Goal: Task Accomplishment & Management: Manage account settings

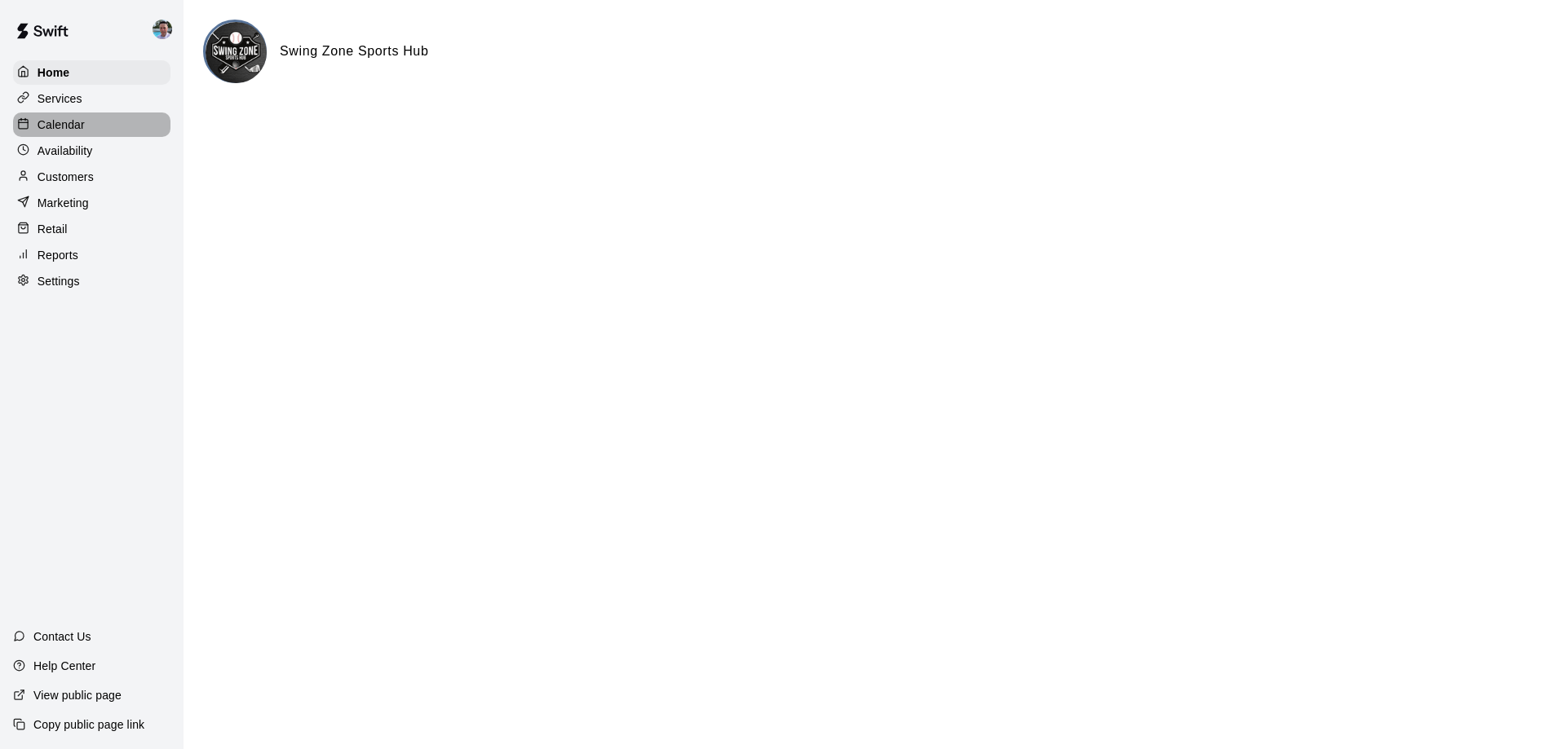
click at [64, 129] on p "Calendar" at bounding box center [61, 125] width 47 height 16
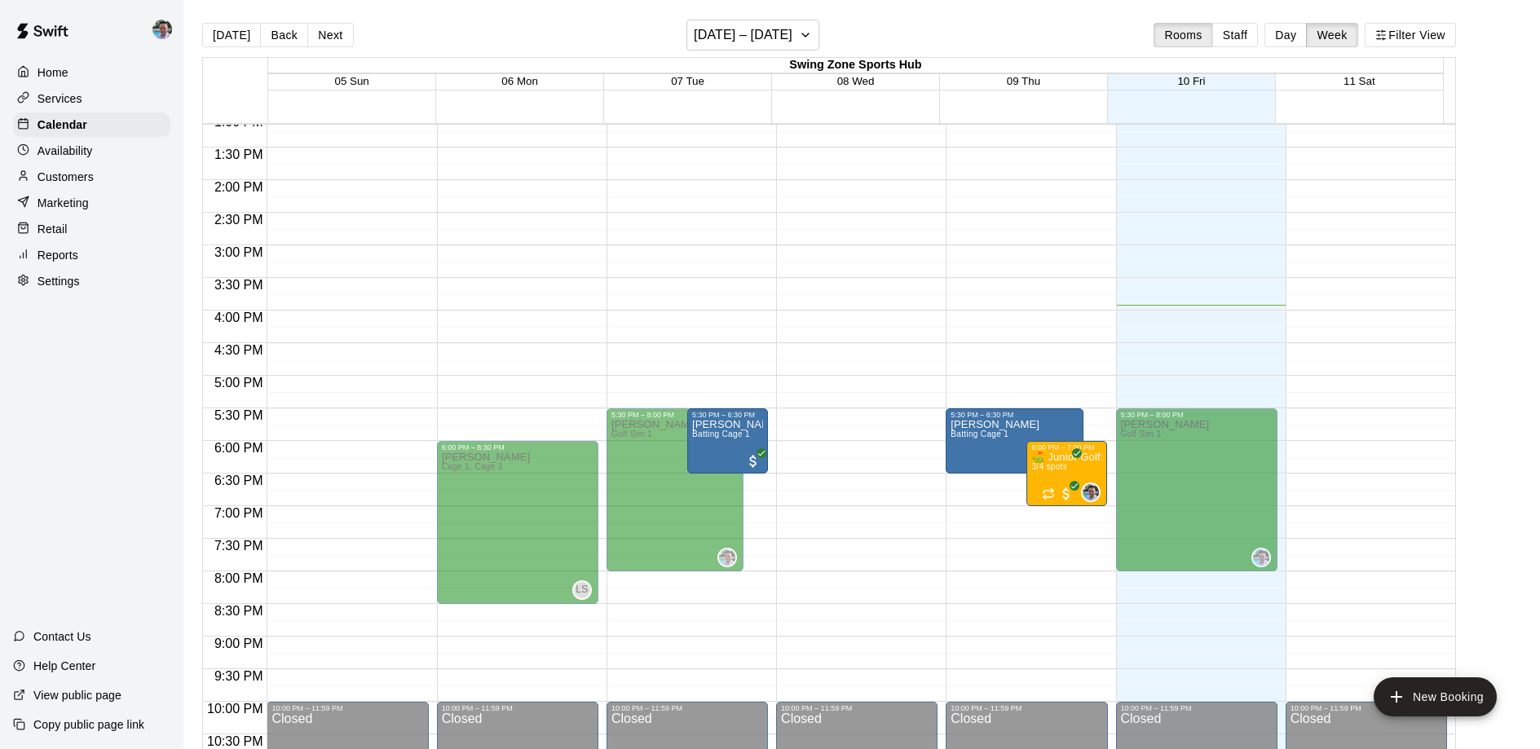
scroll to position [861, 0]
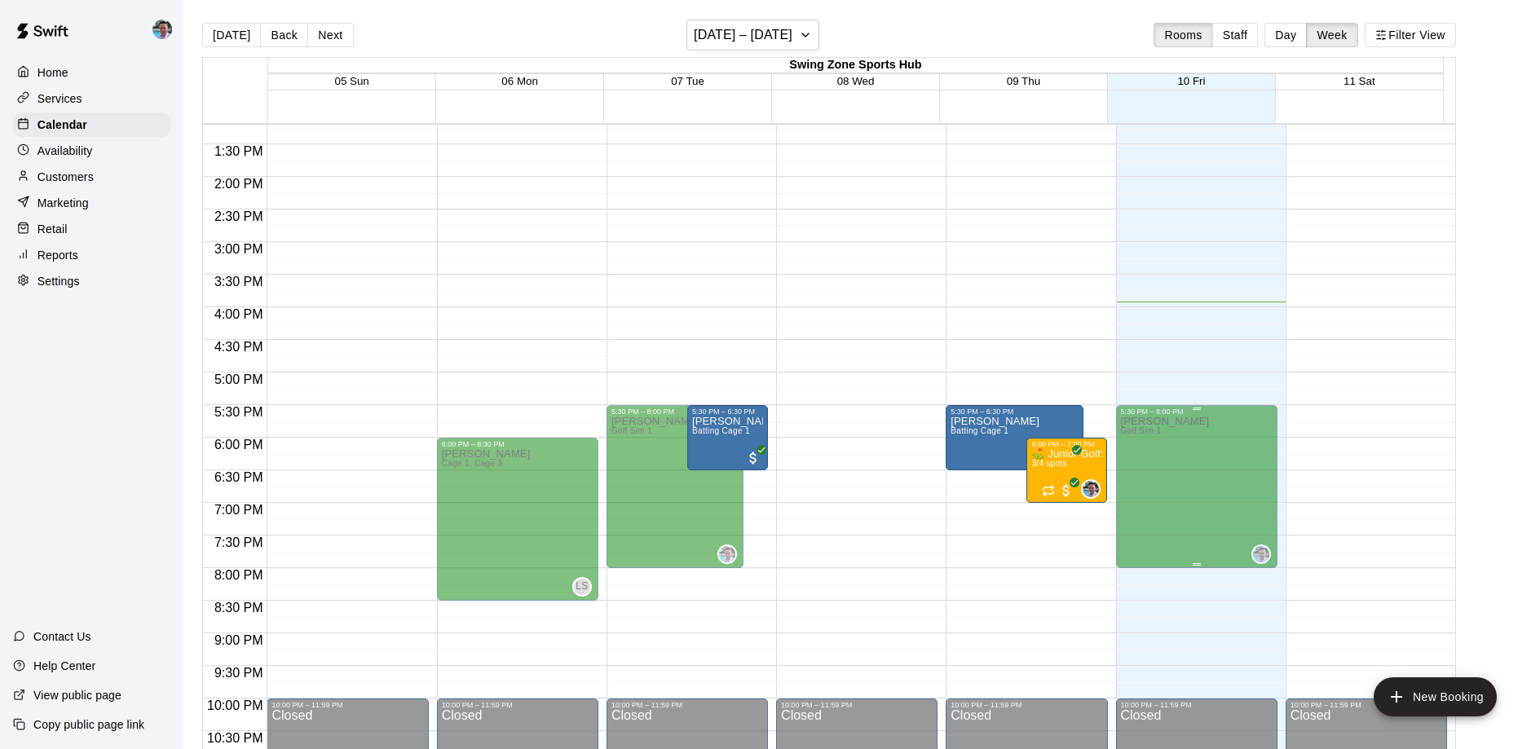
click at [99, 148] on div "Availability" at bounding box center [91, 151] width 157 height 24
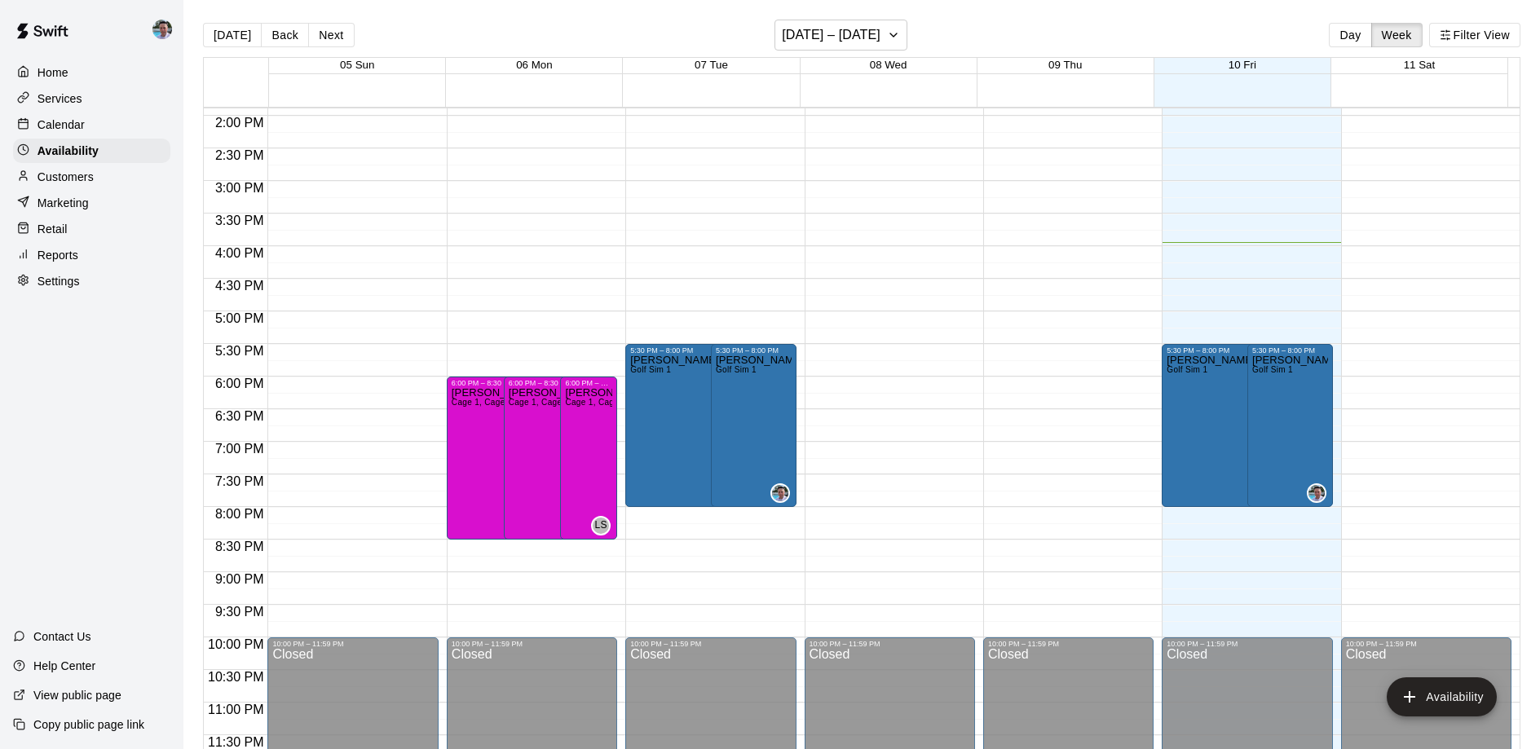
scroll to position [3, 0]
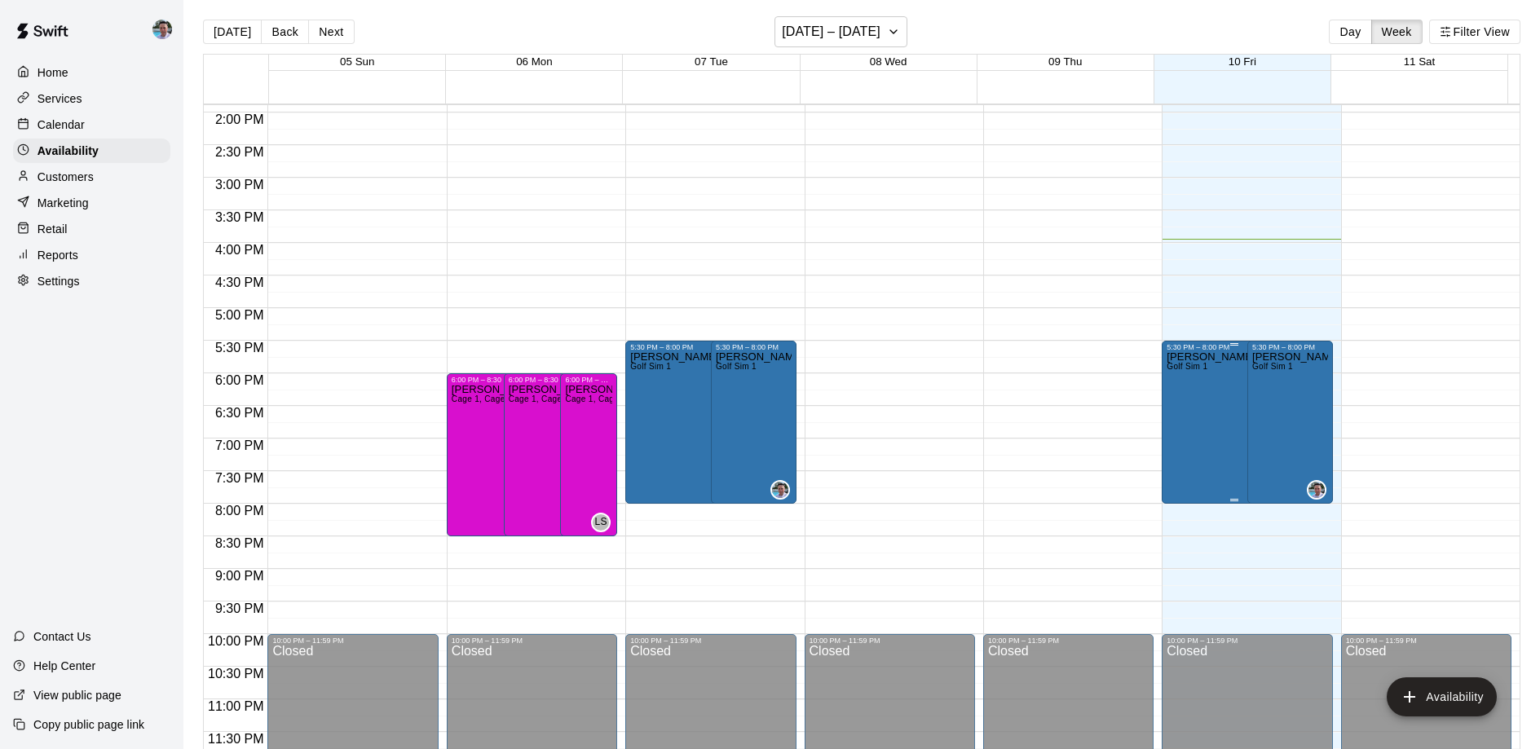
click at [1182, 419] on div "Ryan Goehring Golf Sim 1" at bounding box center [1211, 725] width 89 height 749
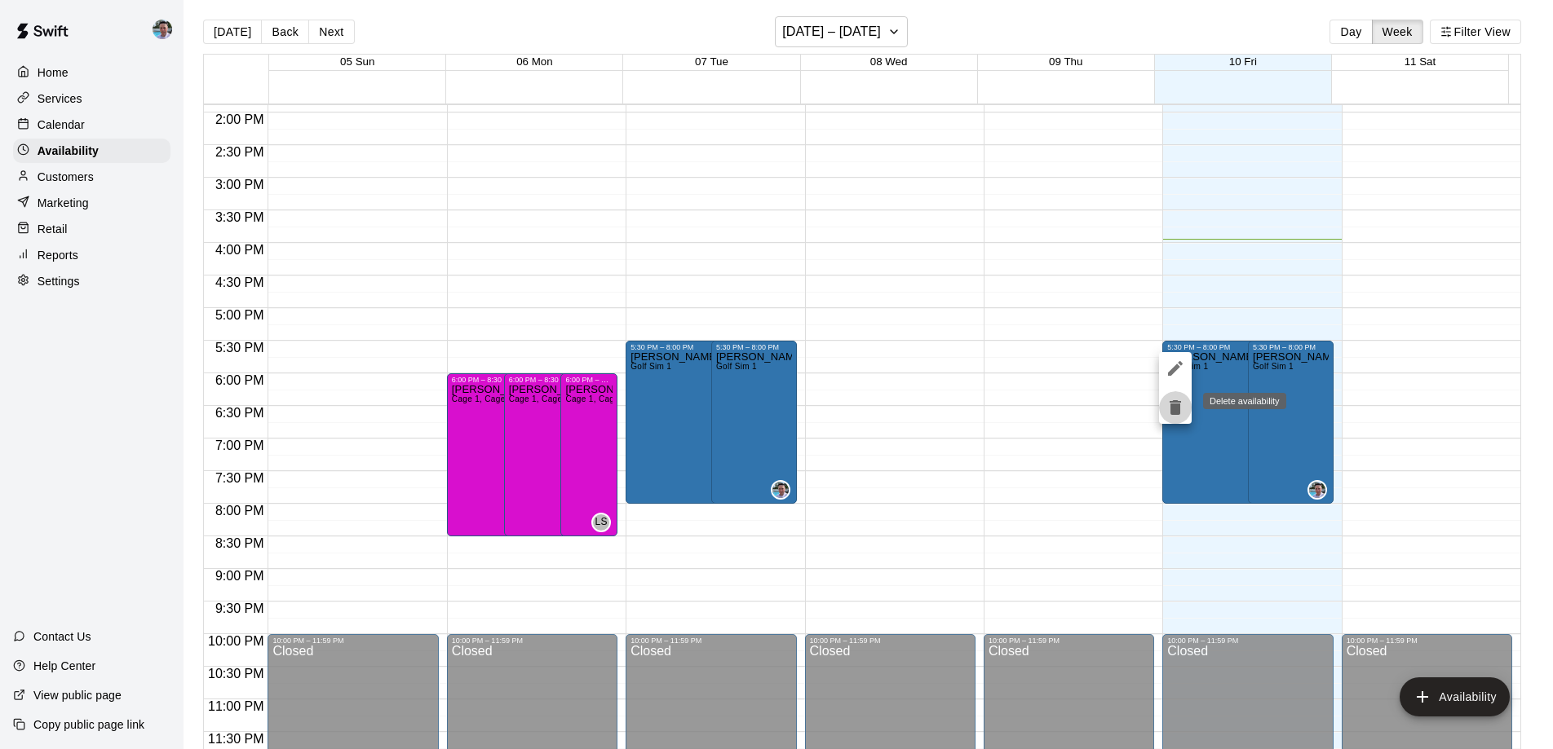
click at [1179, 412] on icon "delete" at bounding box center [1174, 407] width 11 height 15
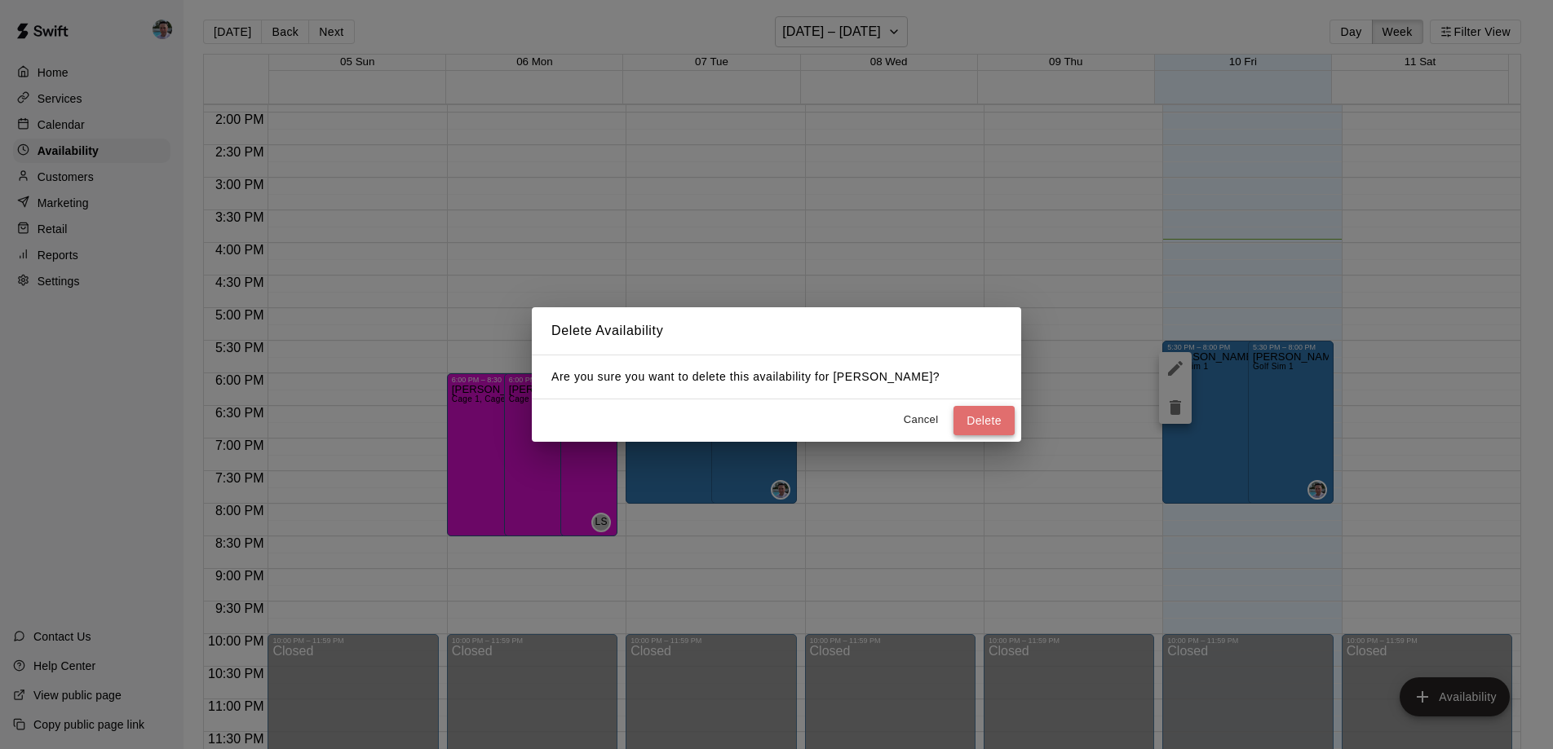
click at [985, 421] on button "Delete" at bounding box center [983, 421] width 61 height 30
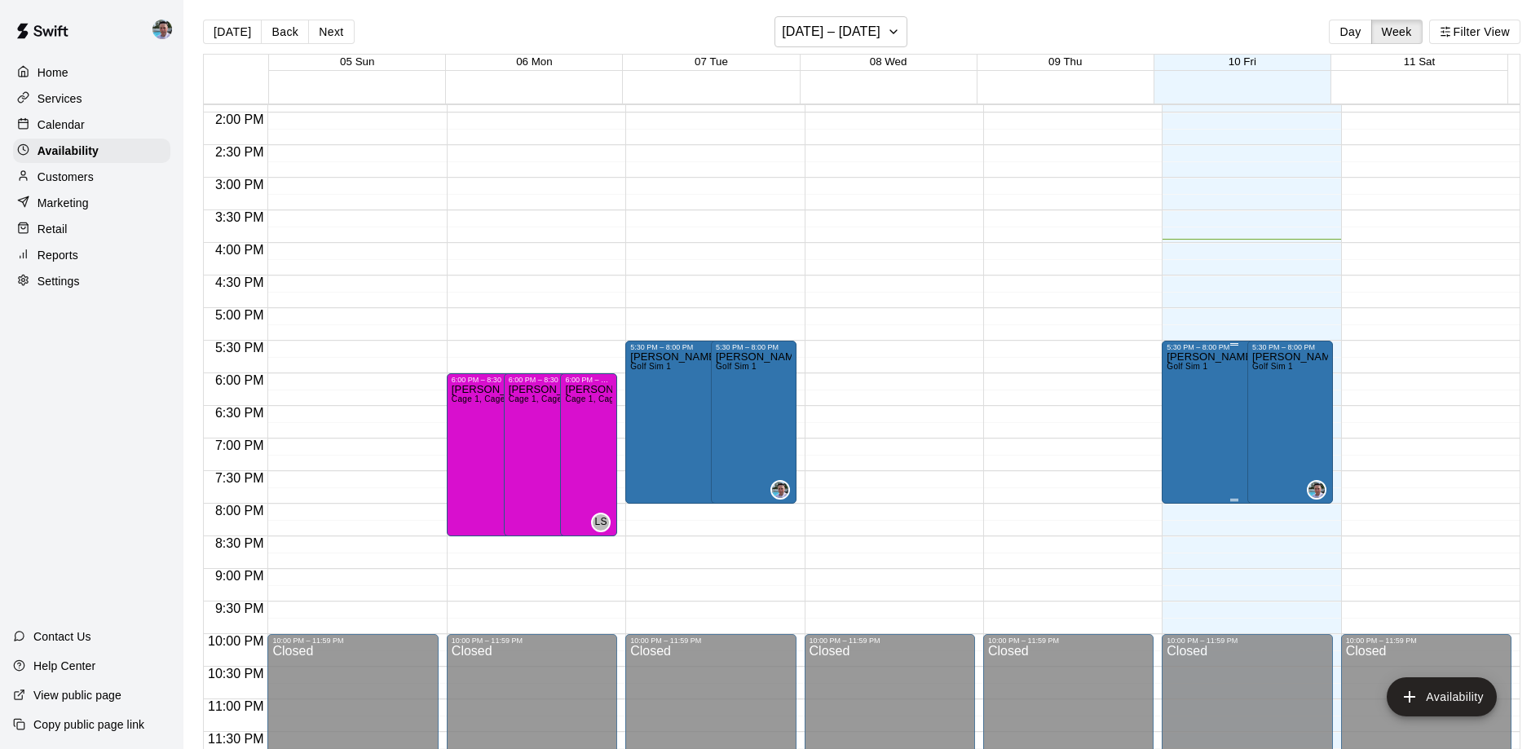
click at [1203, 418] on div "Ryan Goehring Golf Sim 1" at bounding box center [1211, 725] width 89 height 749
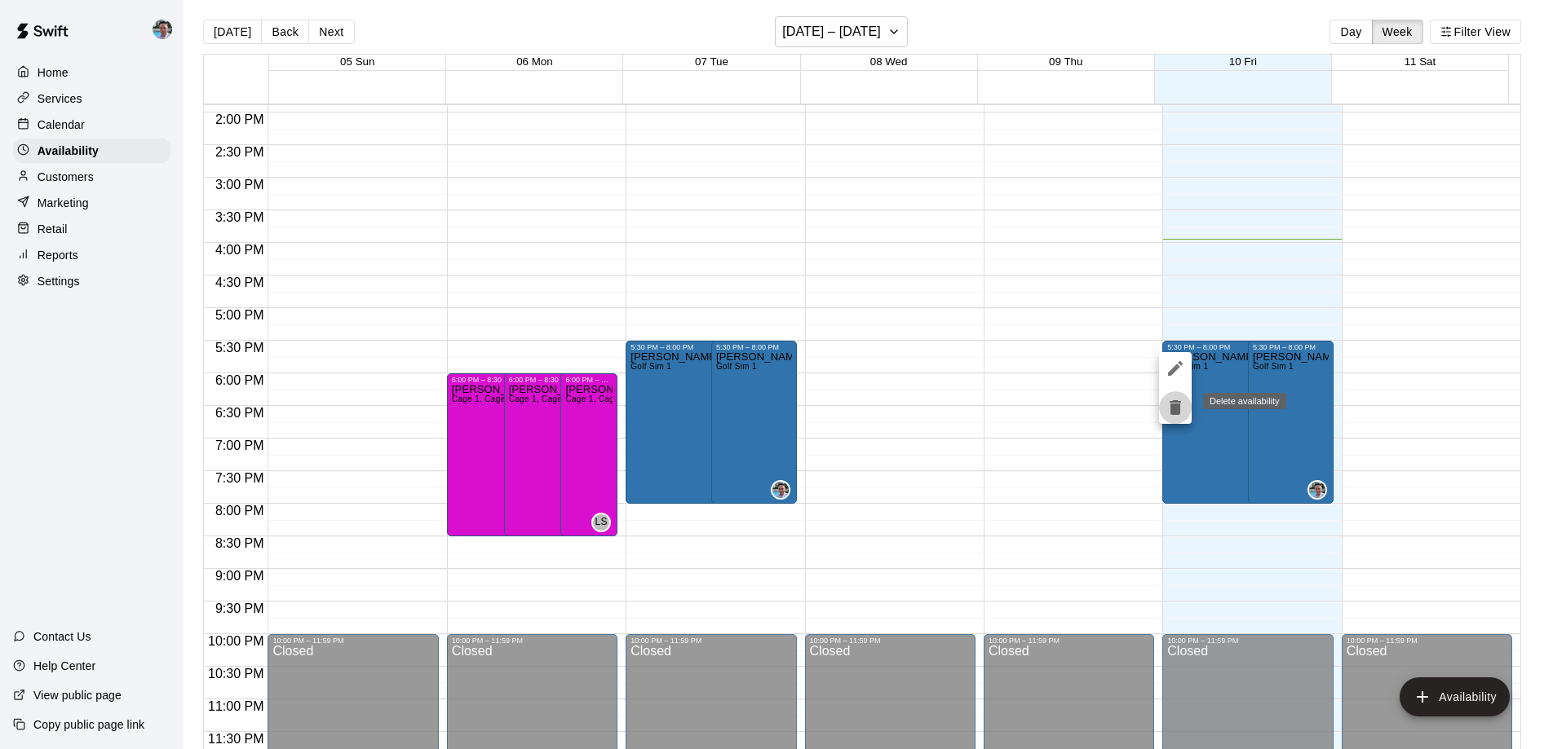
click at [1182, 410] on icon "delete" at bounding box center [1175, 408] width 20 height 20
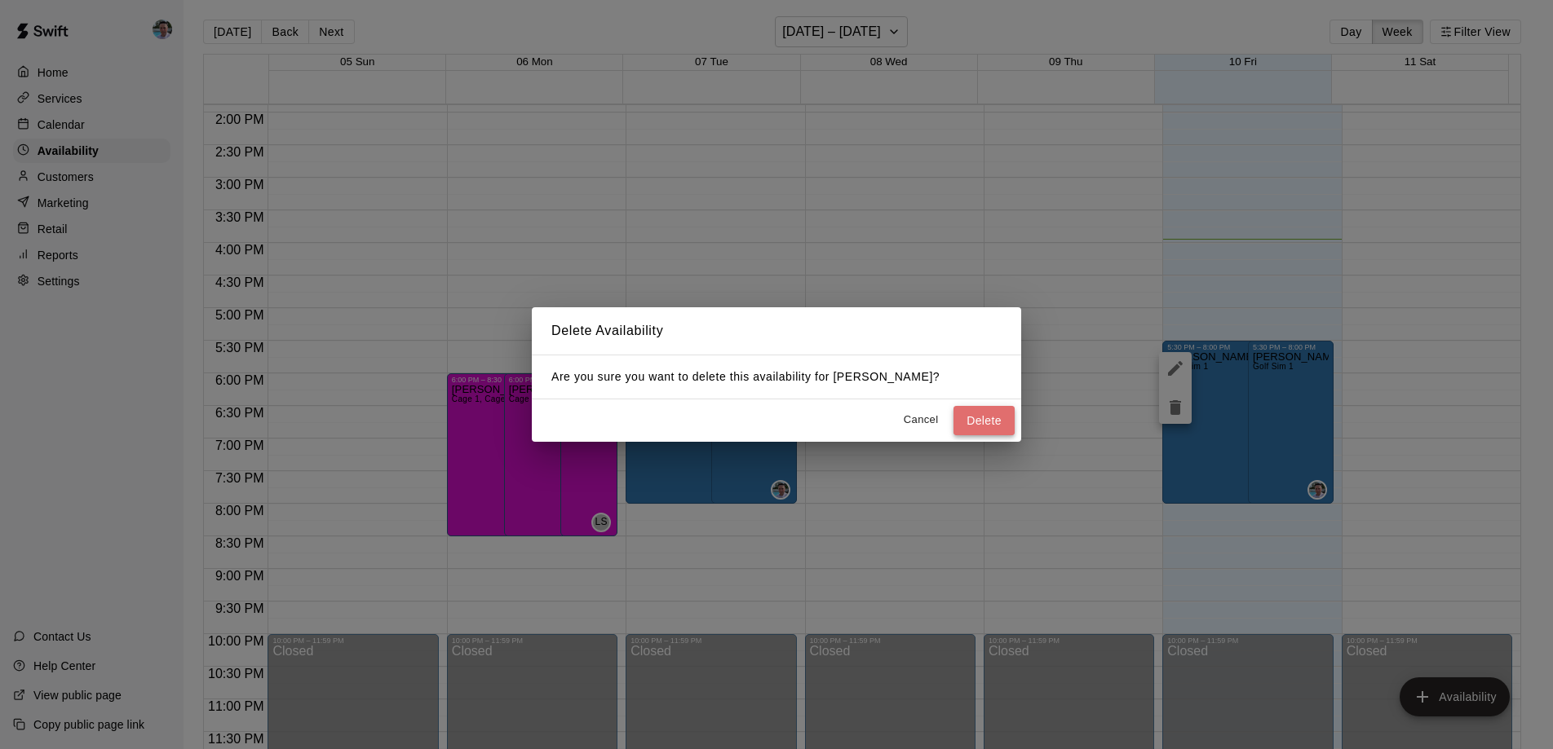
click at [969, 413] on button "Delete" at bounding box center [983, 421] width 61 height 30
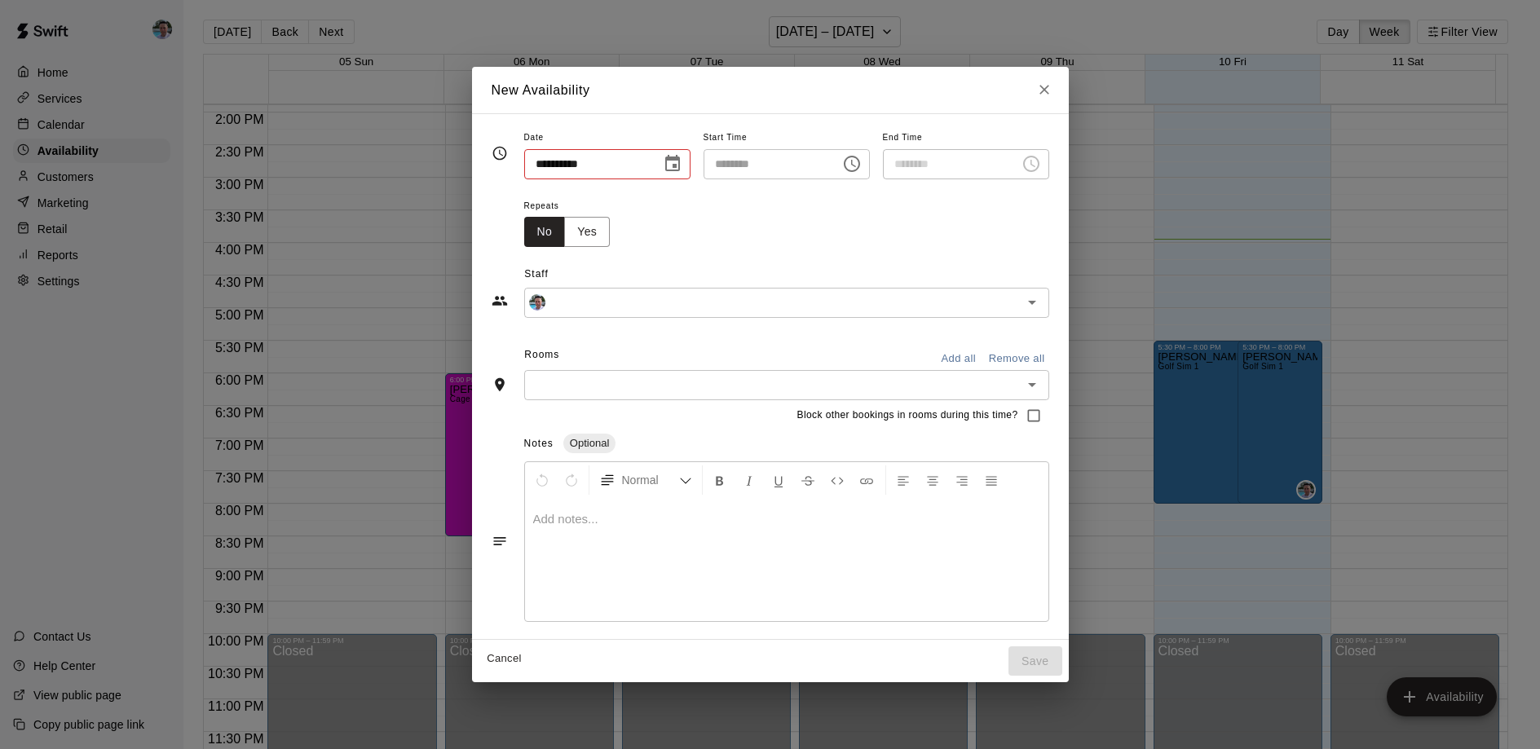
type input "**********"
type input "********"
type input "**********"
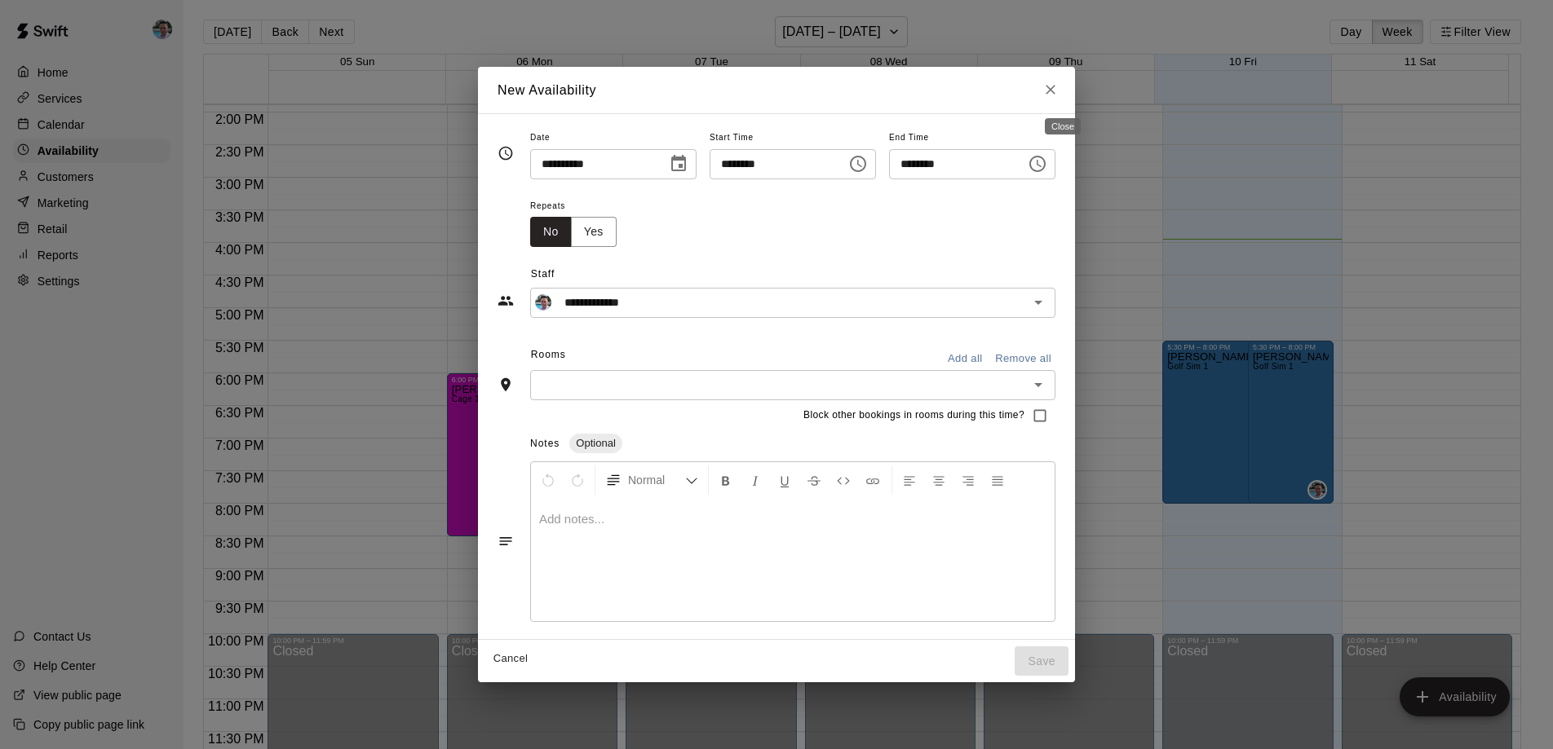
click at [1059, 94] on icon "Close" at bounding box center [1050, 90] width 16 height 16
type input "**********"
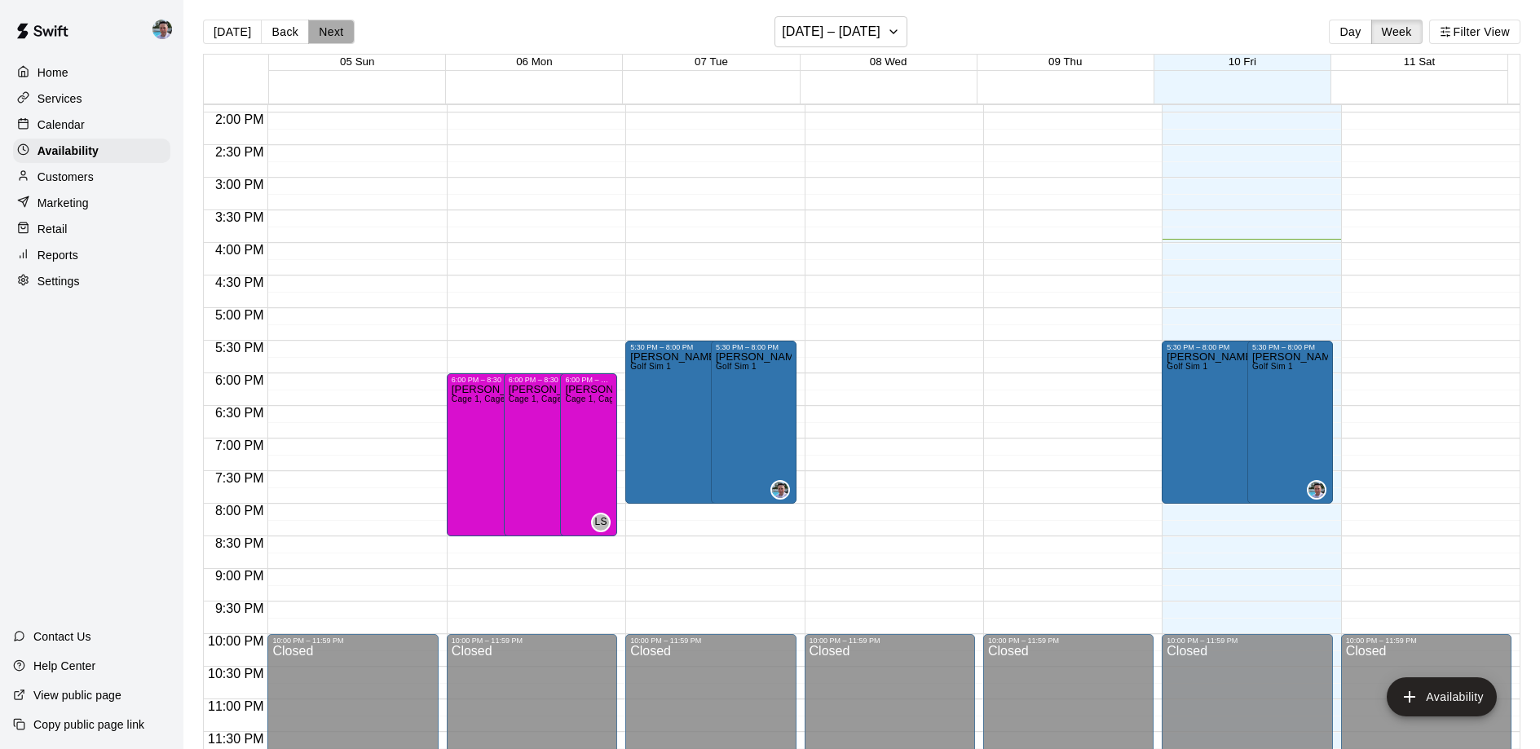
click at [316, 27] on button "Next" at bounding box center [331, 32] width 46 height 24
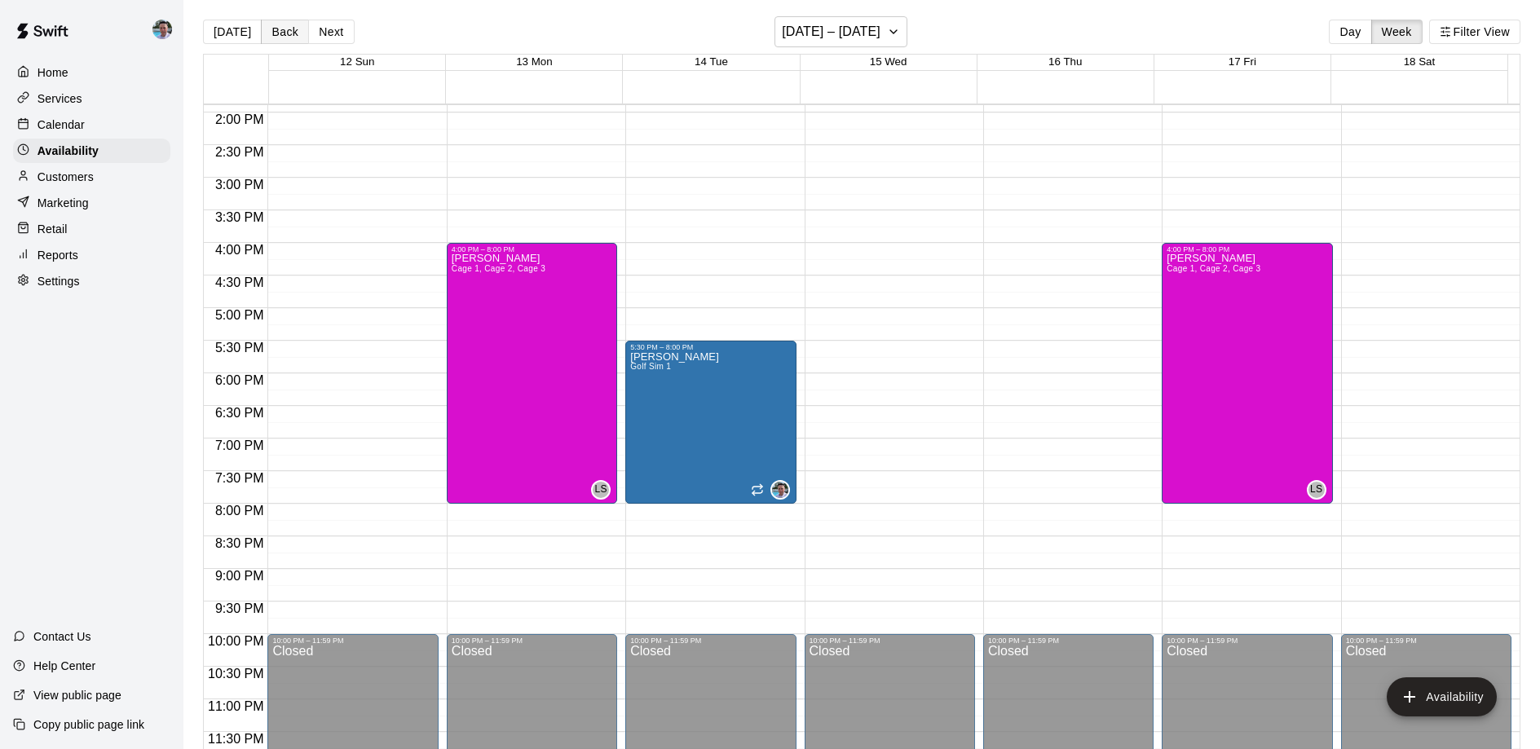
click at [285, 34] on button "Back" at bounding box center [285, 32] width 48 height 24
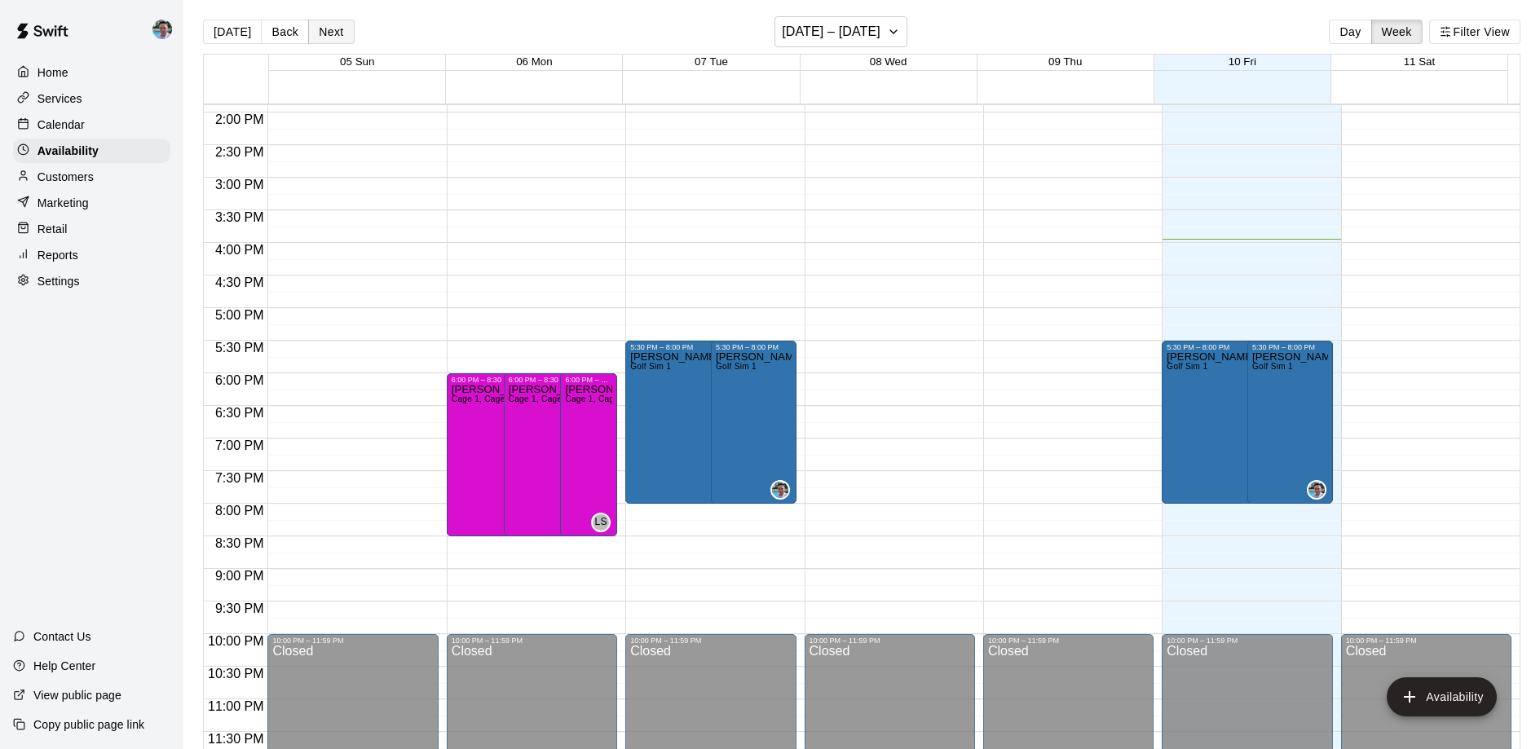
click at [329, 35] on button "Next" at bounding box center [331, 32] width 46 height 24
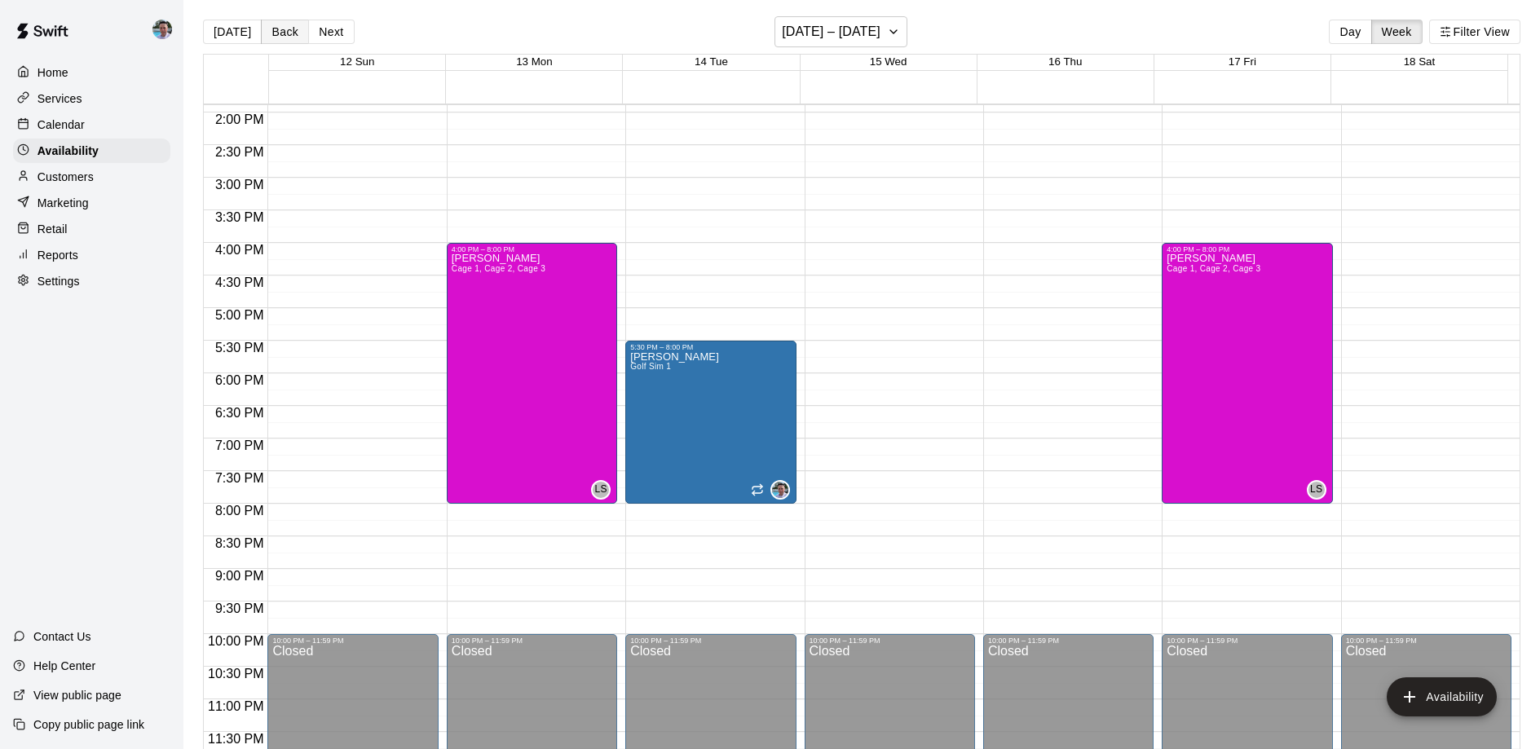
click at [289, 22] on button "Back" at bounding box center [285, 32] width 48 height 24
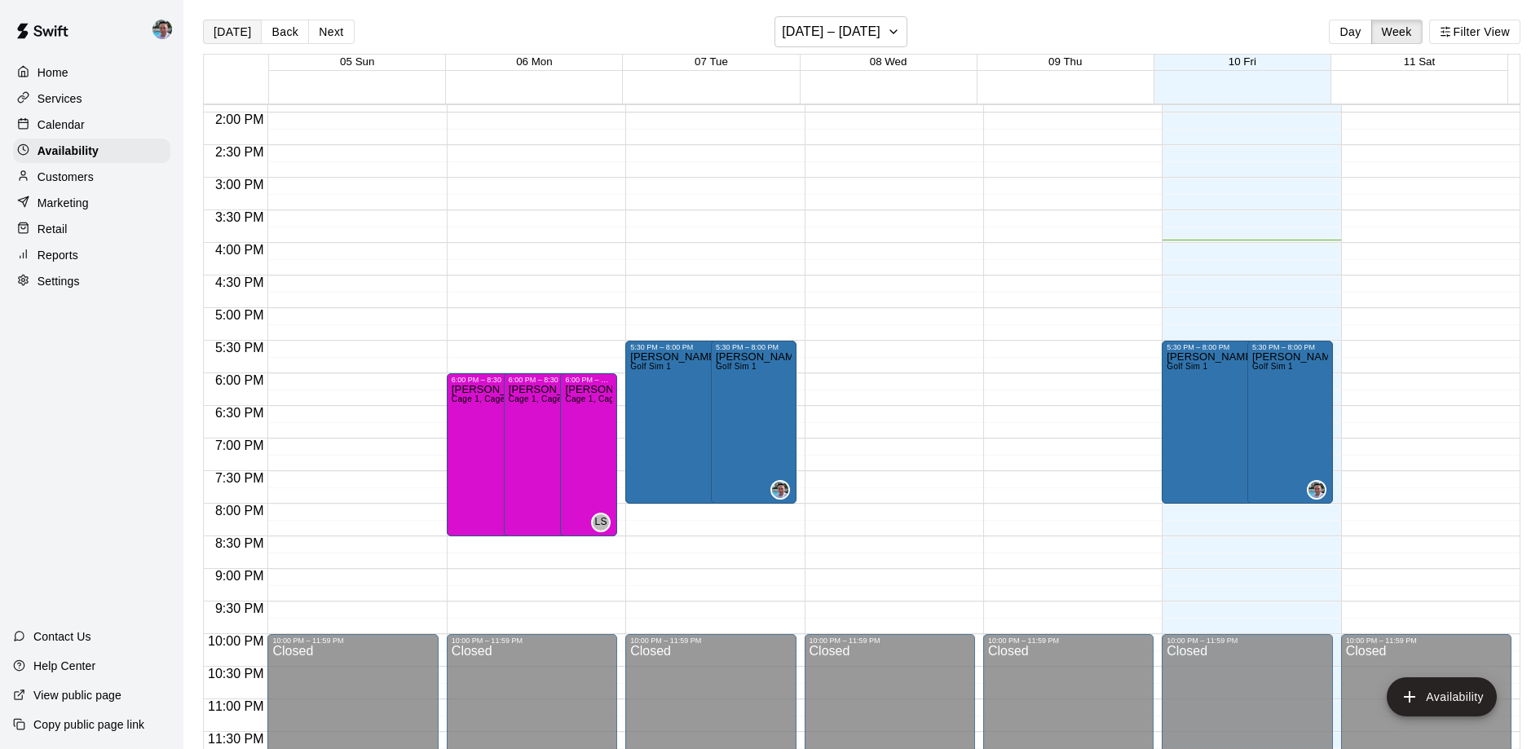
click at [240, 33] on button "[DATE]" at bounding box center [232, 32] width 59 height 24
click at [316, 35] on button "Next" at bounding box center [331, 32] width 46 height 24
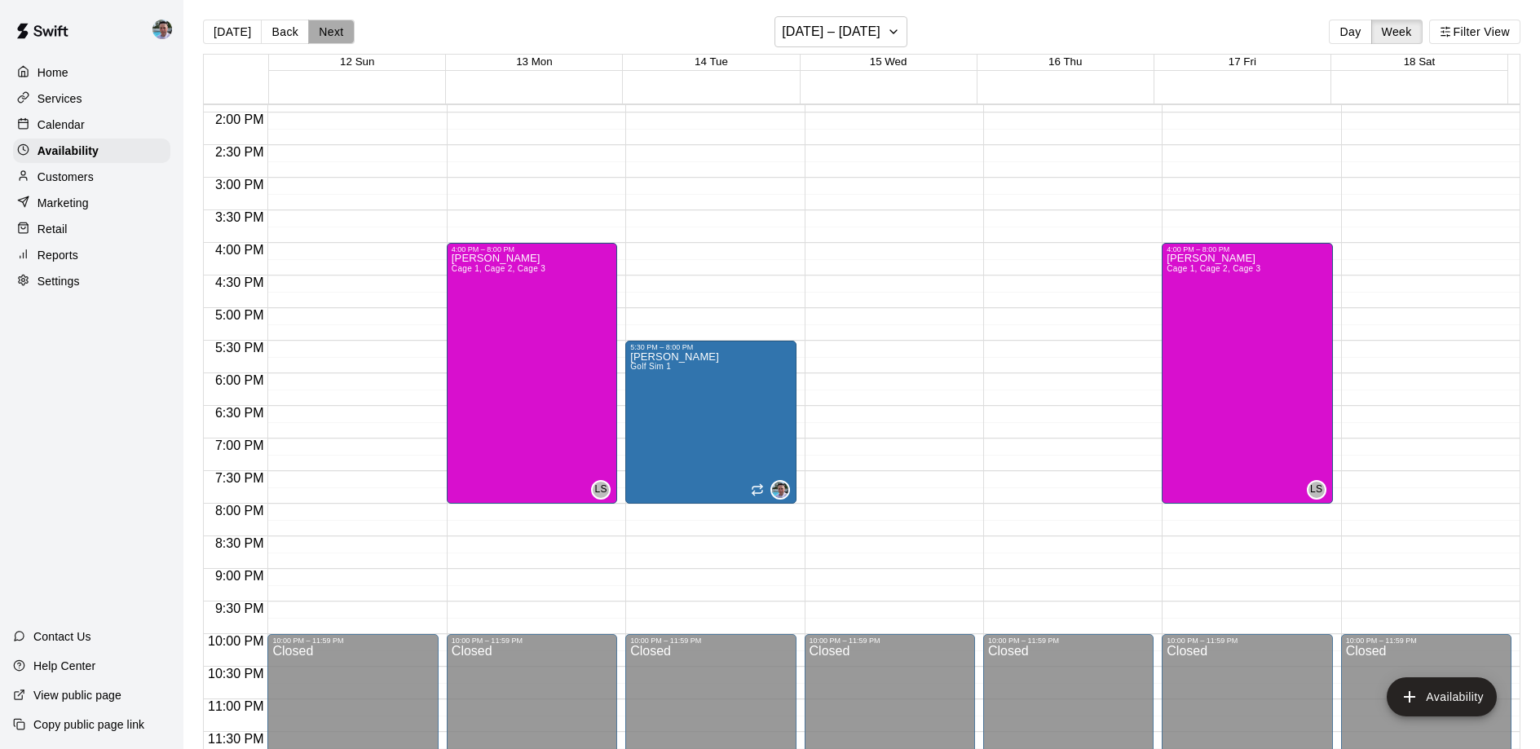
click at [316, 35] on button "Next" at bounding box center [331, 32] width 46 height 24
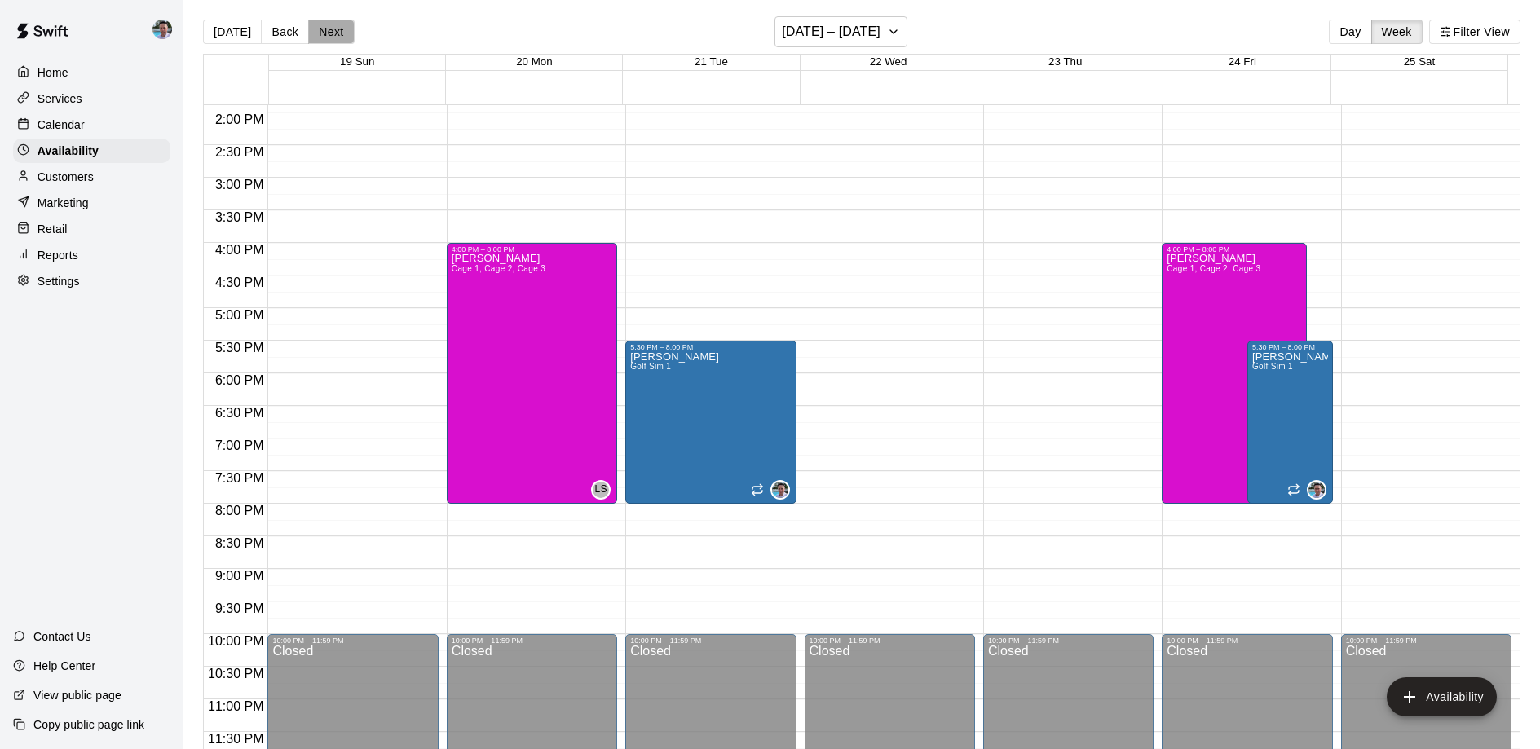
click at [316, 35] on button "Next" at bounding box center [331, 32] width 46 height 24
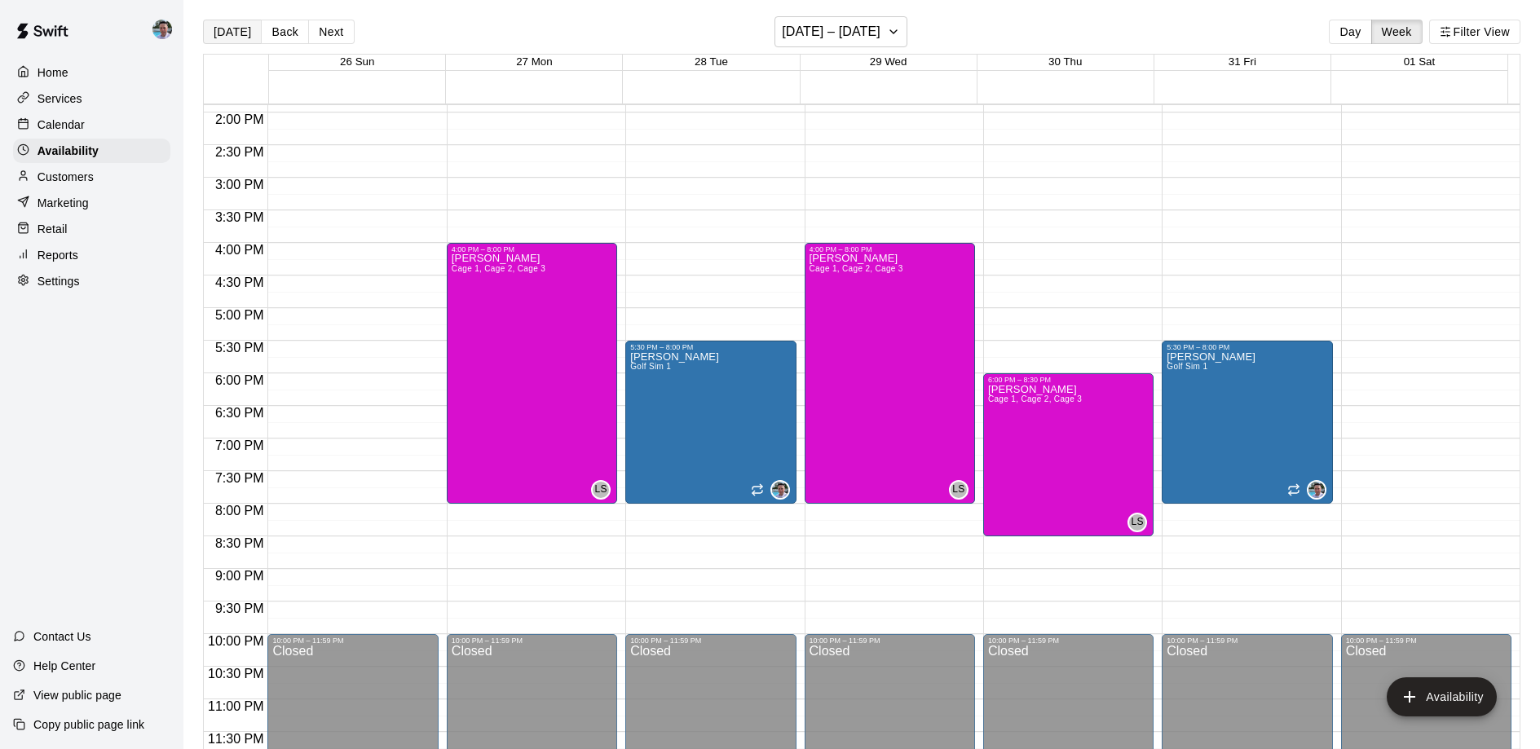
click at [214, 29] on button "[DATE]" at bounding box center [232, 32] width 59 height 24
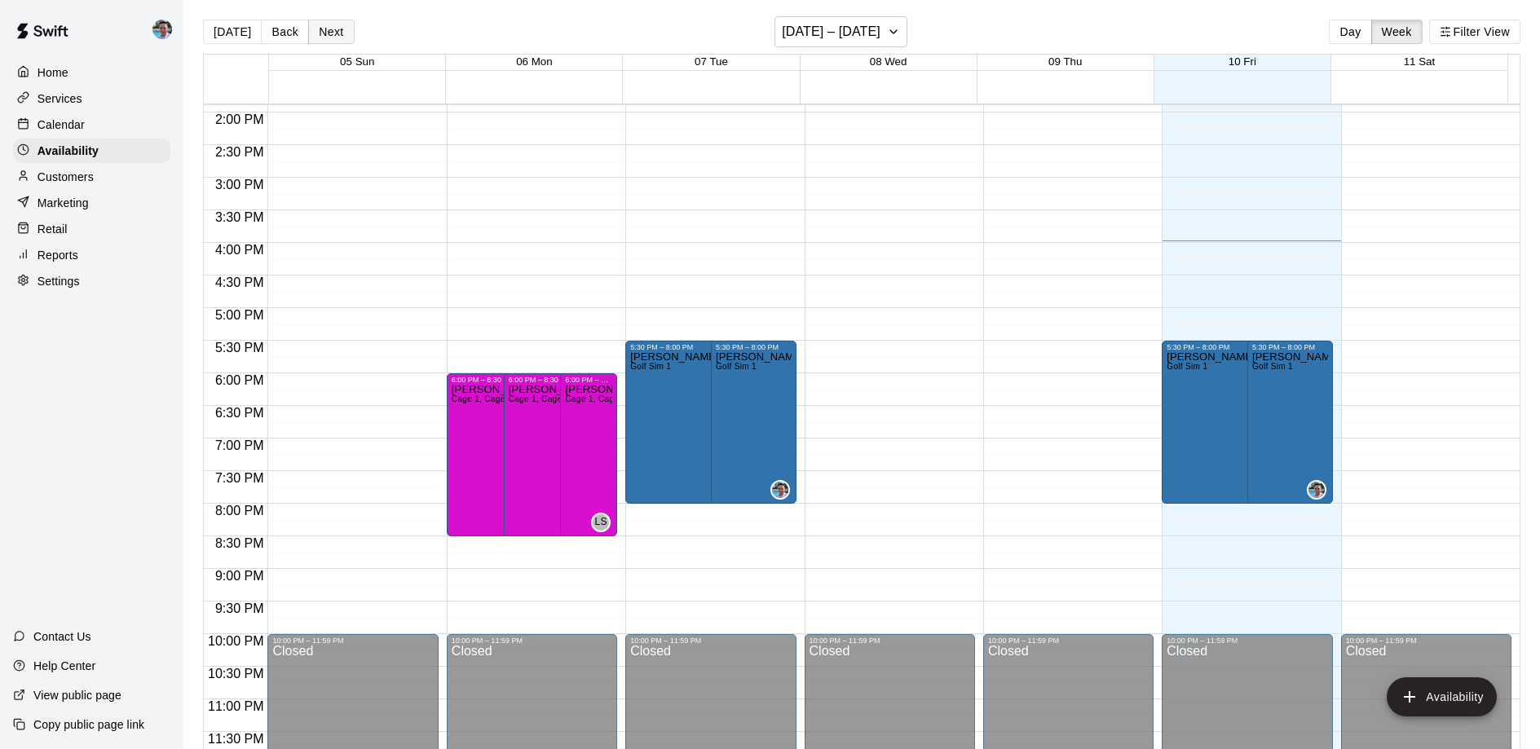
click at [316, 29] on button "Next" at bounding box center [331, 32] width 46 height 24
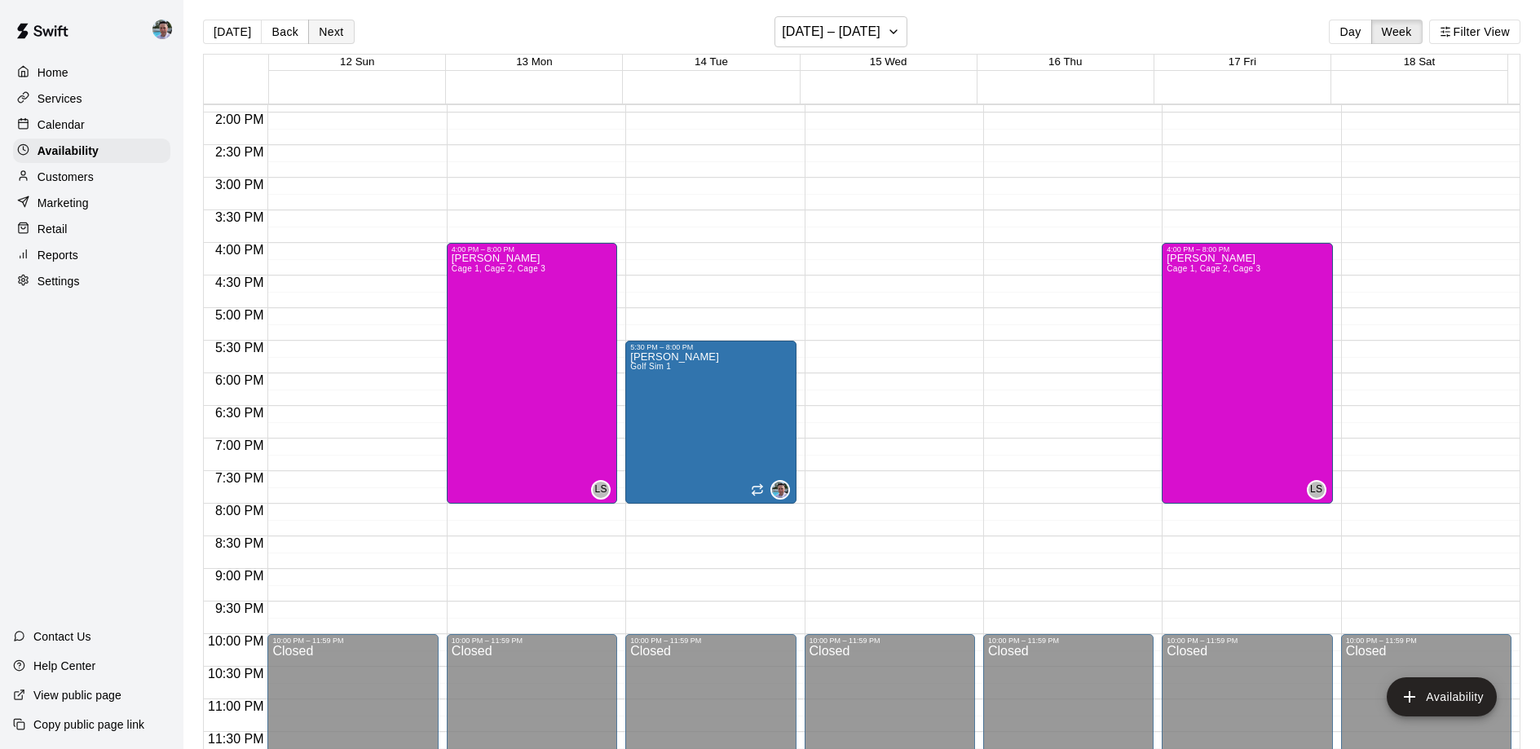
click at [320, 33] on button "Next" at bounding box center [331, 32] width 46 height 24
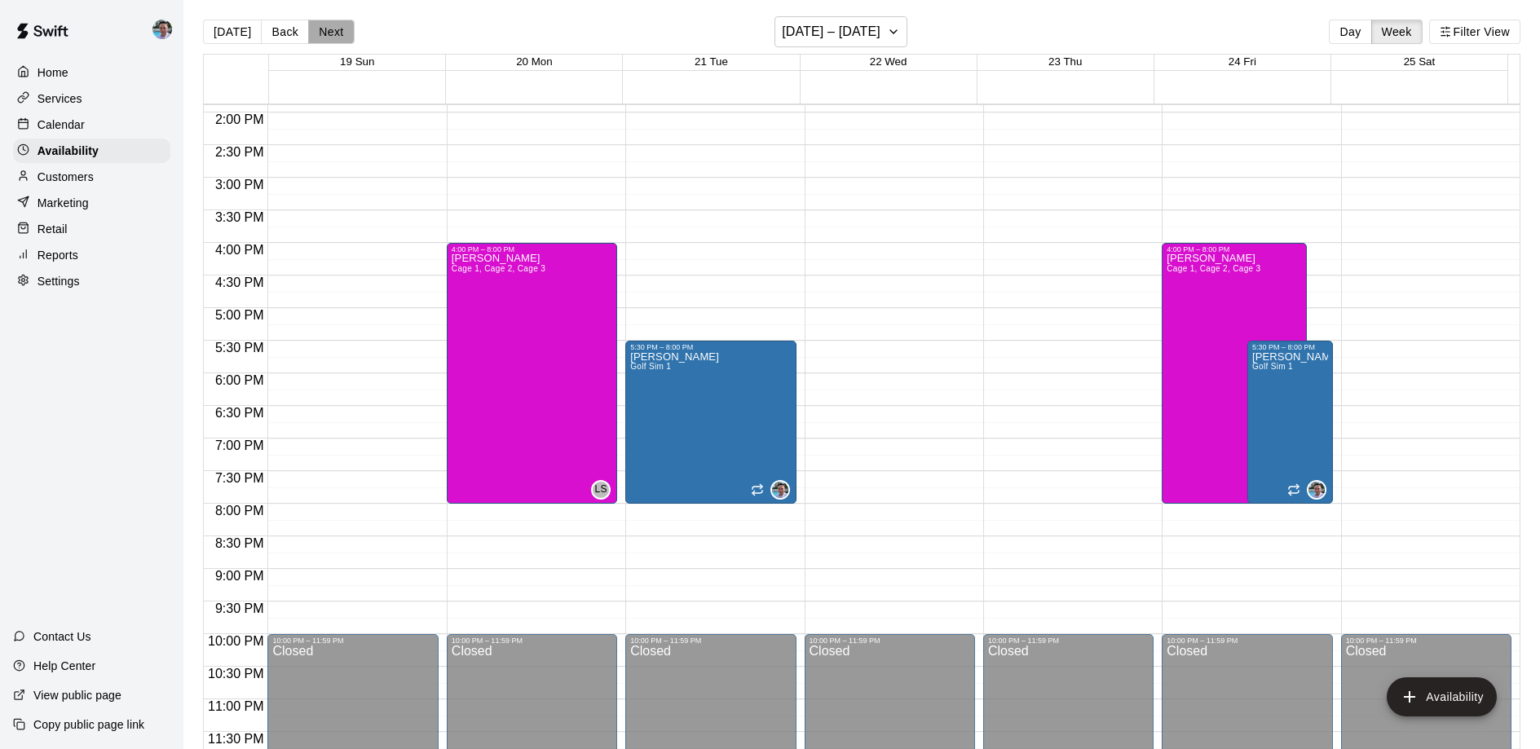
click at [320, 33] on button "Next" at bounding box center [331, 32] width 46 height 24
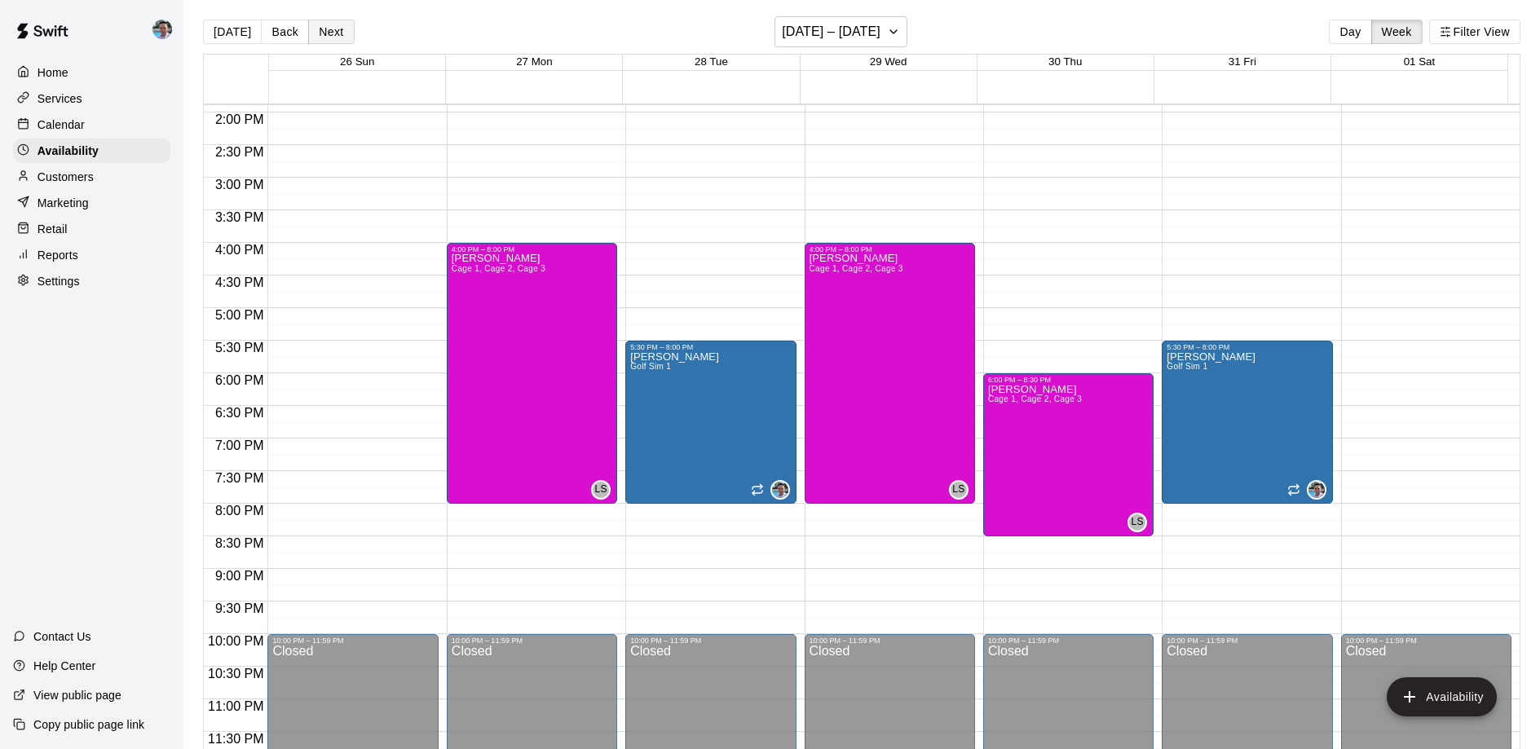
click at [320, 33] on button "Next" at bounding box center [331, 32] width 46 height 24
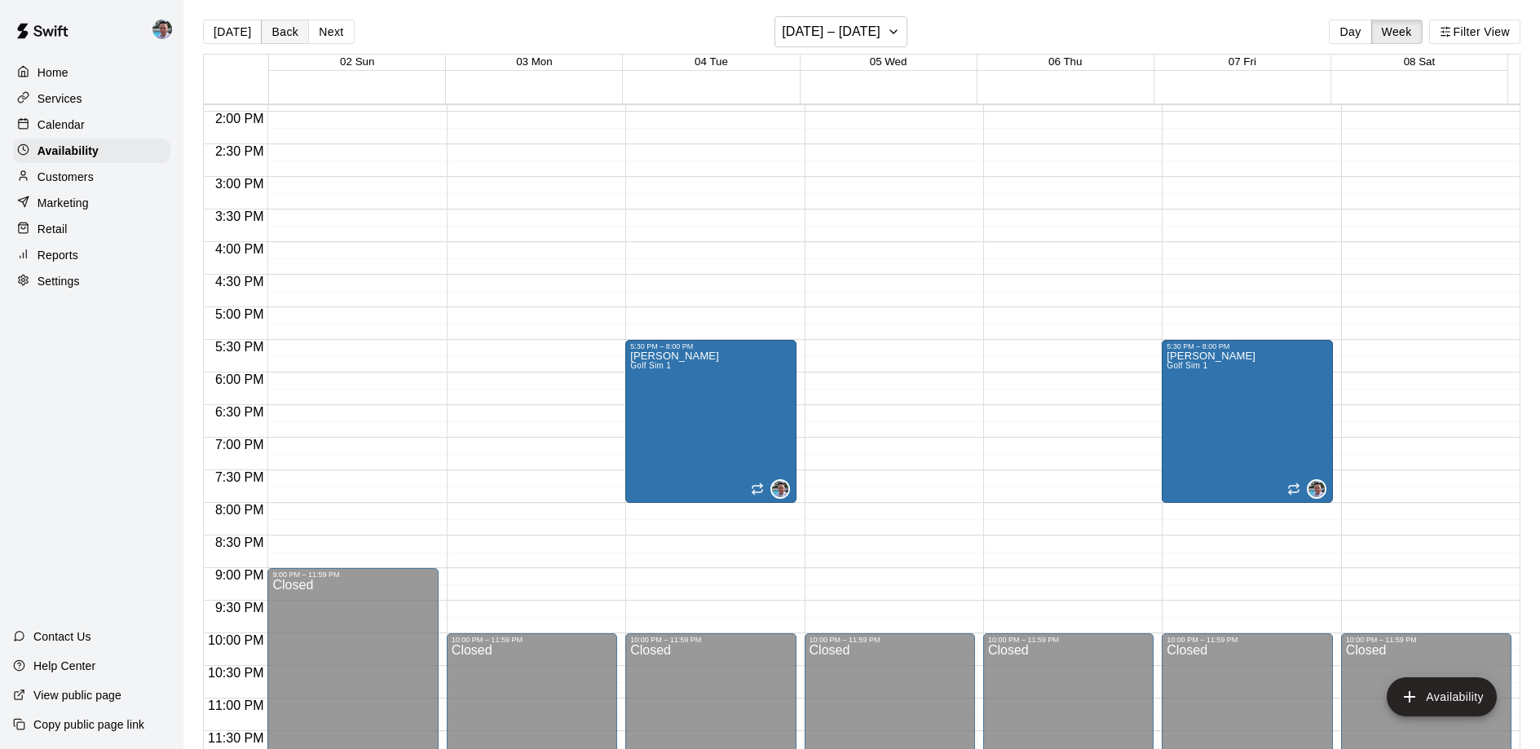
click at [274, 36] on button "Back" at bounding box center [285, 32] width 48 height 24
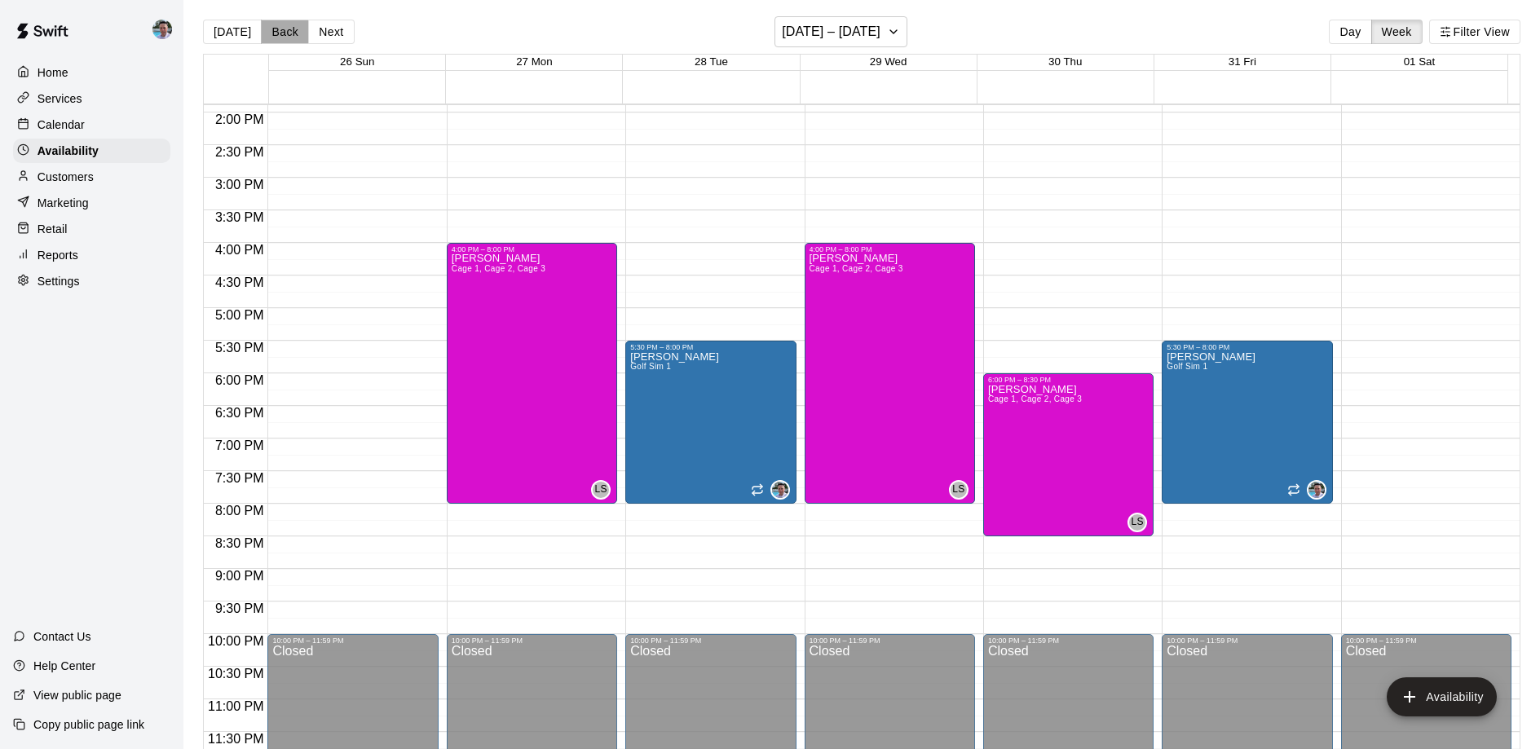
click at [274, 36] on button "Back" at bounding box center [285, 32] width 48 height 24
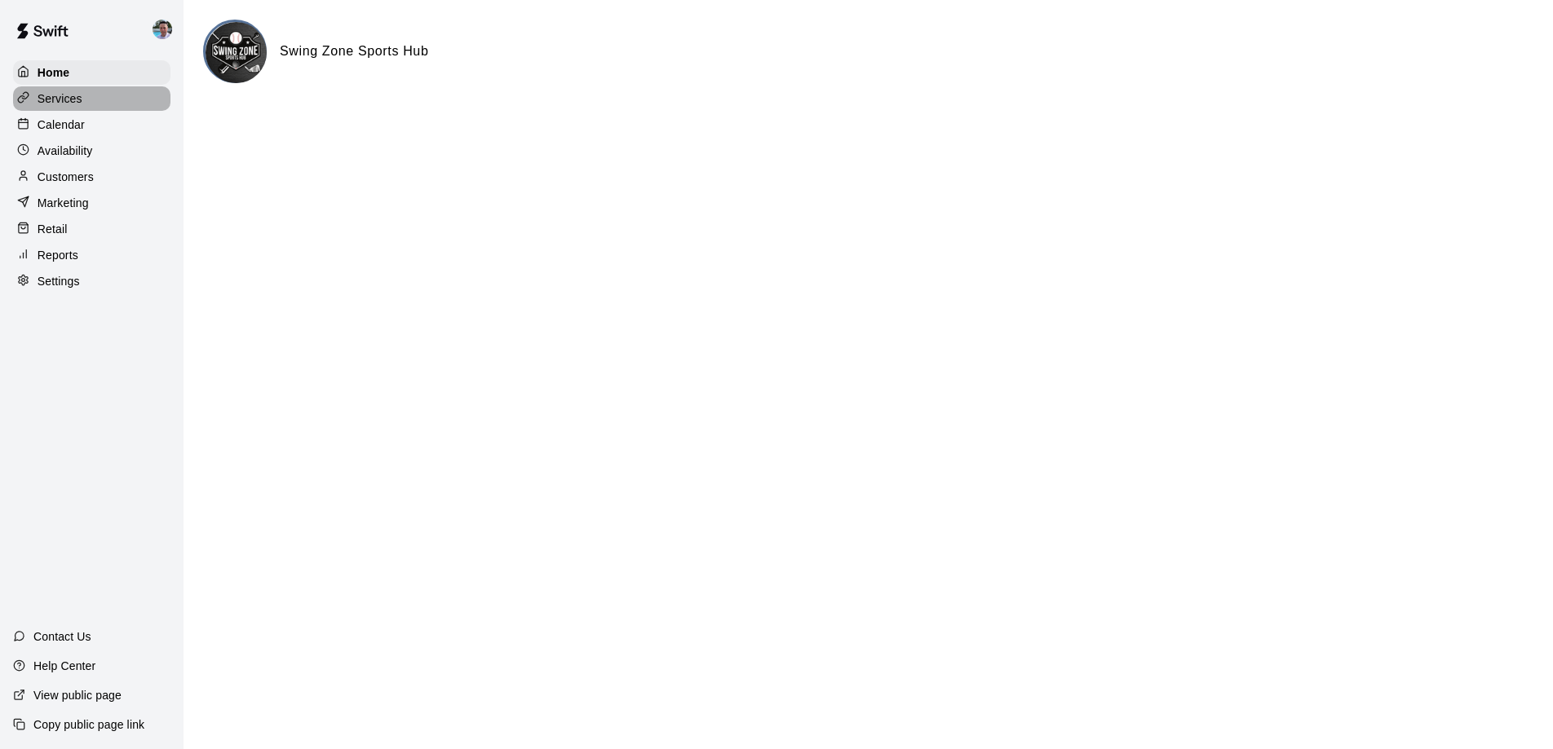
click at [132, 105] on div "Services" at bounding box center [91, 98] width 157 height 24
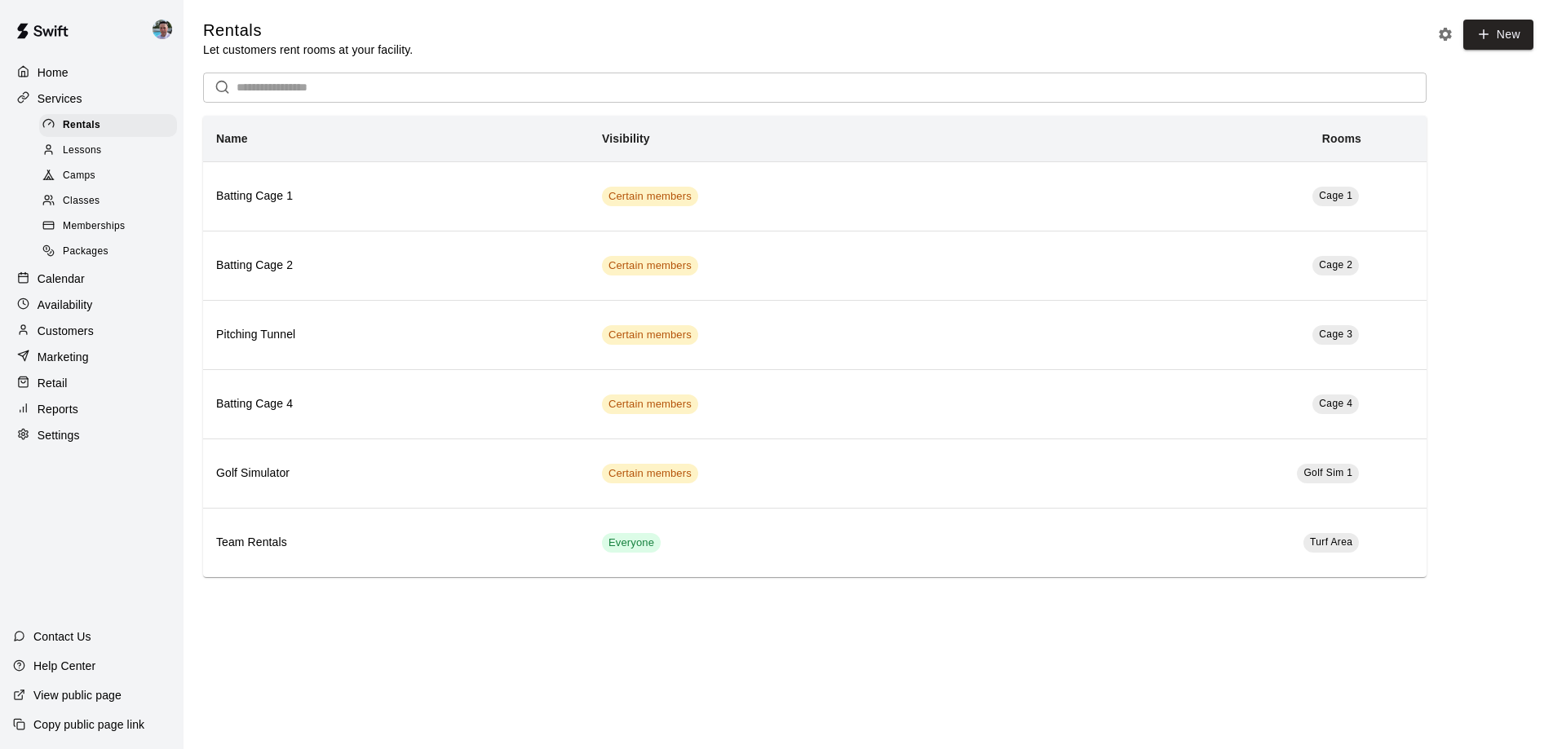
click at [128, 271] on div "Calendar" at bounding box center [91, 279] width 157 height 24
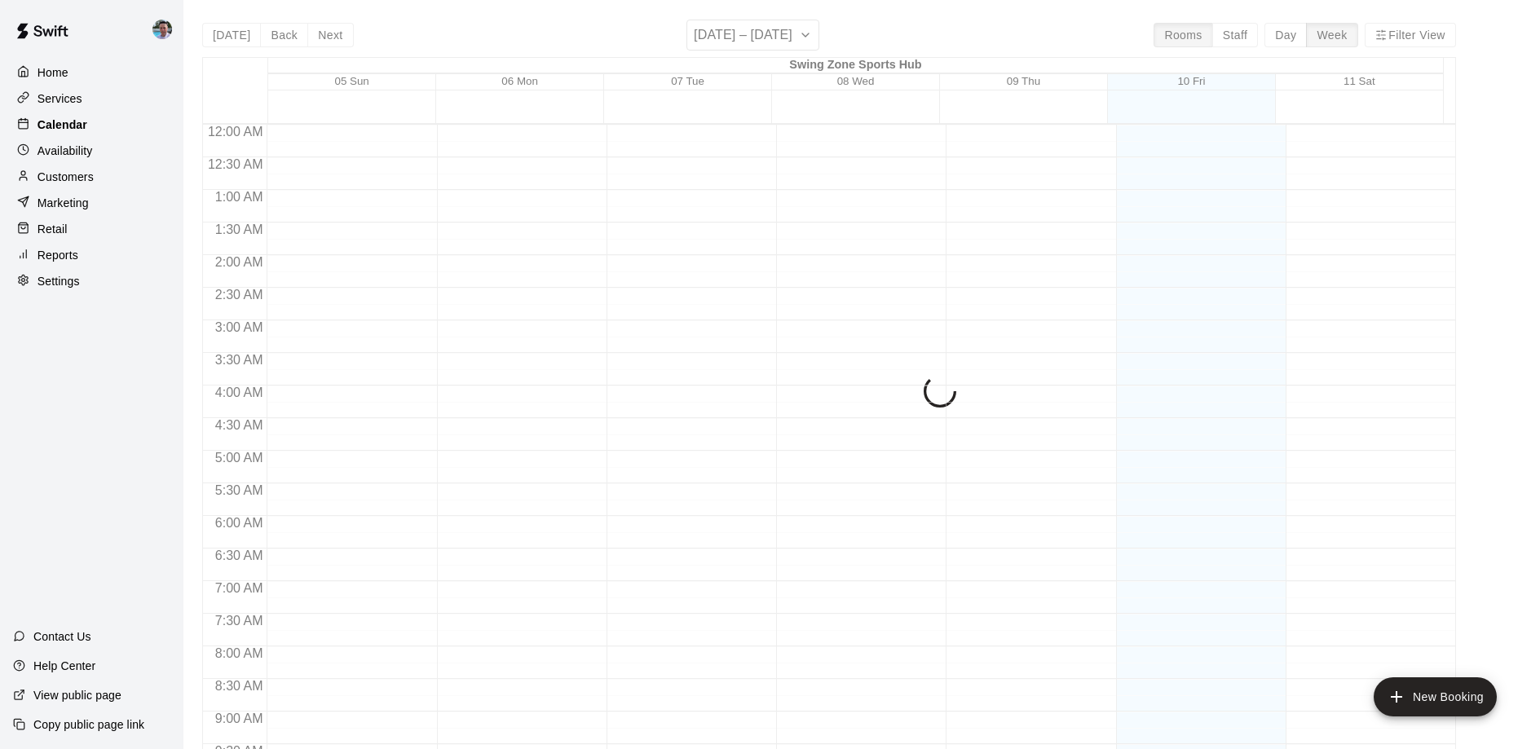
scroll to position [858, 0]
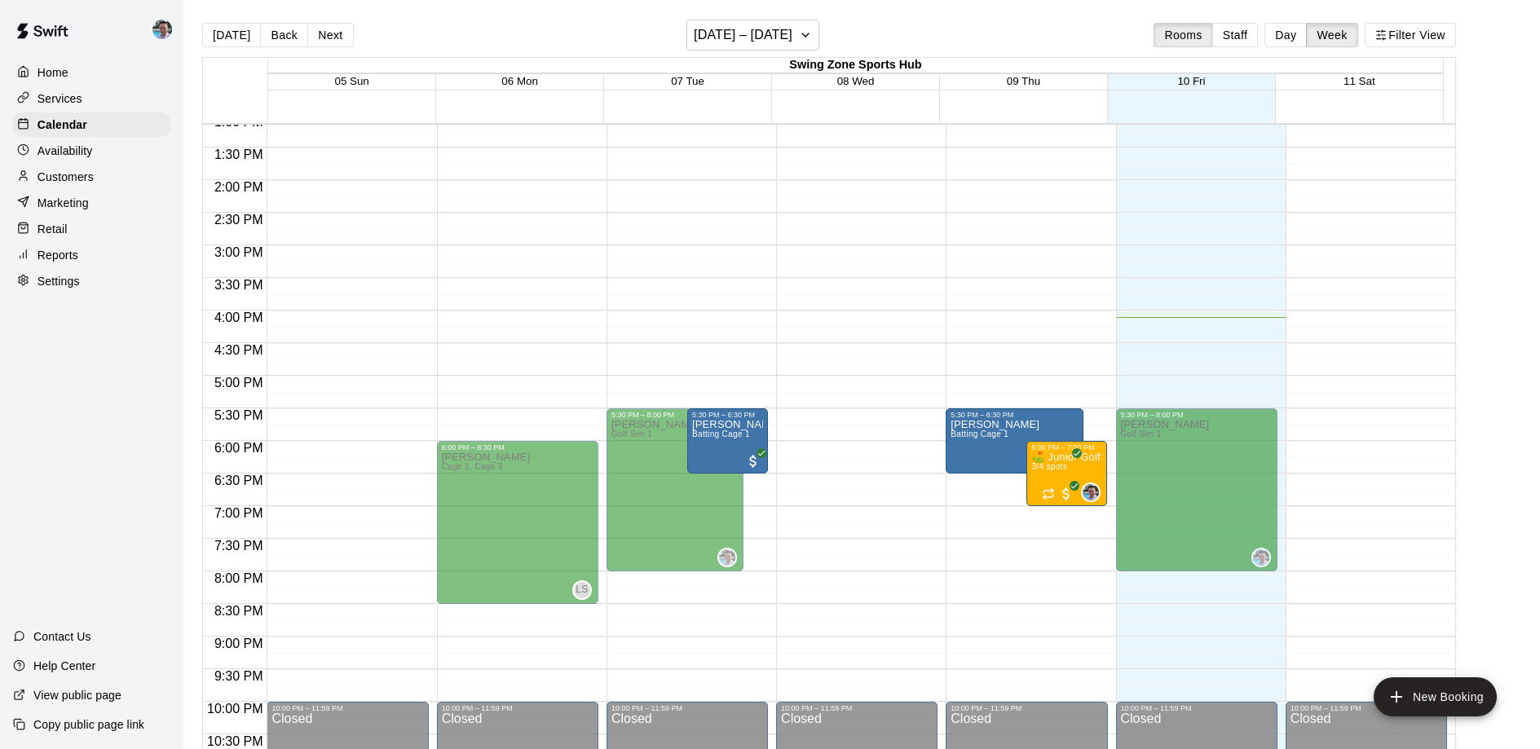
click at [99, 176] on div "Customers" at bounding box center [91, 177] width 157 height 24
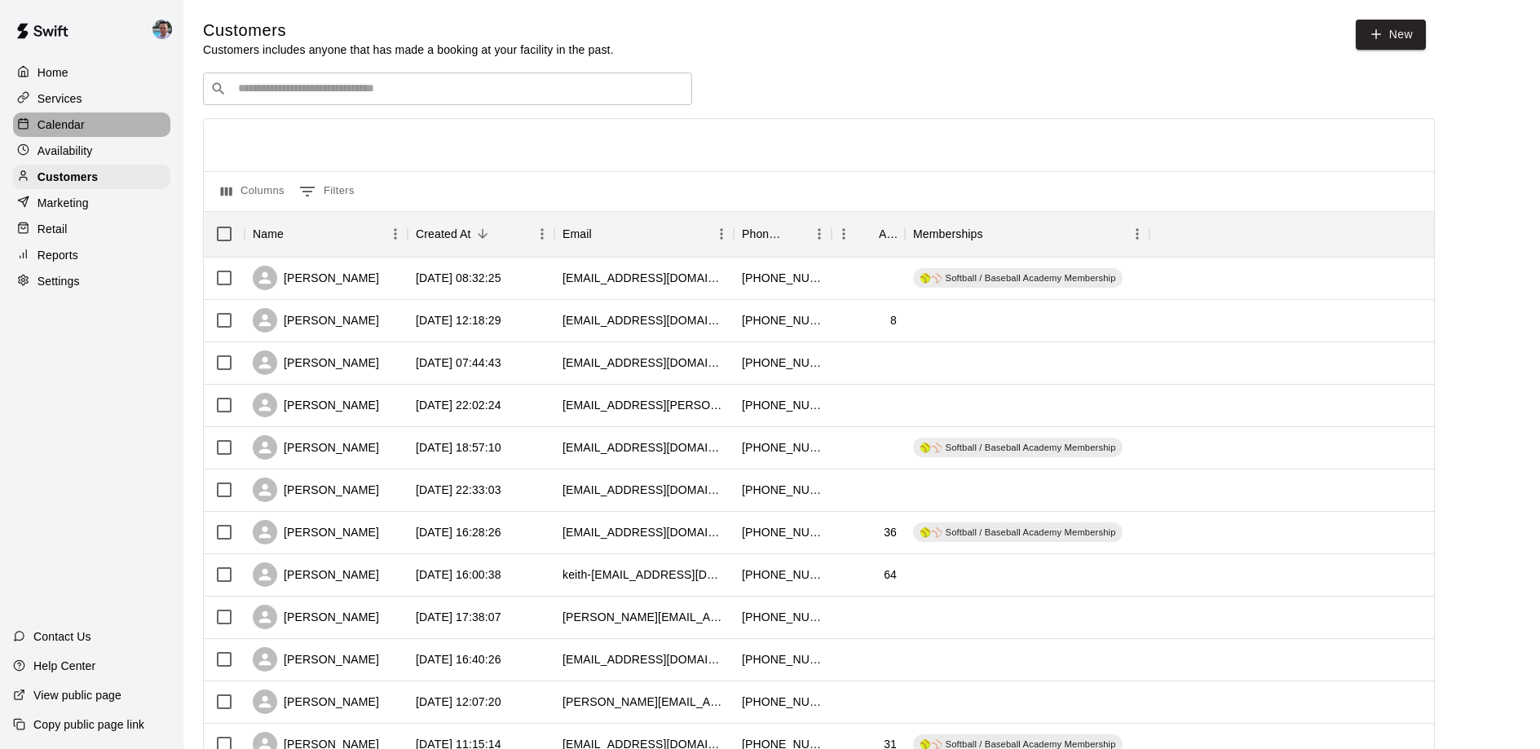
click at [78, 129] on p "Calendar" at bounding box center [61, 125] width 47 height 16
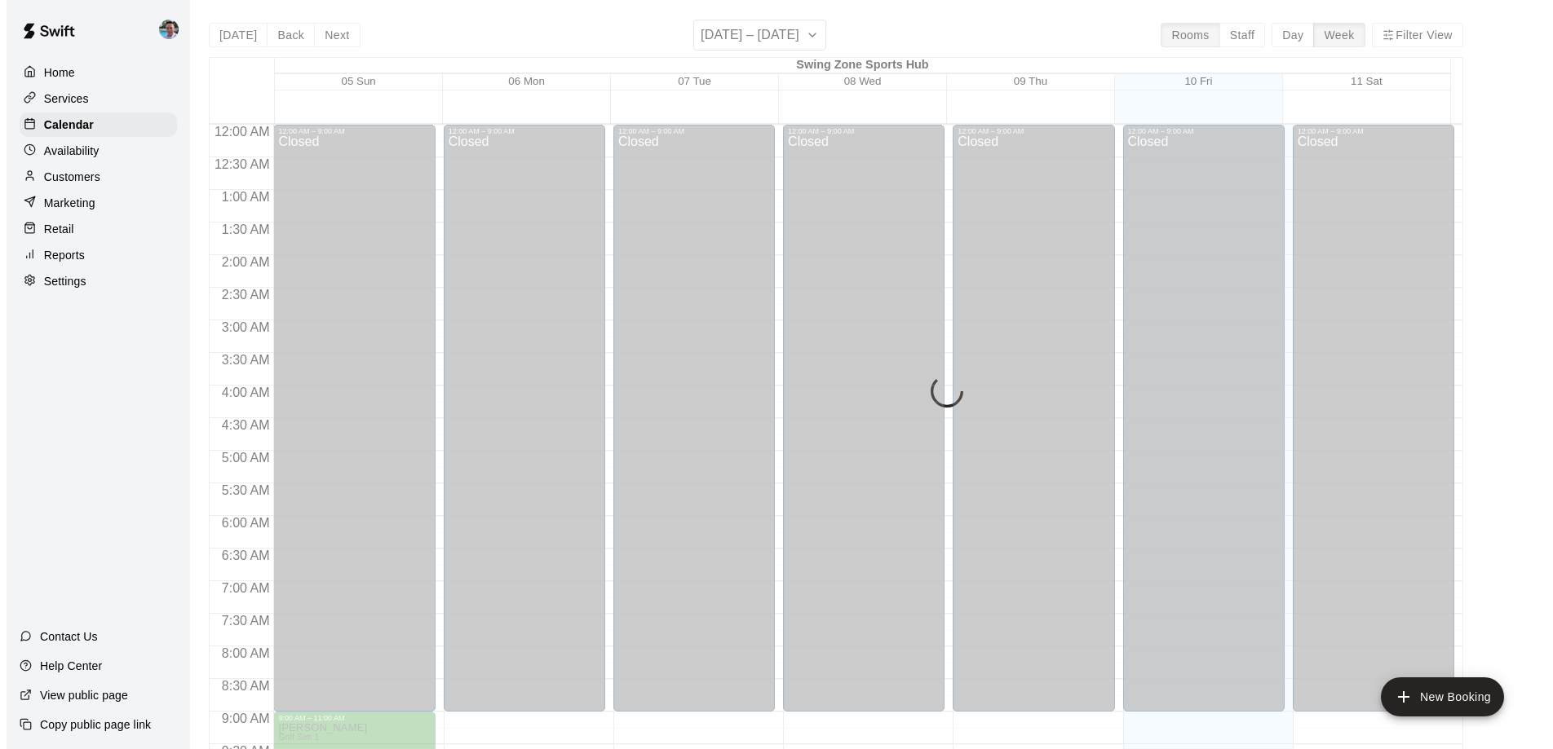
scroll to position [858, 0]
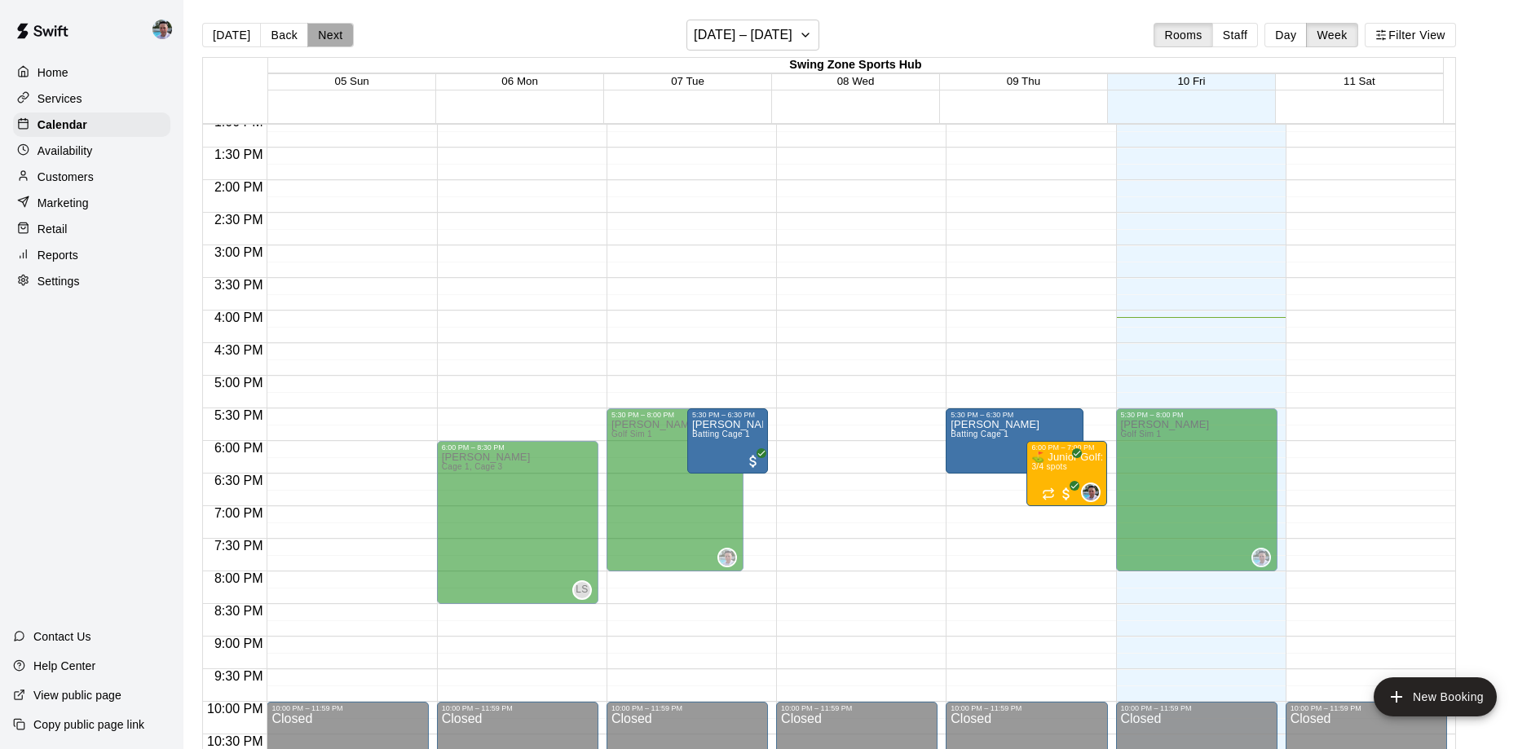
click at [317, 40] on button "Next" at bounding box center [330, 35] width 46 height 24
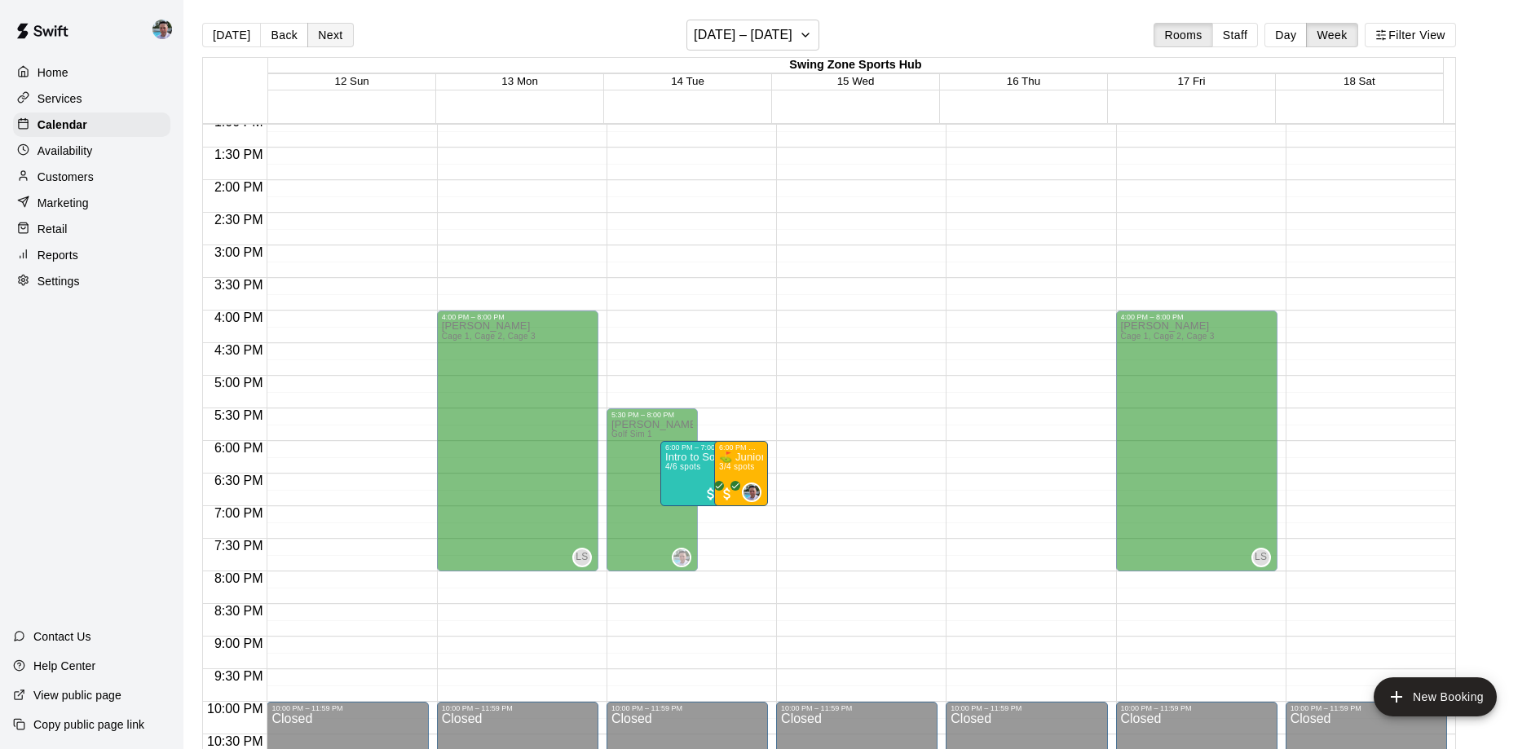
click at [320, 33] on button "Next" at bounding box center [330, 35] width 46 height 24
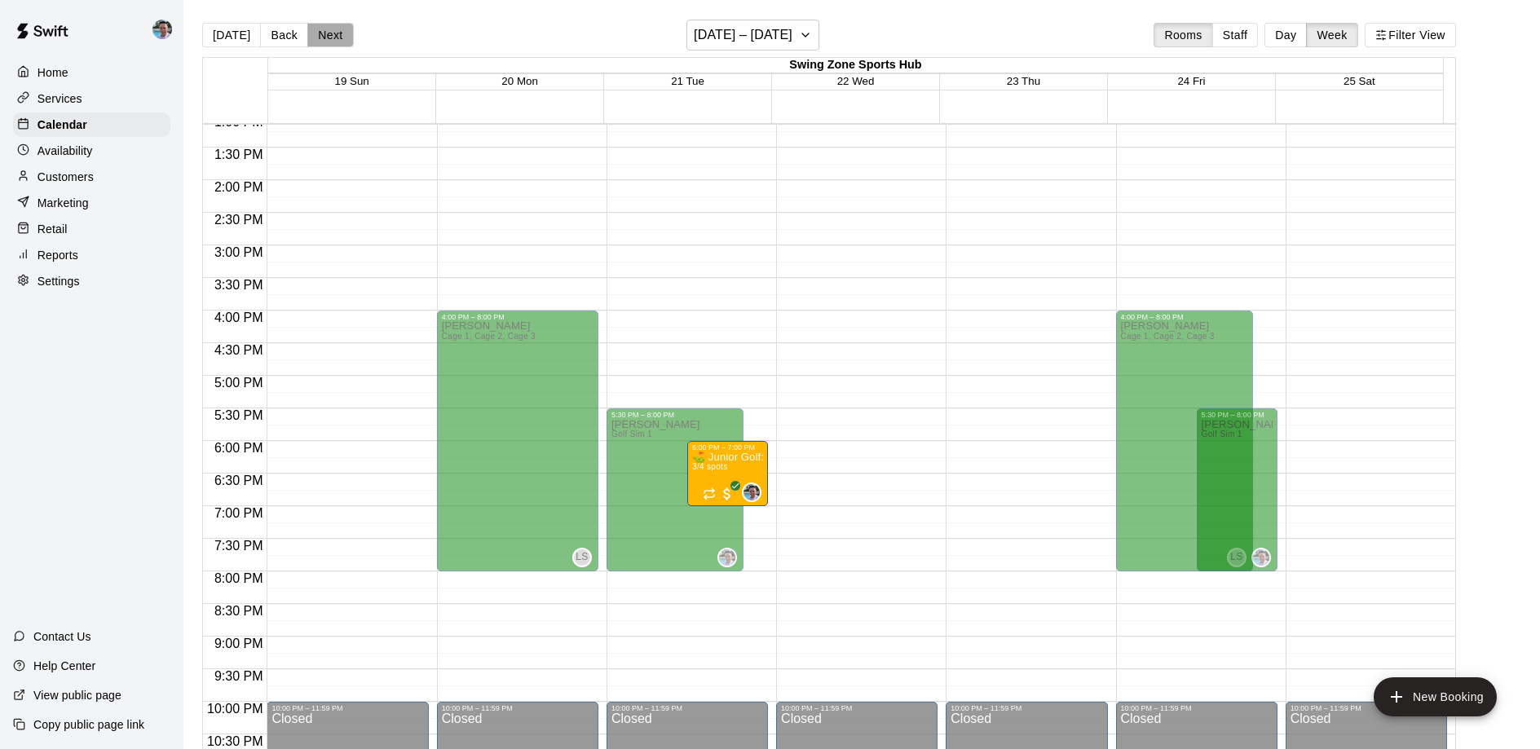
click at [320, 33] on button "Next" at bounding box center [330, 35] width 46 height 24
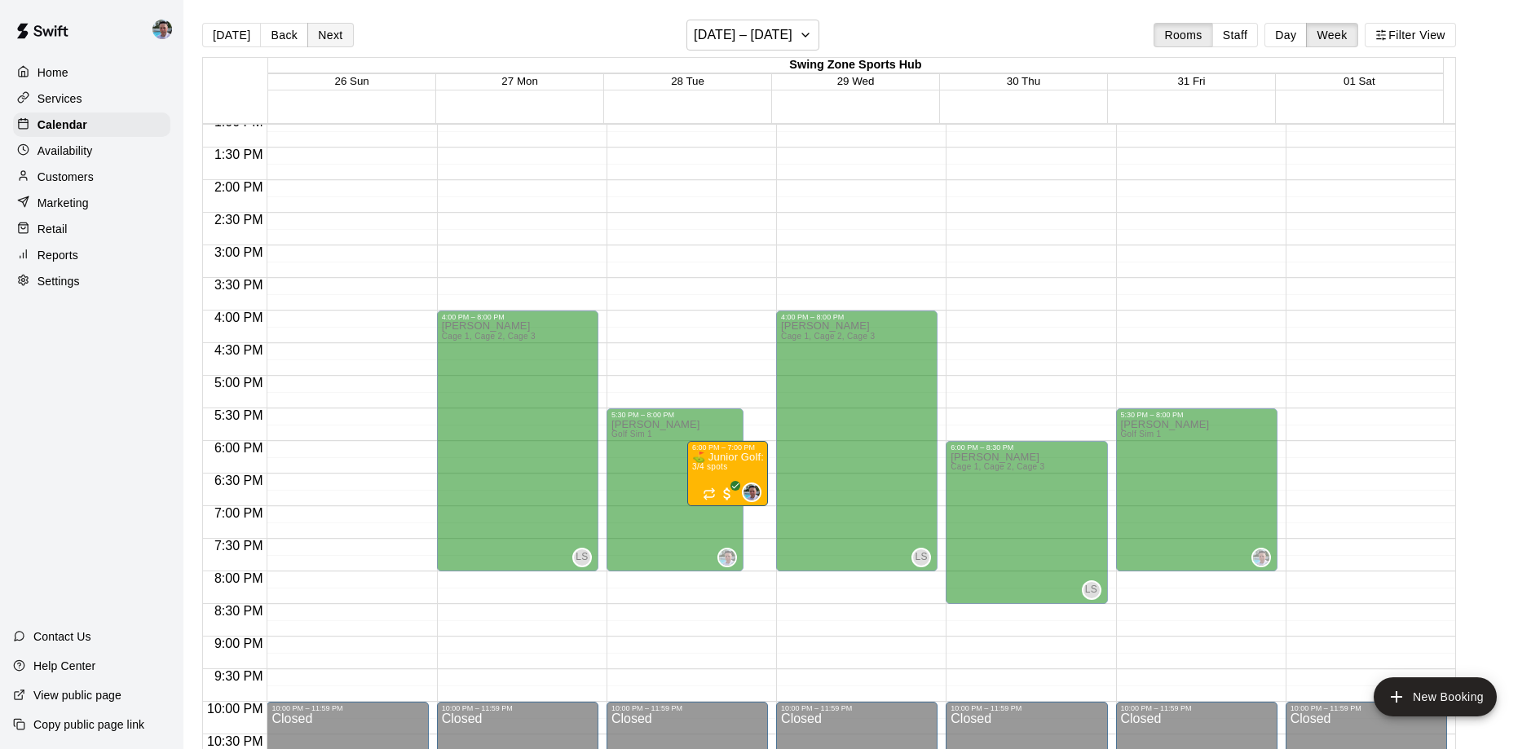
click at [320, 33] on button "Next" at bounding box center [330, 35] width 46 height 24
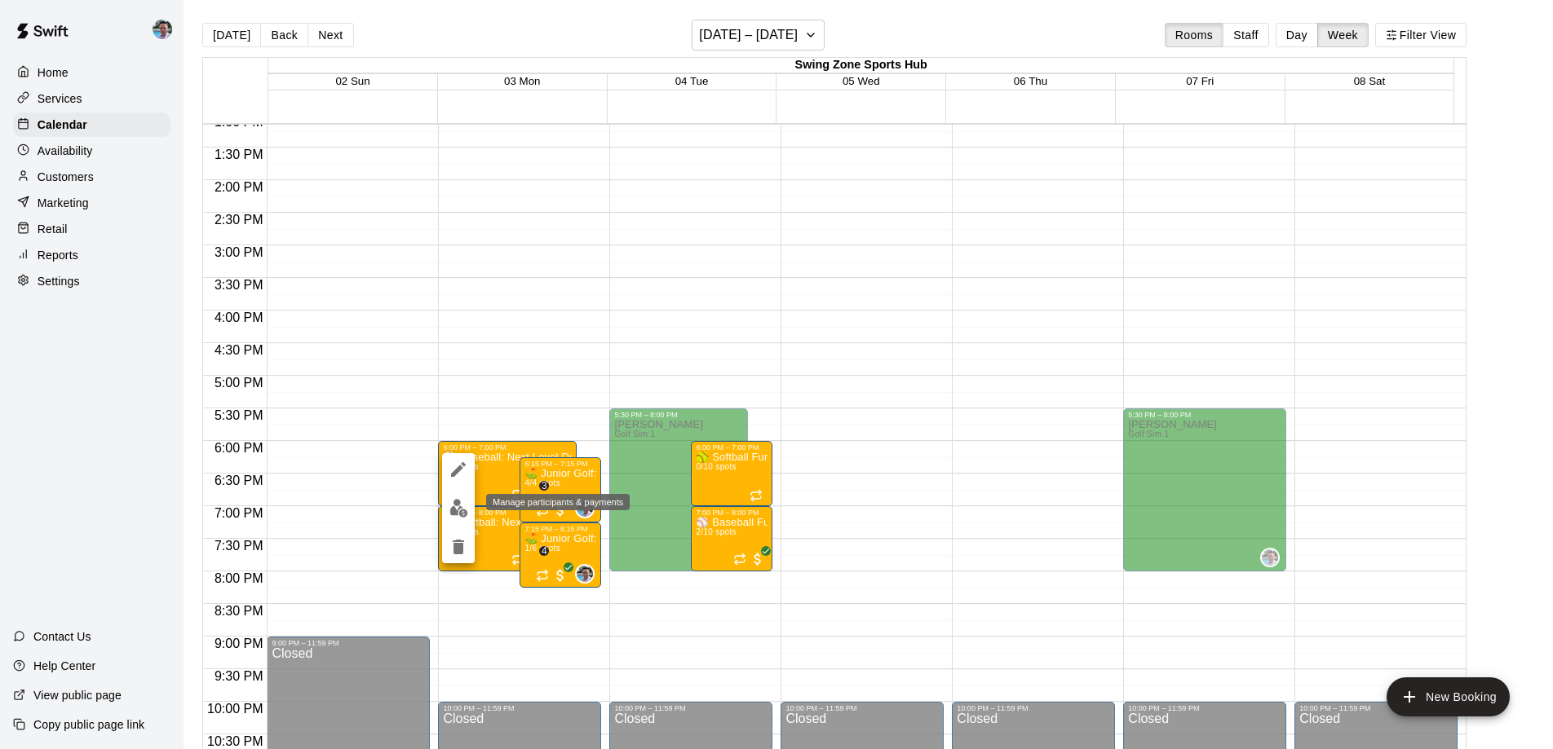
click at [462, 506] on img "edit" at bounding box center [458, 508] width 19 height 19
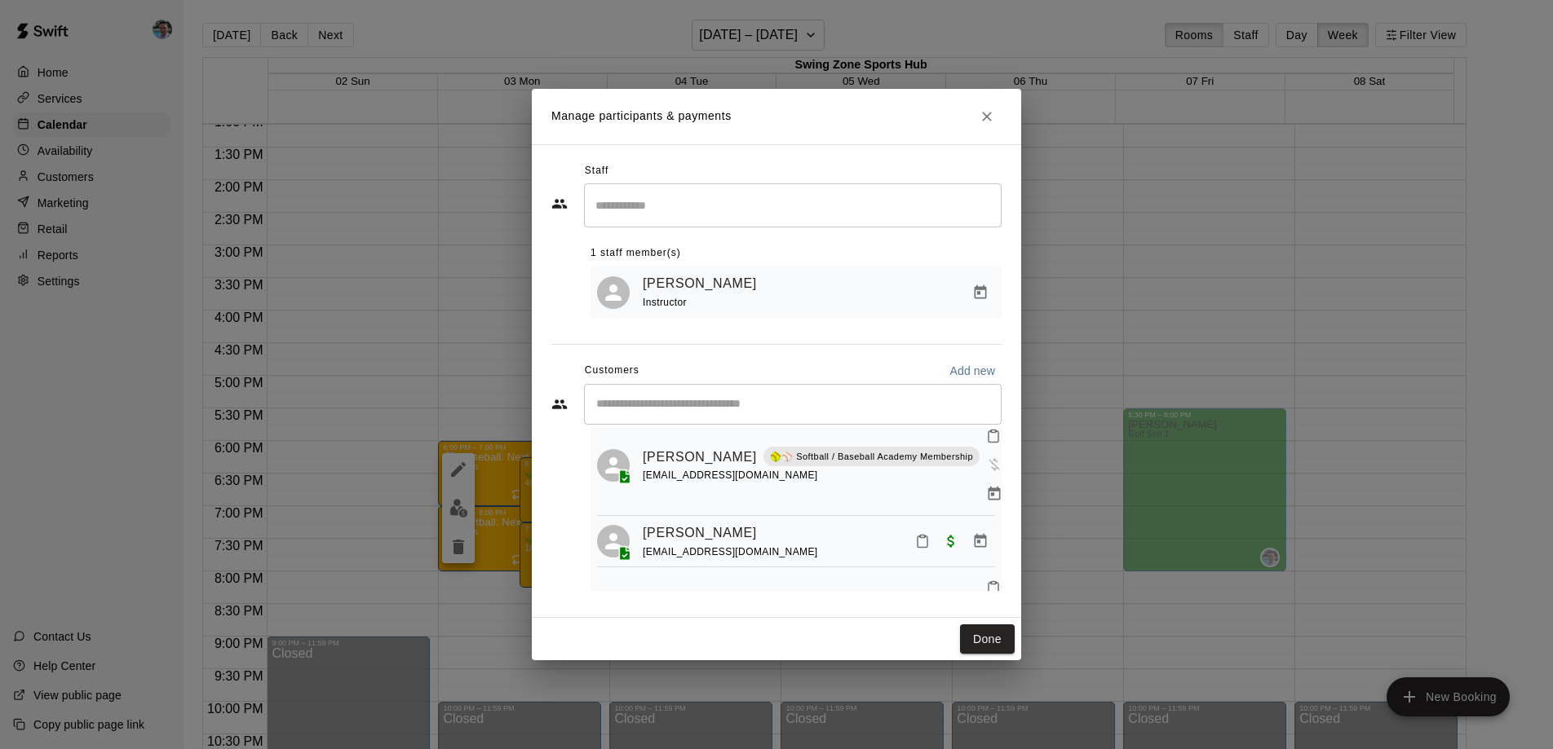
scroll to position [0, 0]
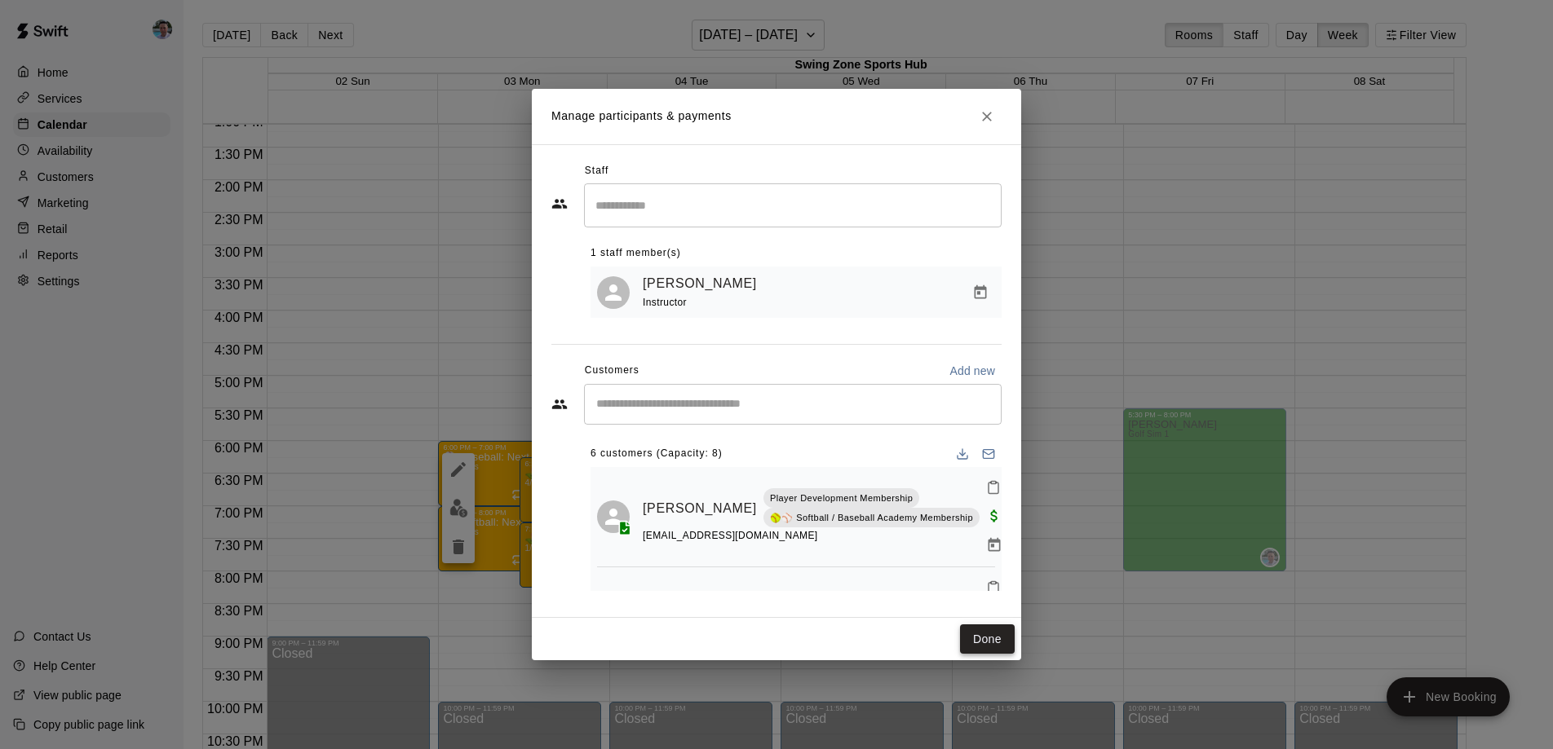
click at [997, 643] on button "Done" at bounding box center [987, 640] width 55 height 30
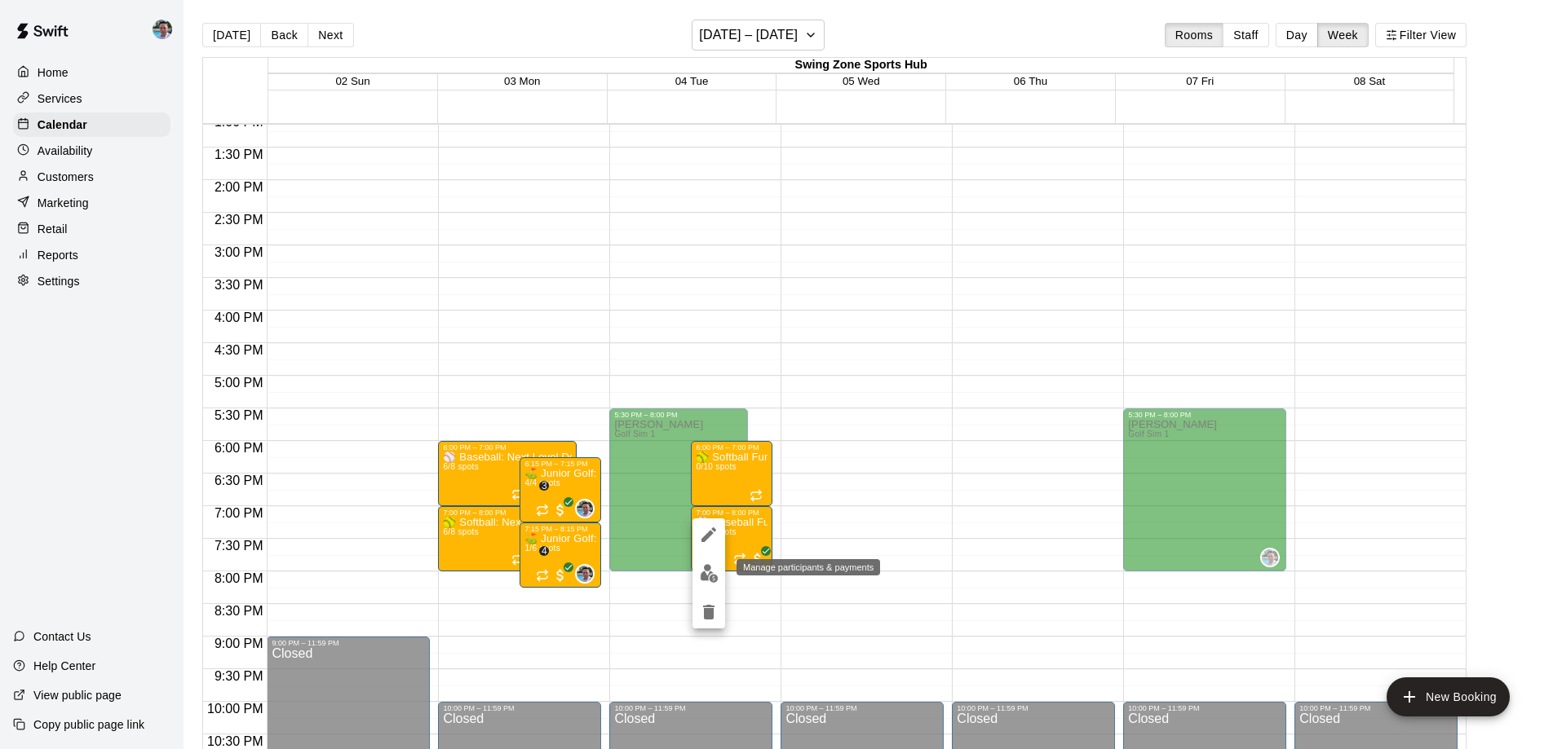
click at [703, 575] on img "edit" at bounding box center [709, 573] width 19 height 19
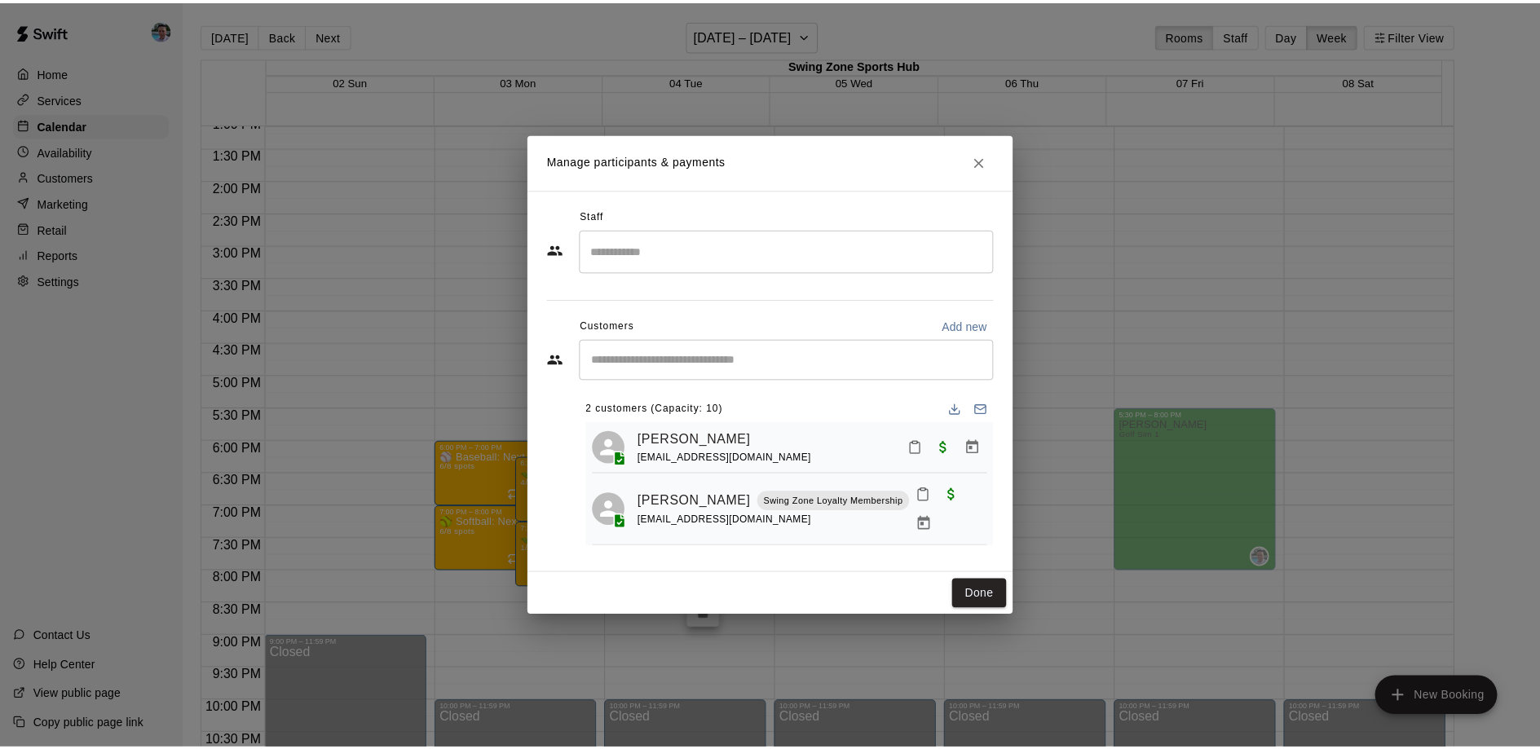
scroll to position [7, 0]
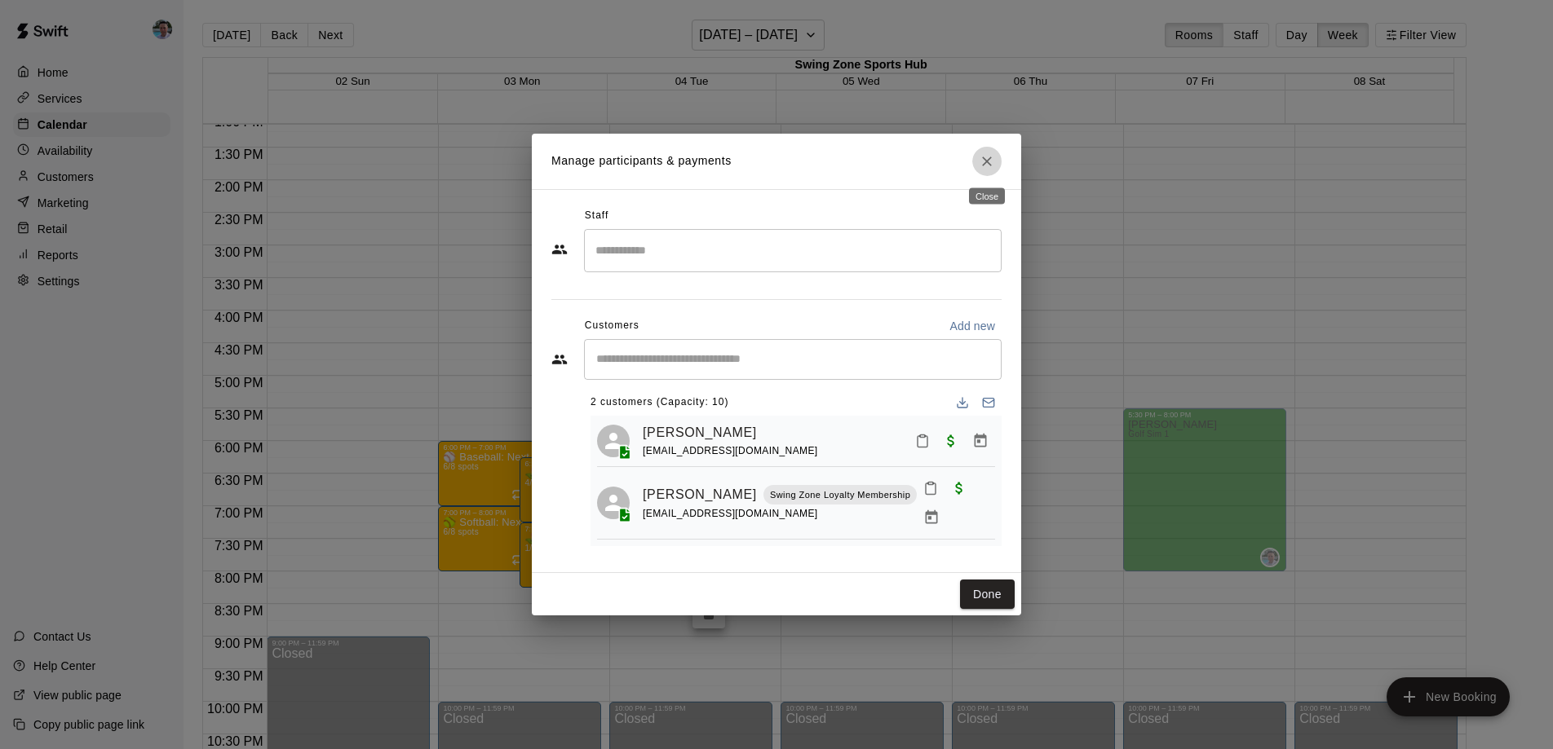
click at [989, 166] on icon "Close" at bounding box center [987, 161] width 16 height 16
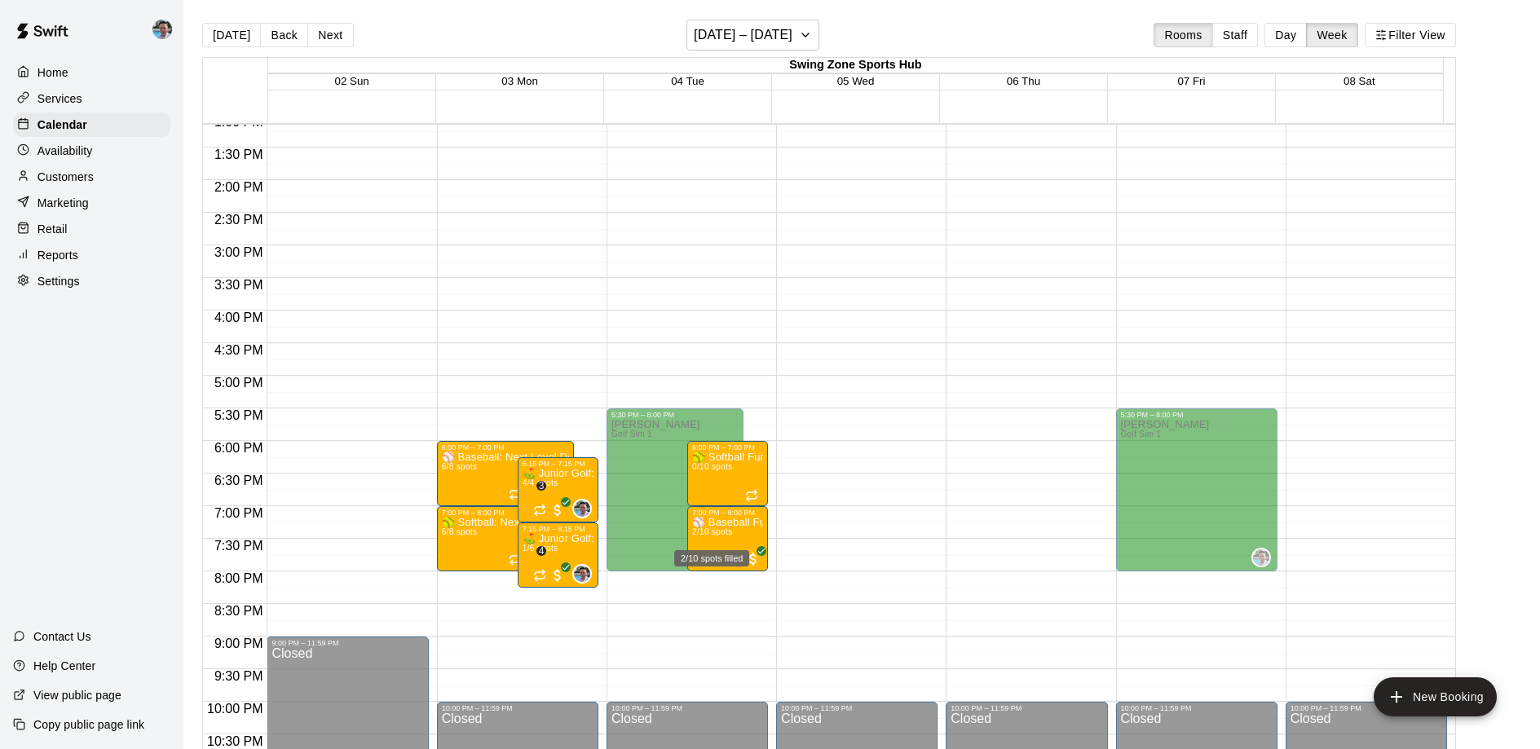
click at [701, 539] on div "2/10 spots filled" at bounding box center [712, 553] width 78 height 29
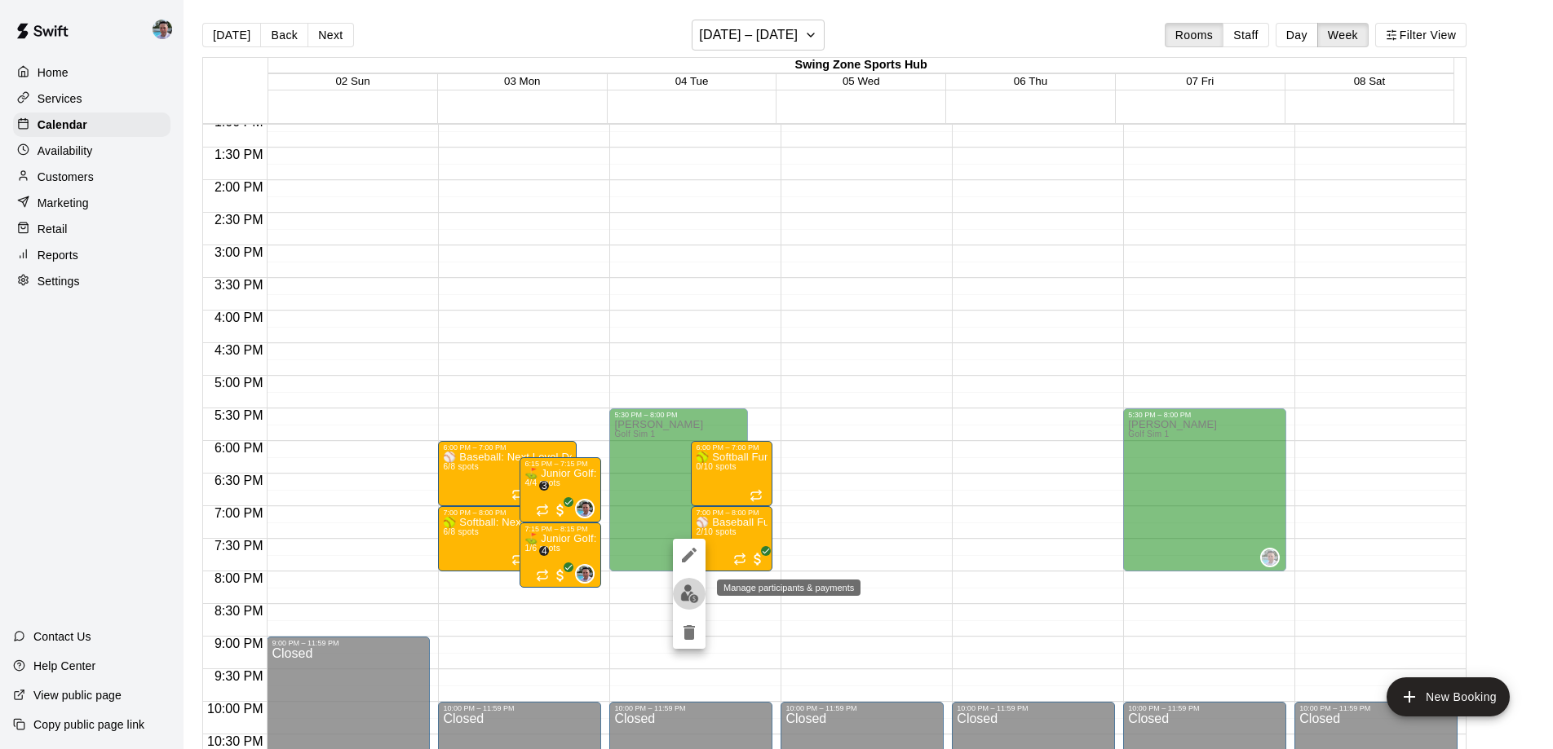
click at [685, 586] on img "edit" at bounding box center [689, 594] width 19 height 19
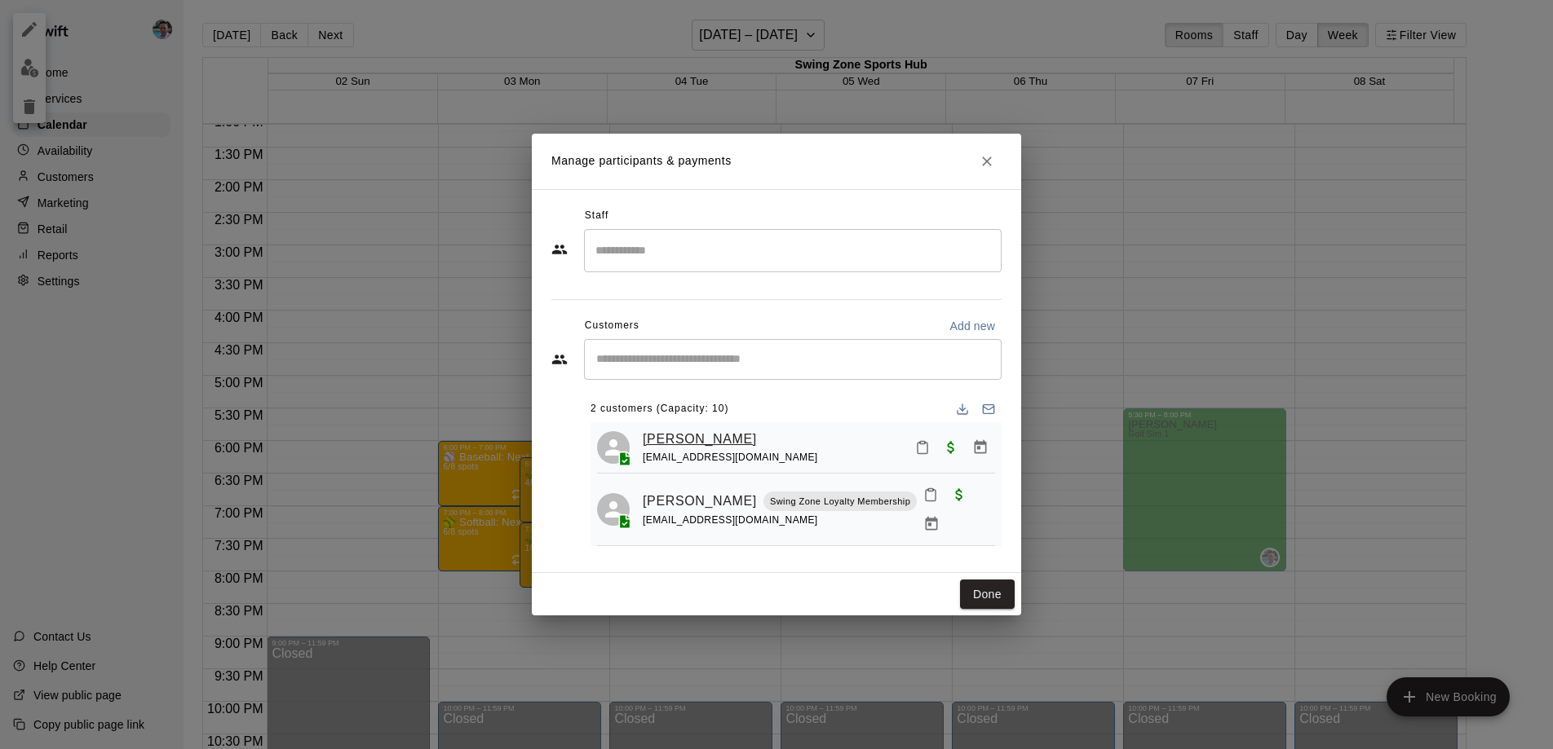
click at [711, 438] on link "Ashton Leach" at bounding box center [700, 439] width 114 height 21
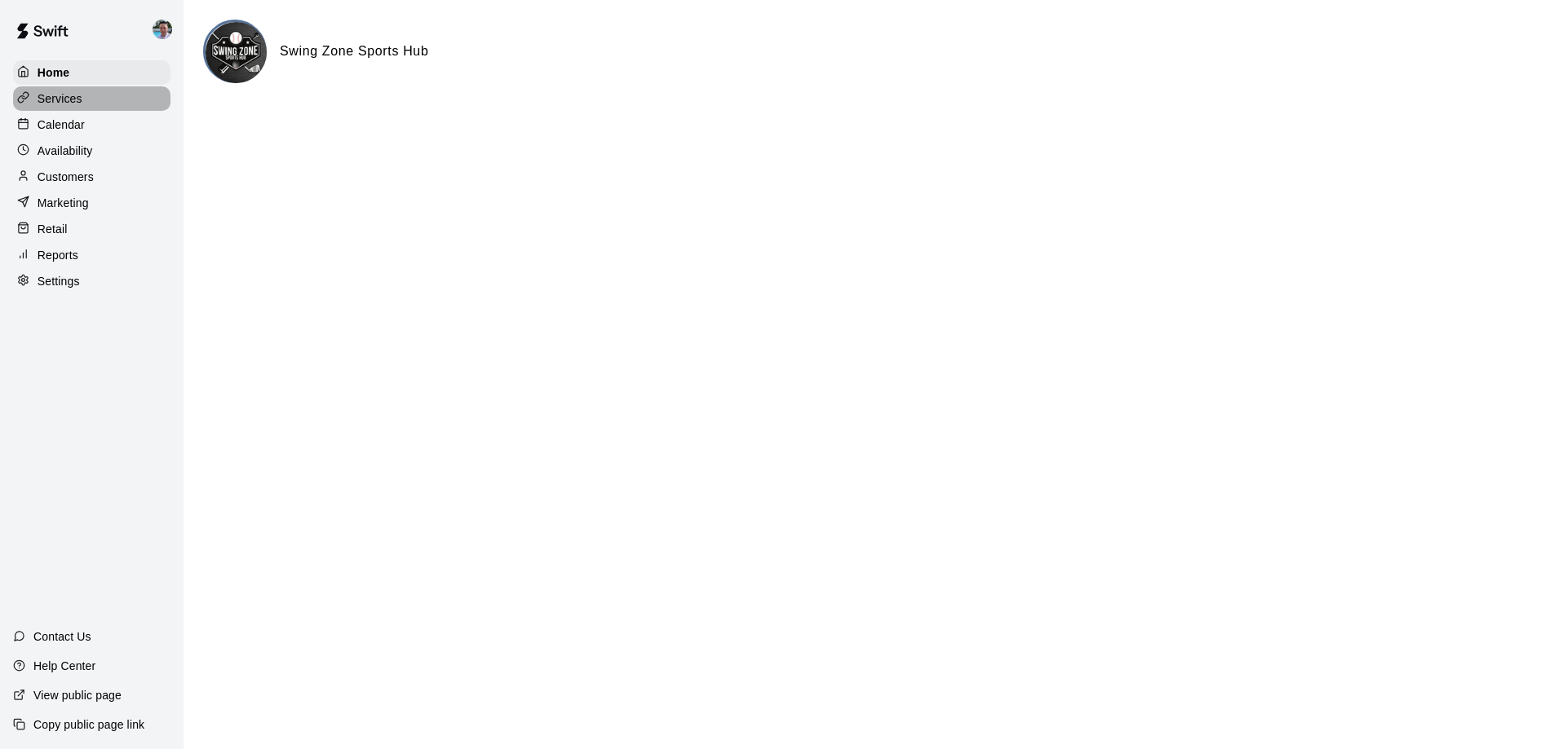
click at [59, 103] on p "Services" at bounding box center [60, 99] width 45 height 16
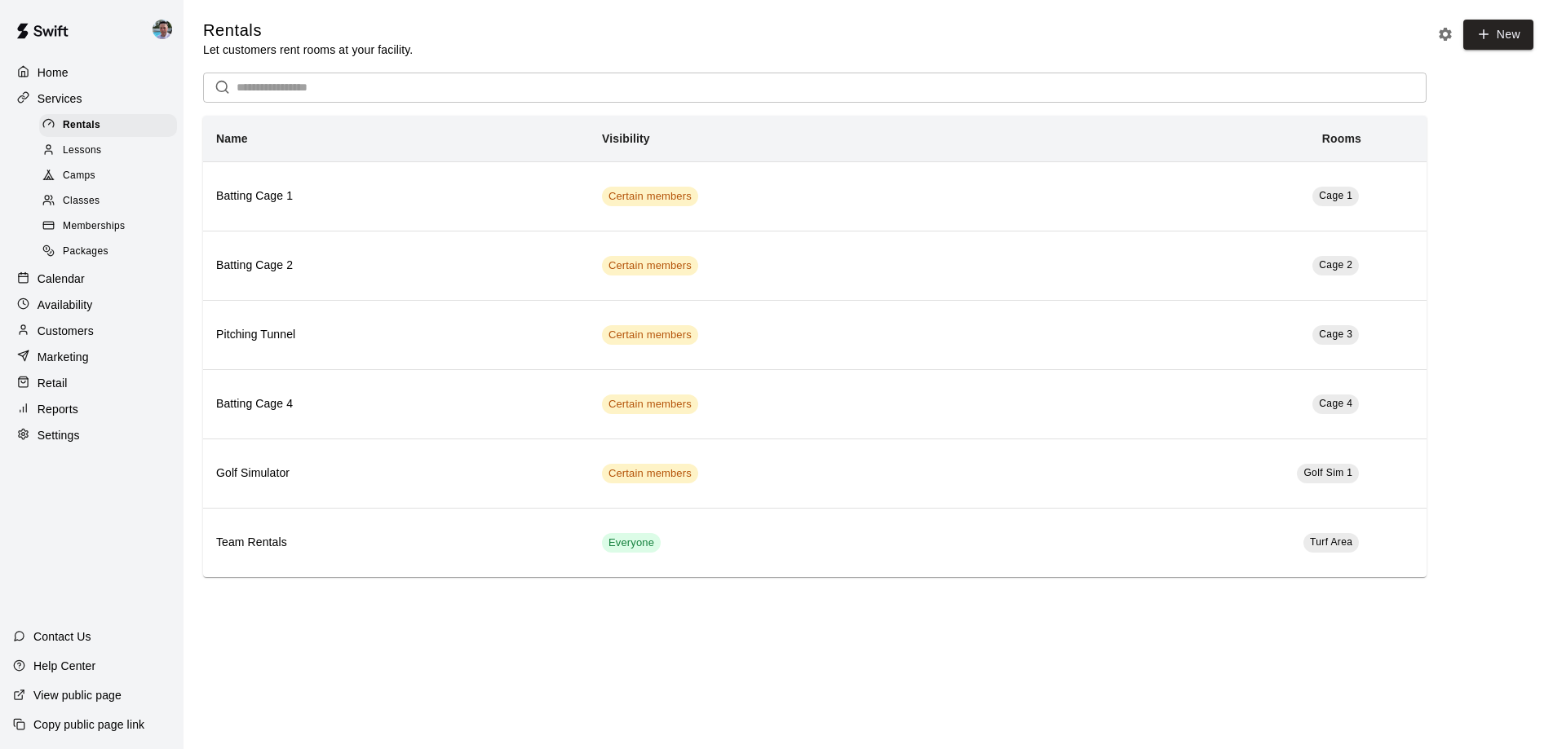
click at [145, 205] on div "Classes" at bounding box center [108, 201] width 138 height 23
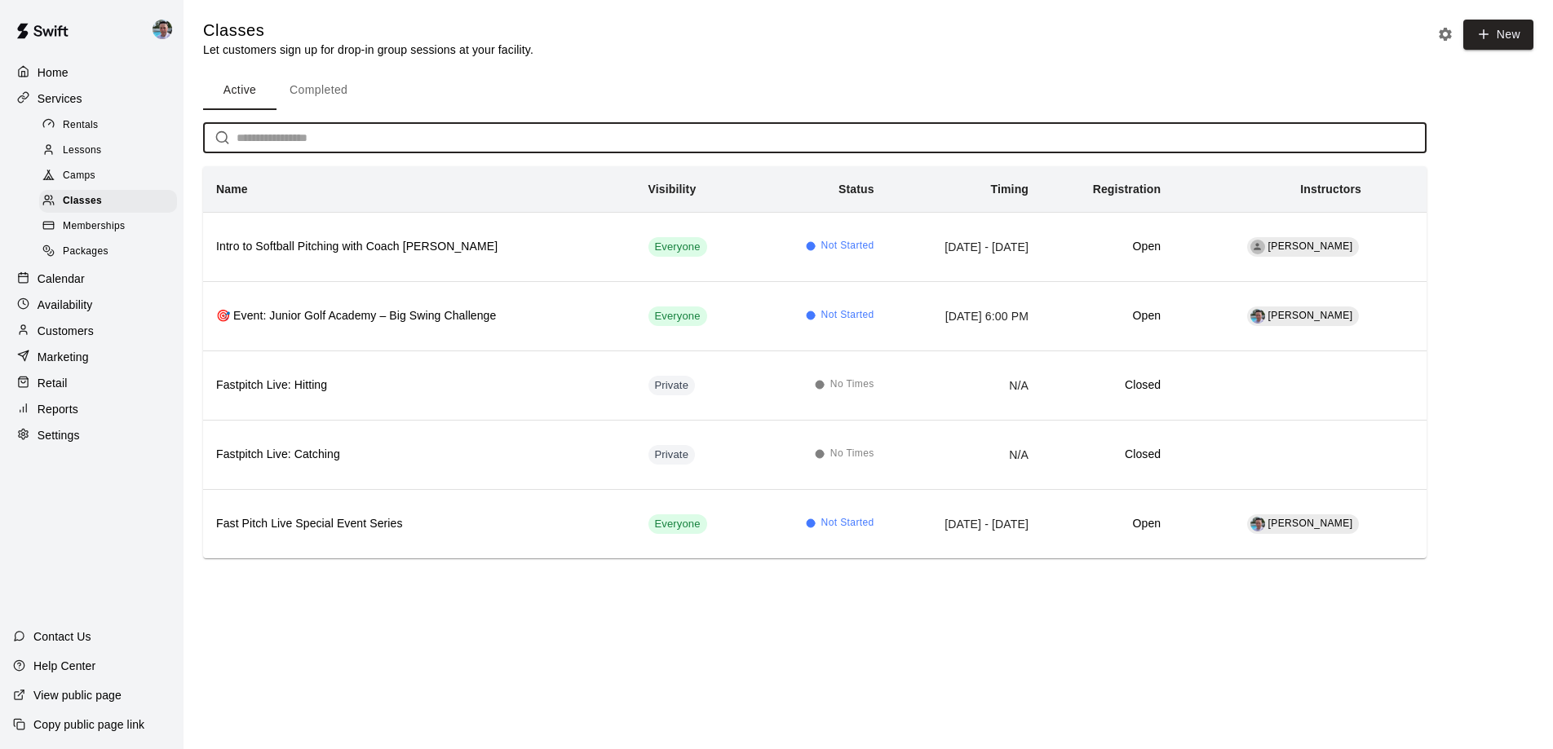
click at [306, 148] on input "text" at bounding box center [831, 138] width 1190 height 30
click at [130, 220] on div "Memberships" at bounding box center [108, 226] width 138 height 23
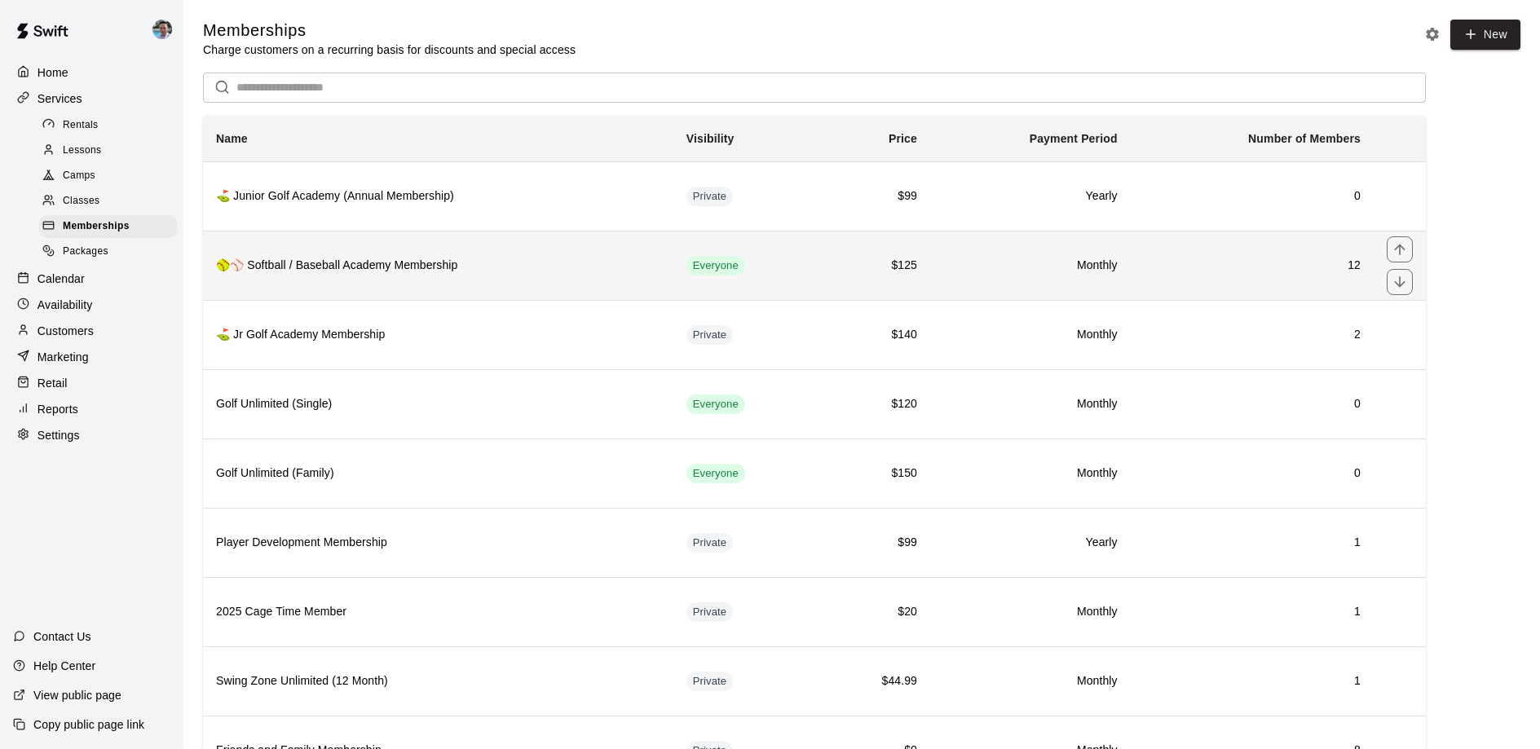
click at [625, 266] on h6 "🥎⚾ Softball / Baseball Academy Membership" at bounding box center [438, 266] width 444 height 18
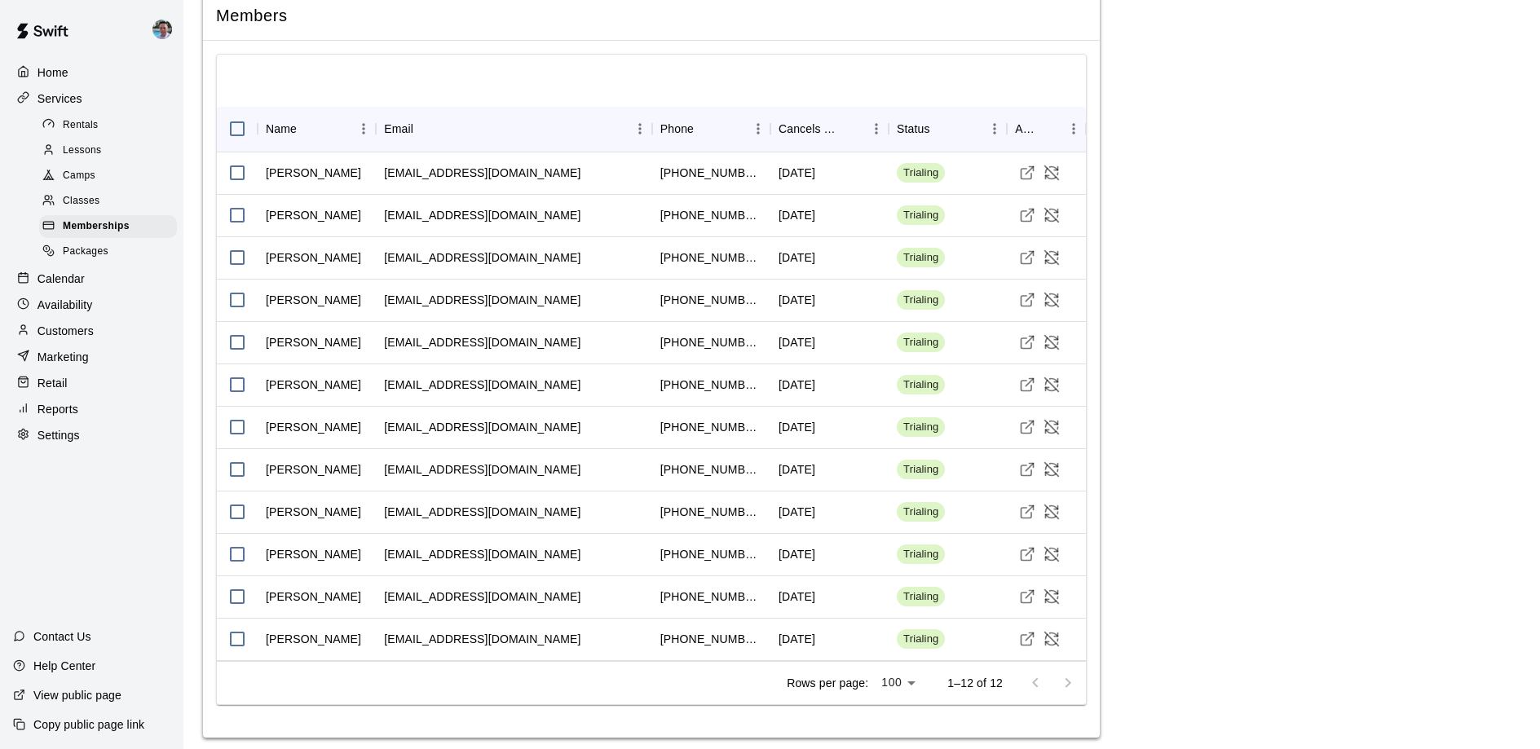
scroll to position [2270, 0]
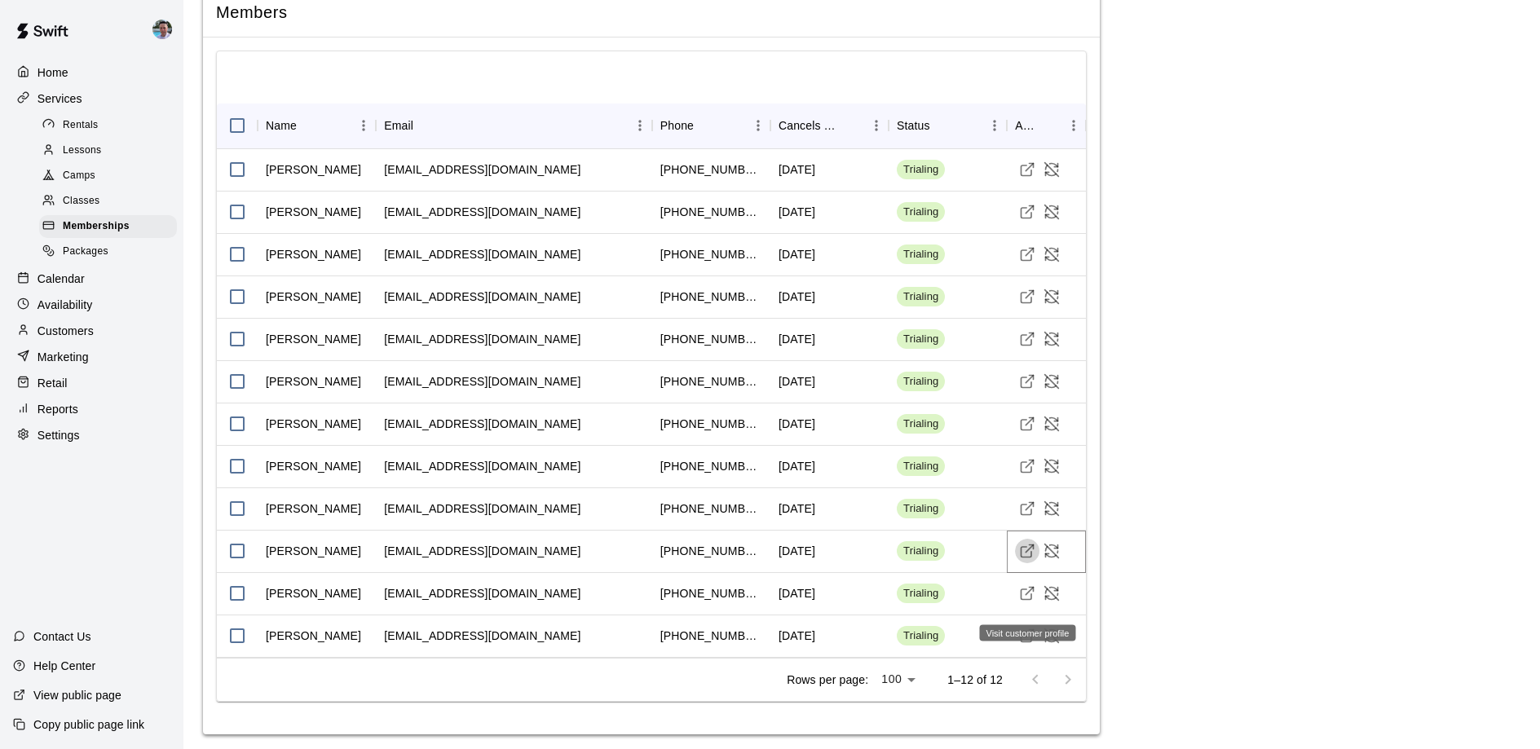
click at [1029, 559] on icon "Visit customer profile" at bounding box center [1027, 551] width 16 height 16
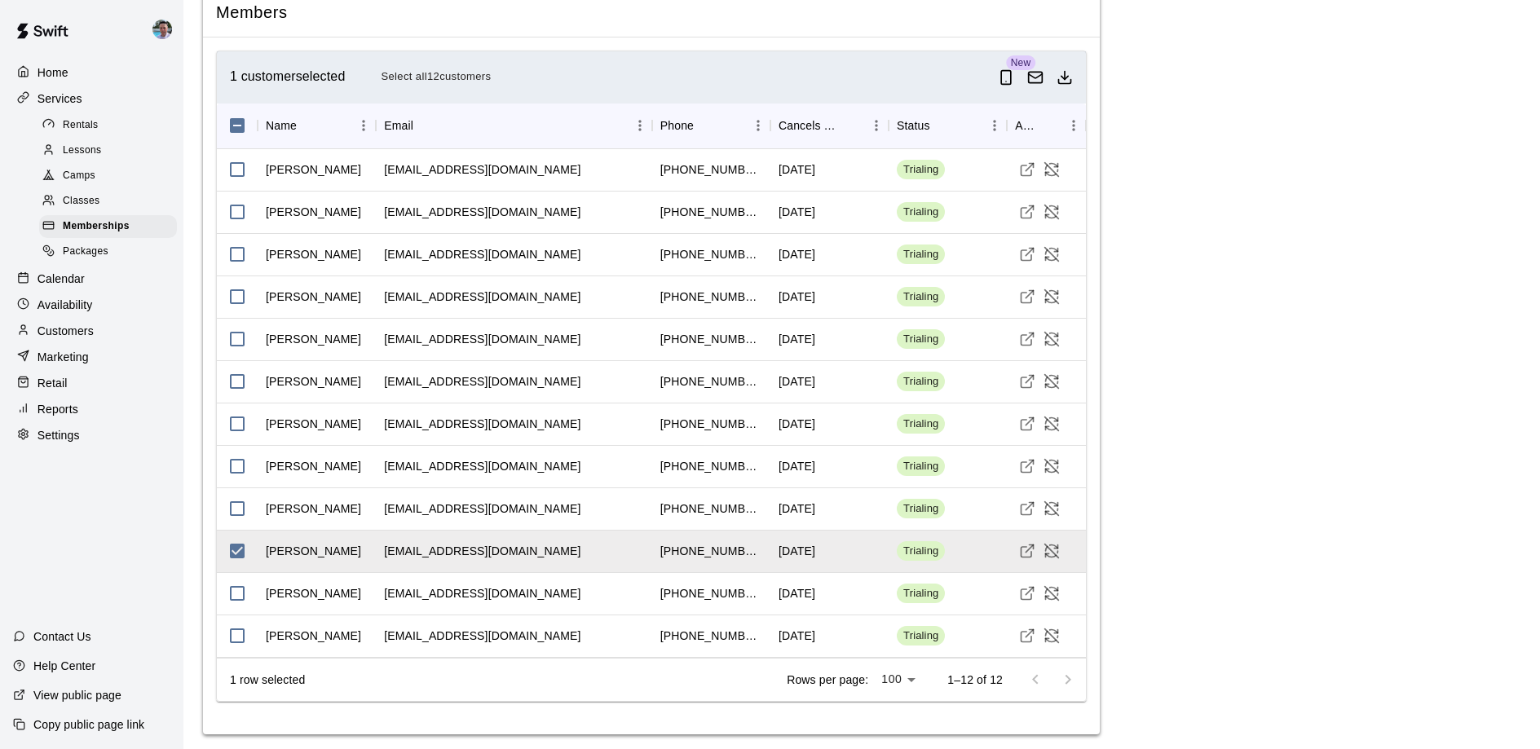
click at [39, 71] on p "Home" at bounding box center [53, 72] width 31 height 16
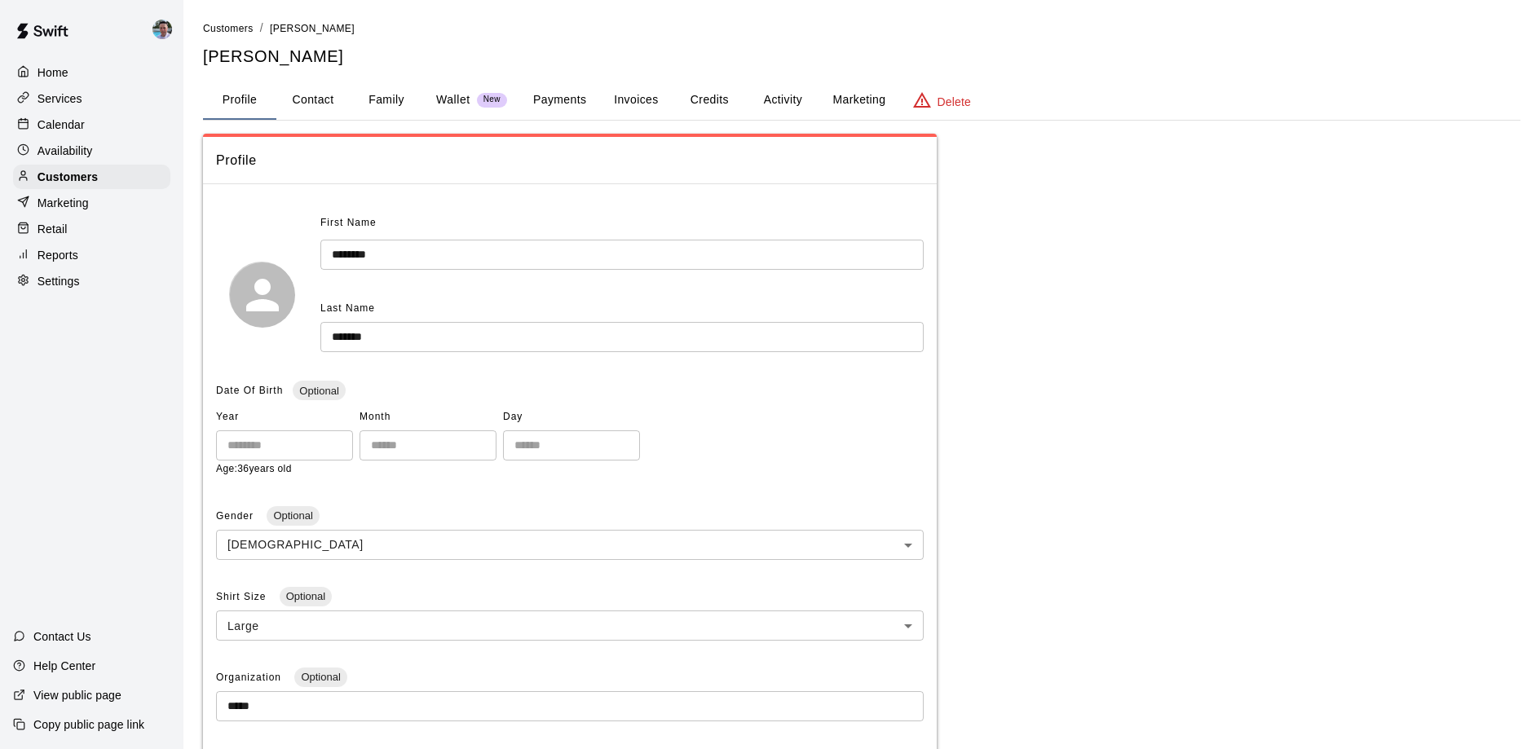
click at [326, 104] on button "Contact" at bounding box center [312, 100] width 73 height 39
select select "**"
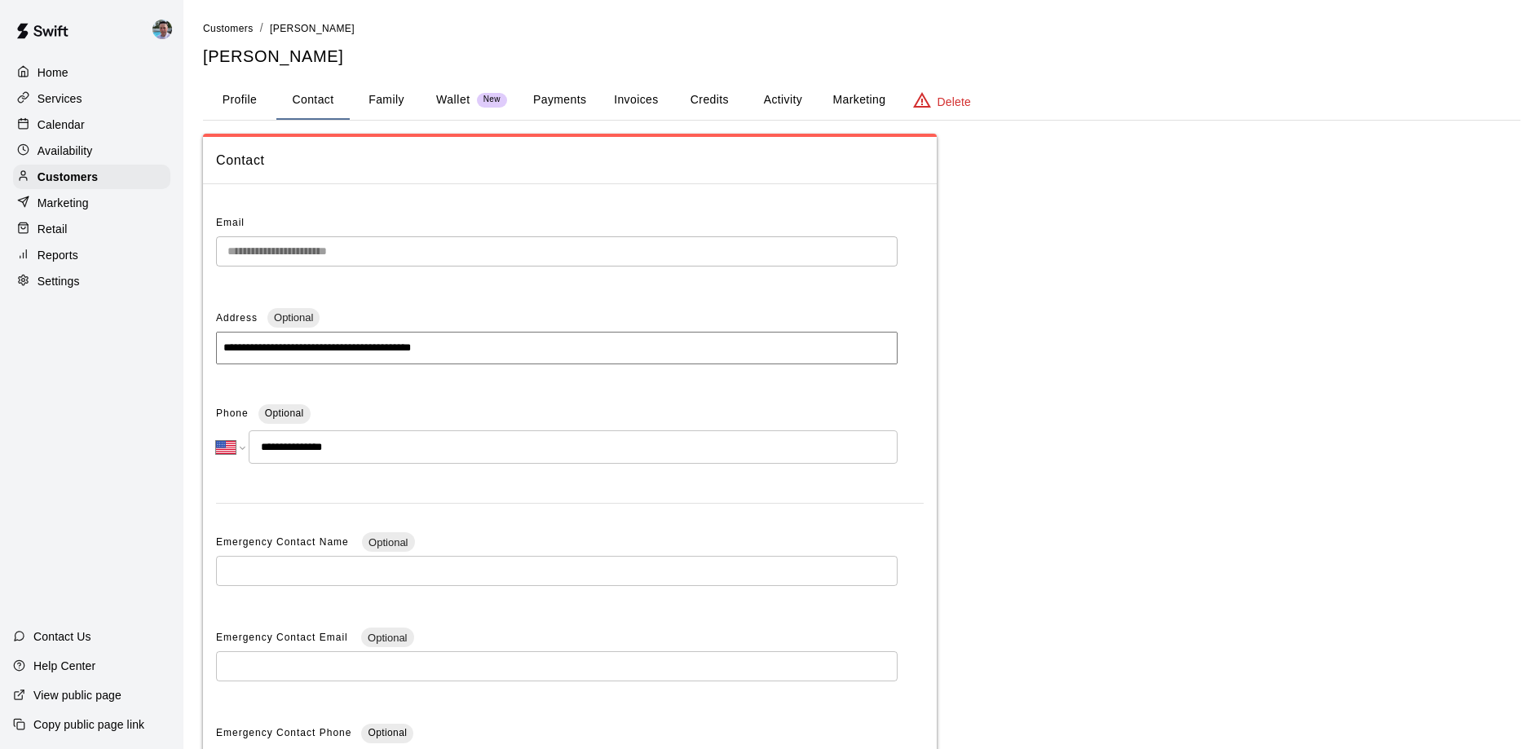
click at [243, 99] on button "Profile" at bounding box center [239, 100] width 73 height 39
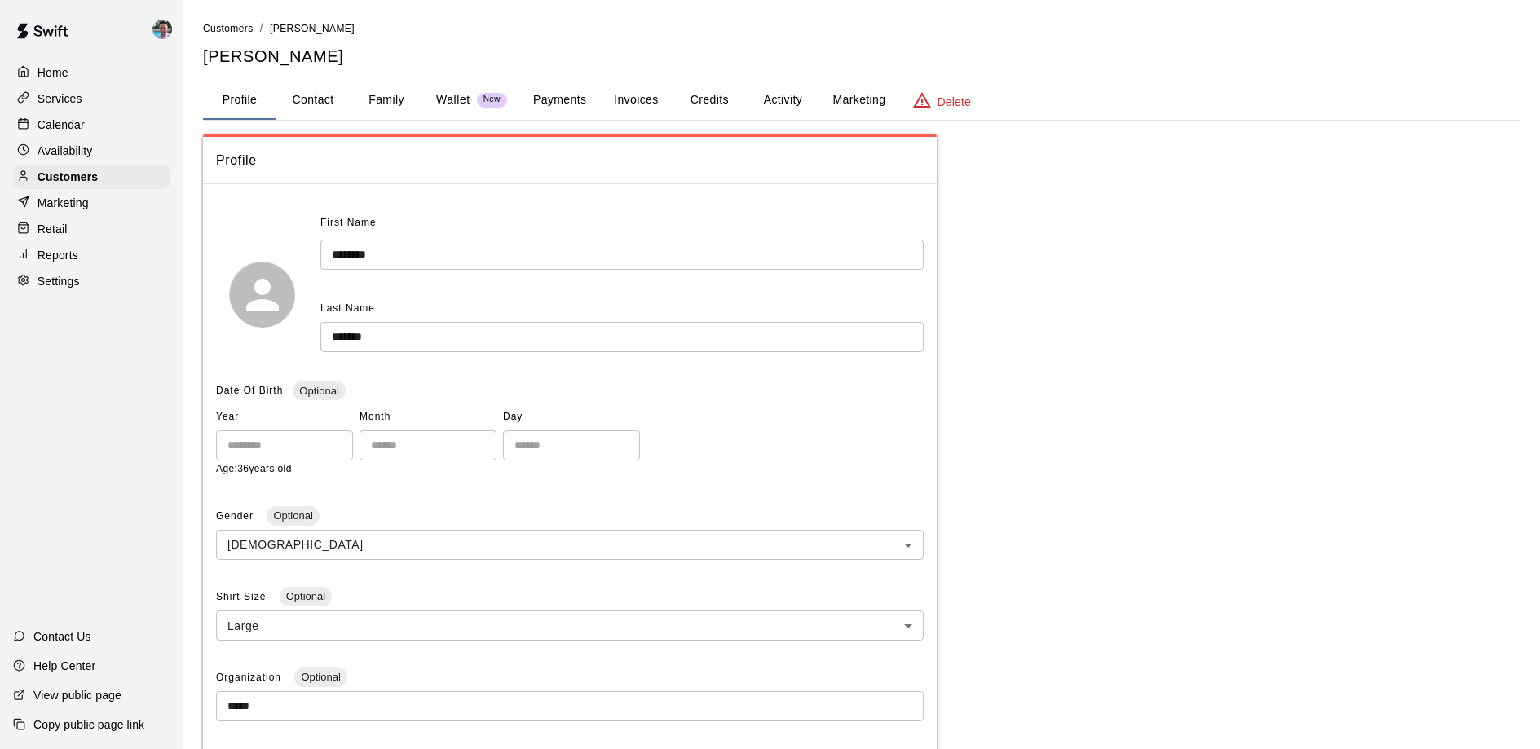
click at [305, 99] on button "Contact" at bounding box center [312, 100] width 73 height 39
select select "**"
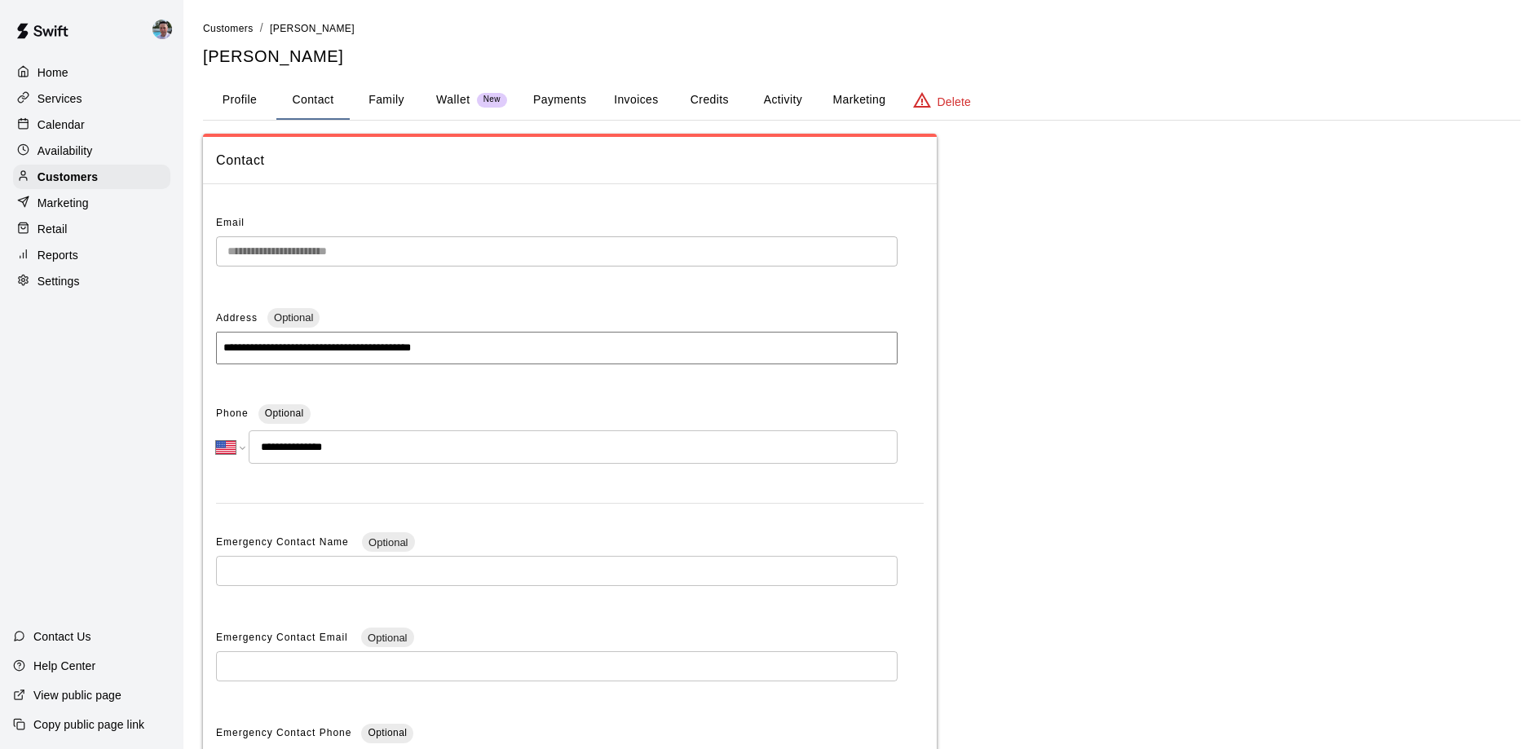
click at [396, 104] on button "Family" at bounding box center [386, 100] width 73 height 39
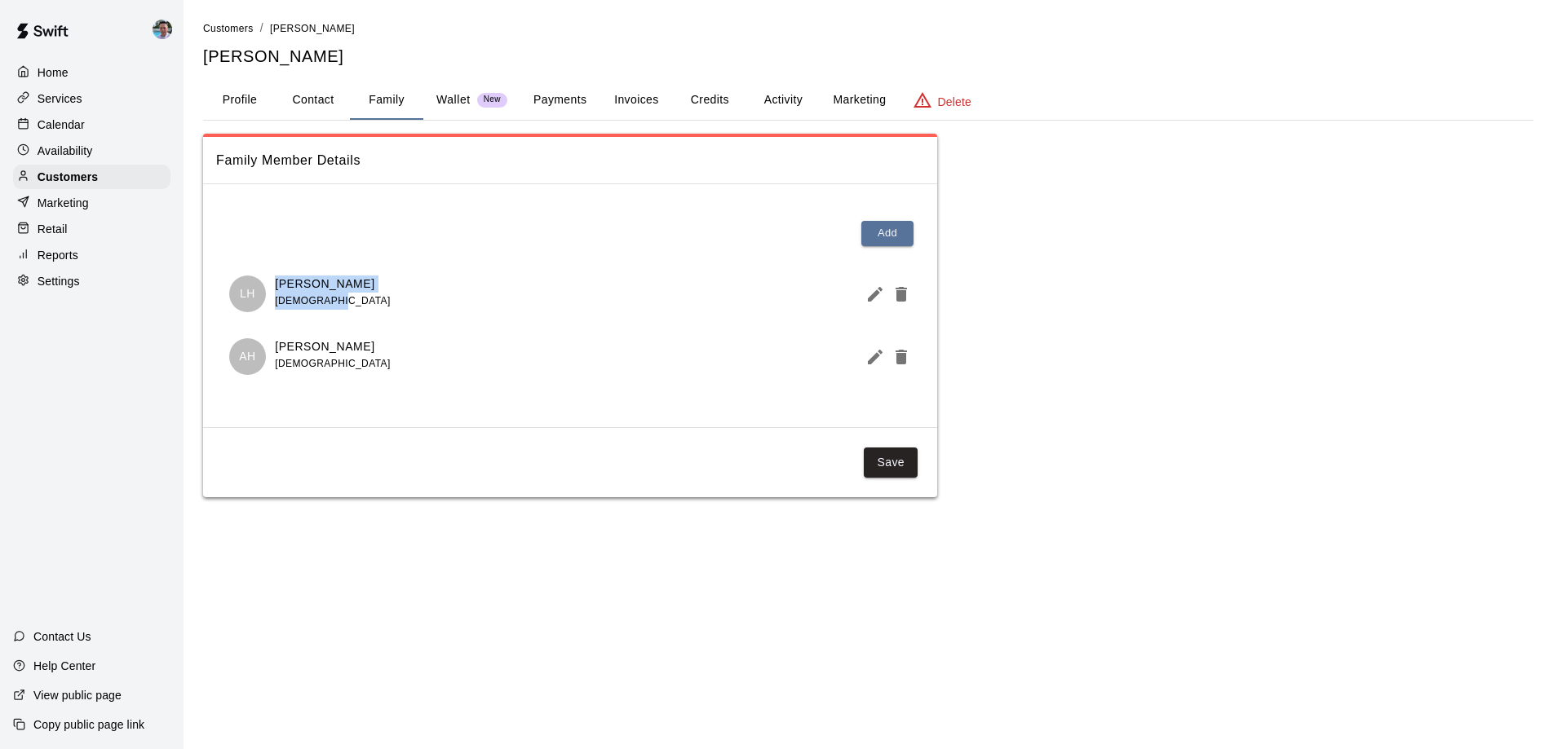
drag, startPoint x: 276, startPoint y: 285, endPoint x: 352, endPoint y: 298, distance: 77.1
click at [352, 298] on div "LH Liam Higgins 8 years old" at bounding box center [570, 294] width 682 height 37
click at [228, 92] on button "Profile" at bounding box center [239, 100] width 73 height 39
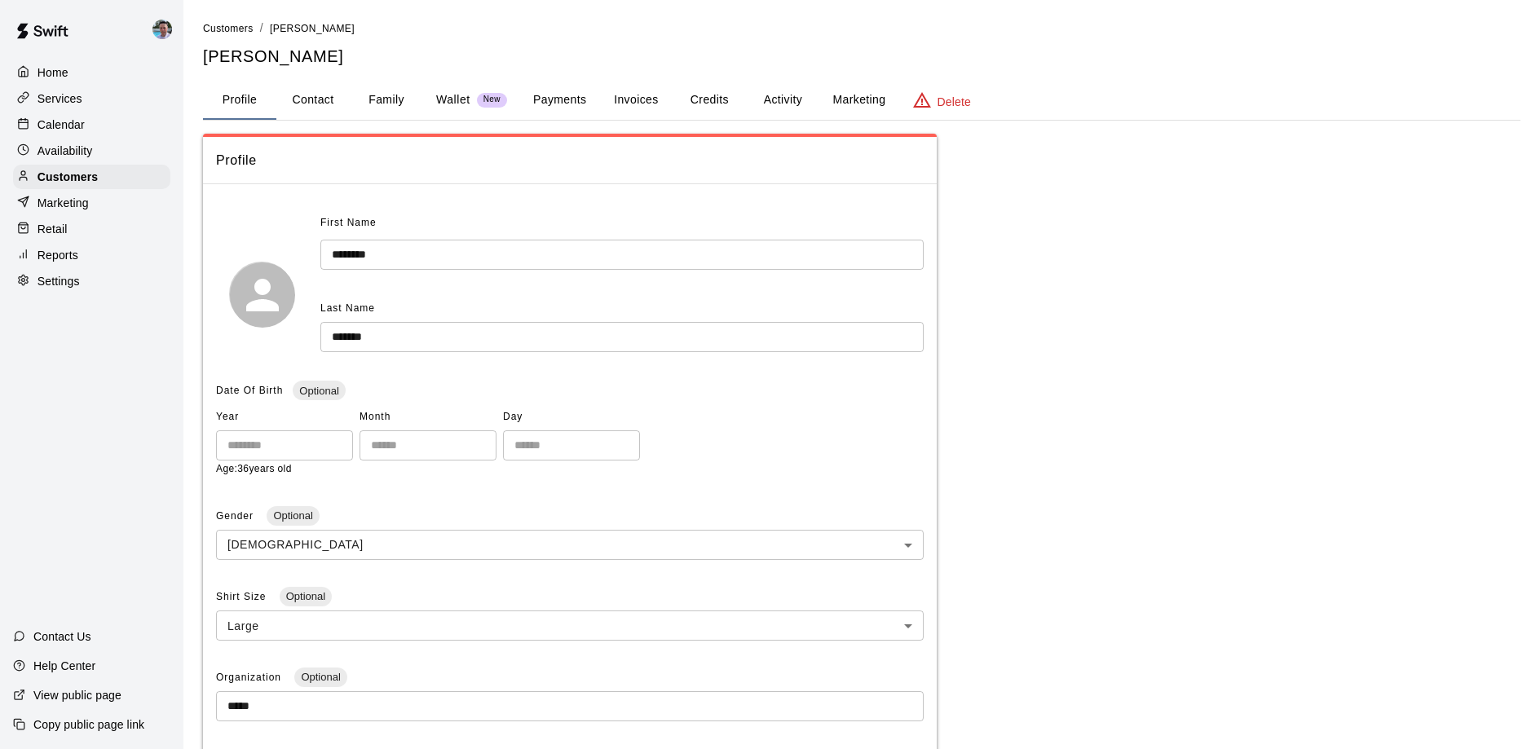
click at [78, 127] on p "Calendar" at bounding box center [61, 125] width 47 height 16
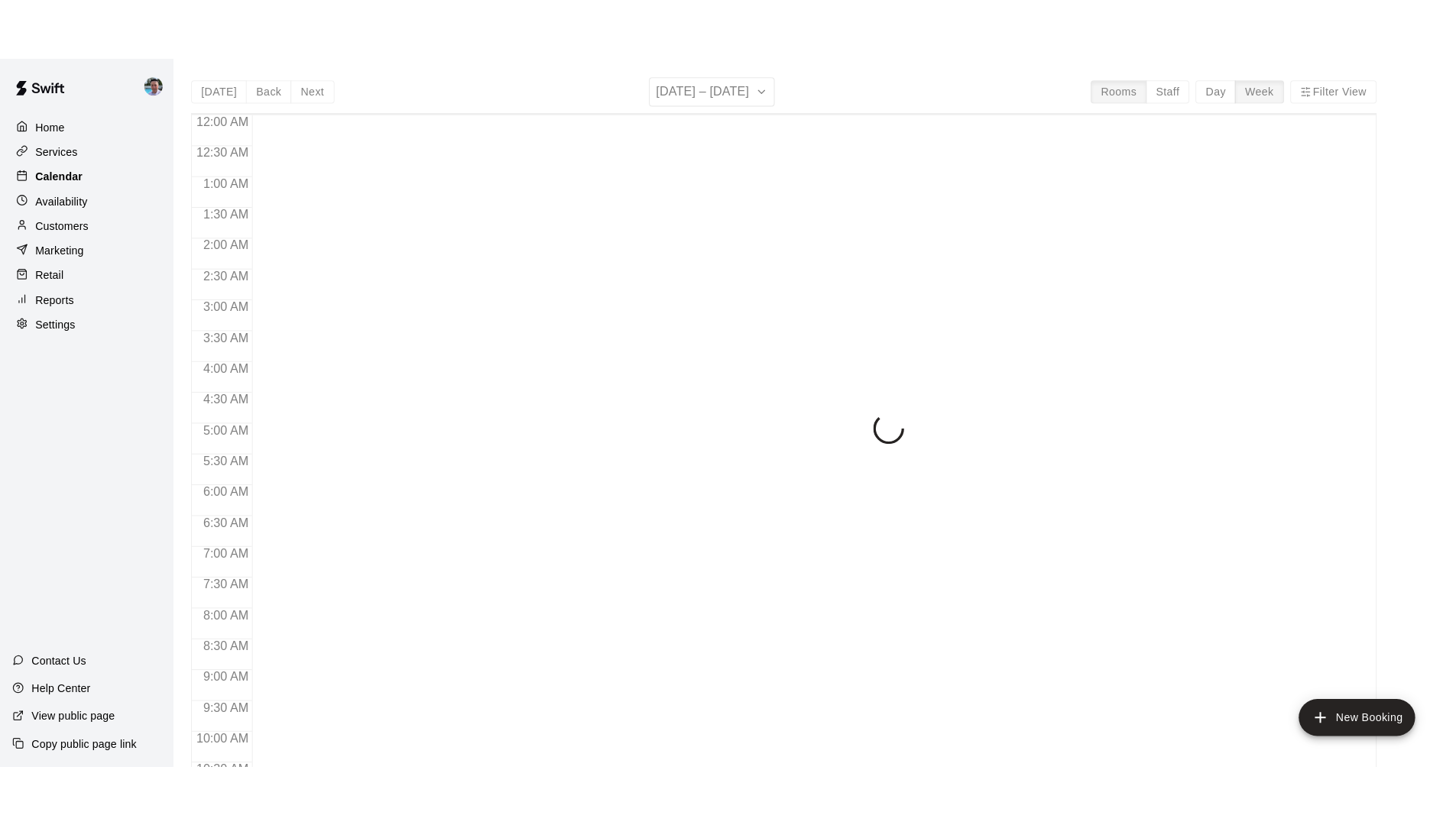
scroll to position [803, 0]
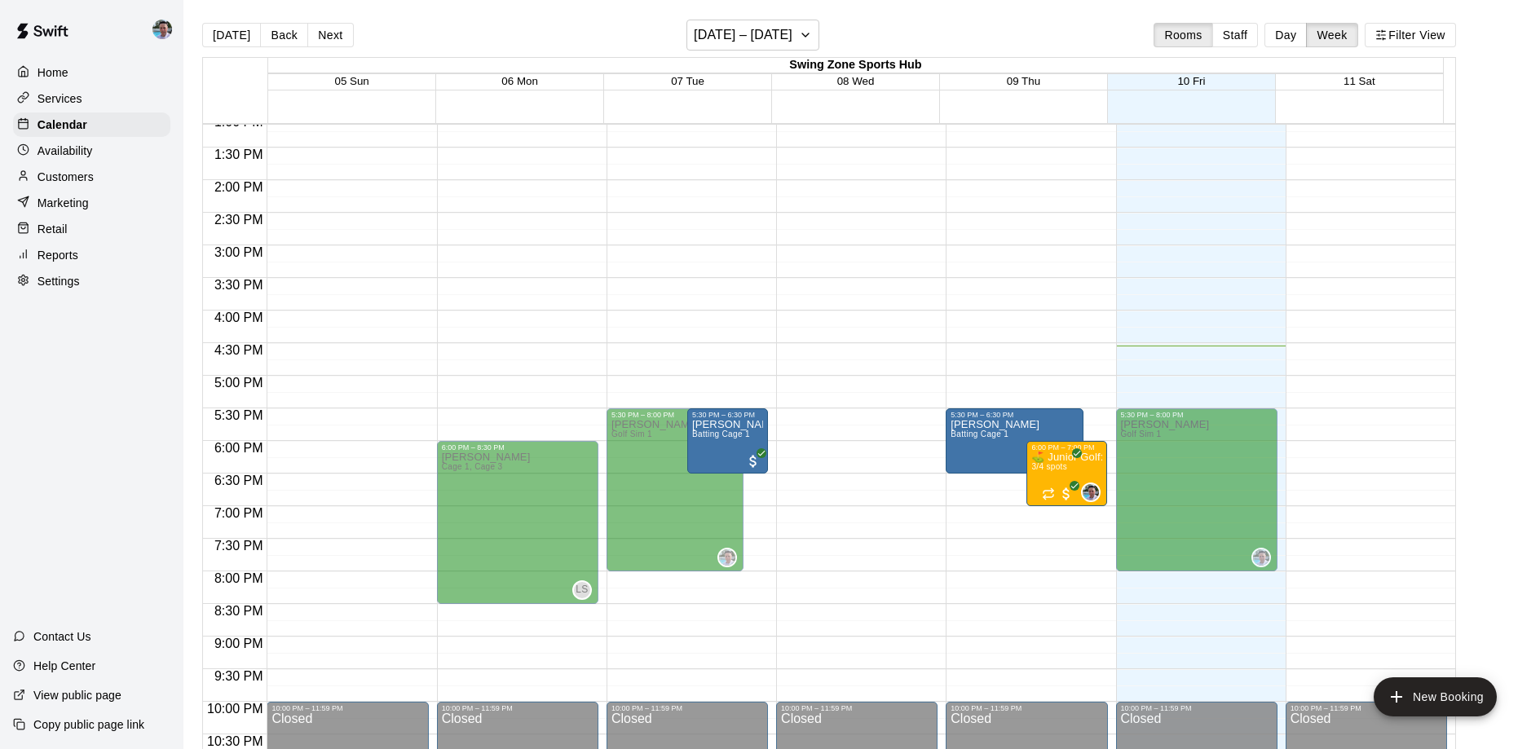
click at [83, 99] on div "Services" at bounding box center [91, 98] width 157 height 24
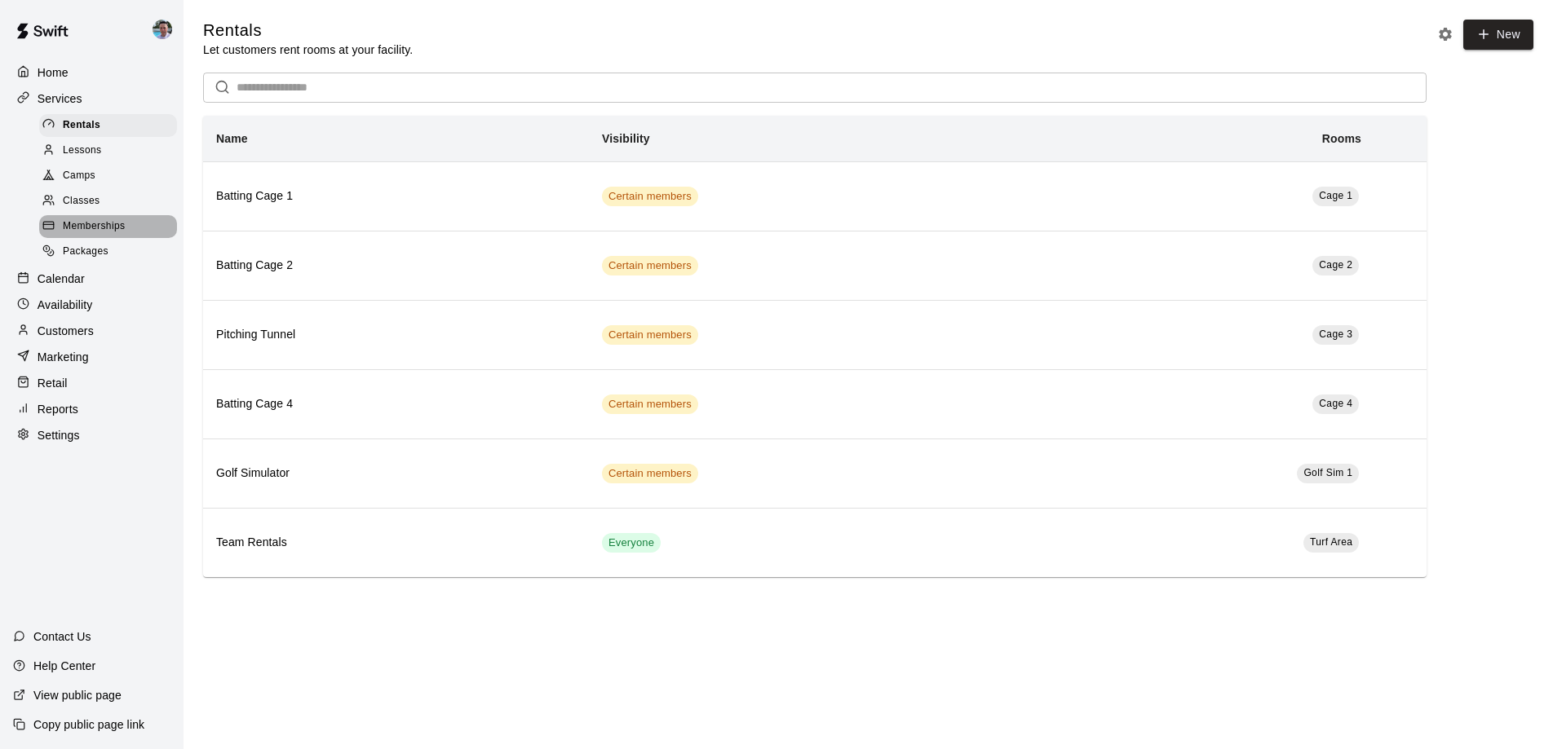
click at [135, 223] on div "Memberships" at bounding box center [108, 226] width 138 height 23
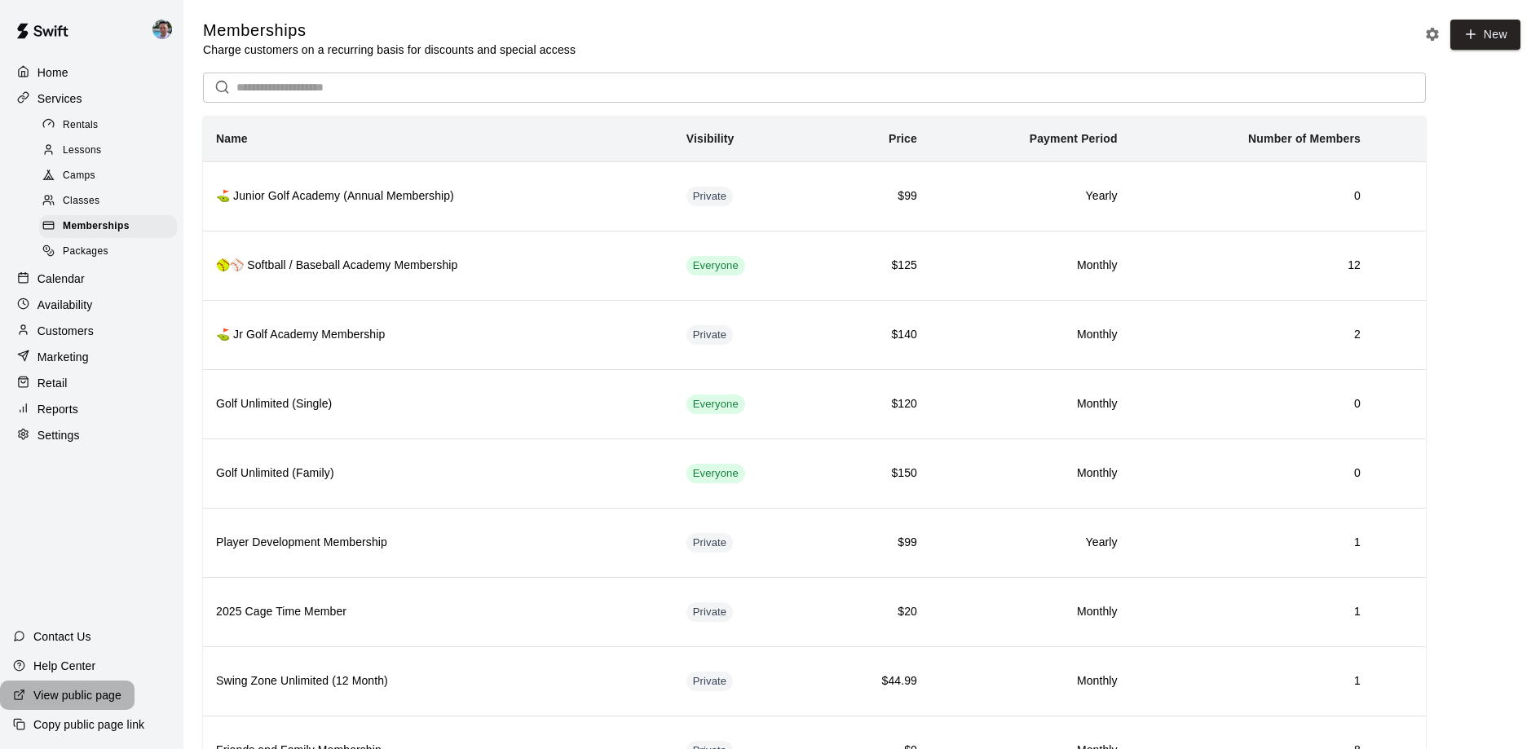
click at [113, 699] on p "View public page" at bounding box center [77, 695] width 88 height 16
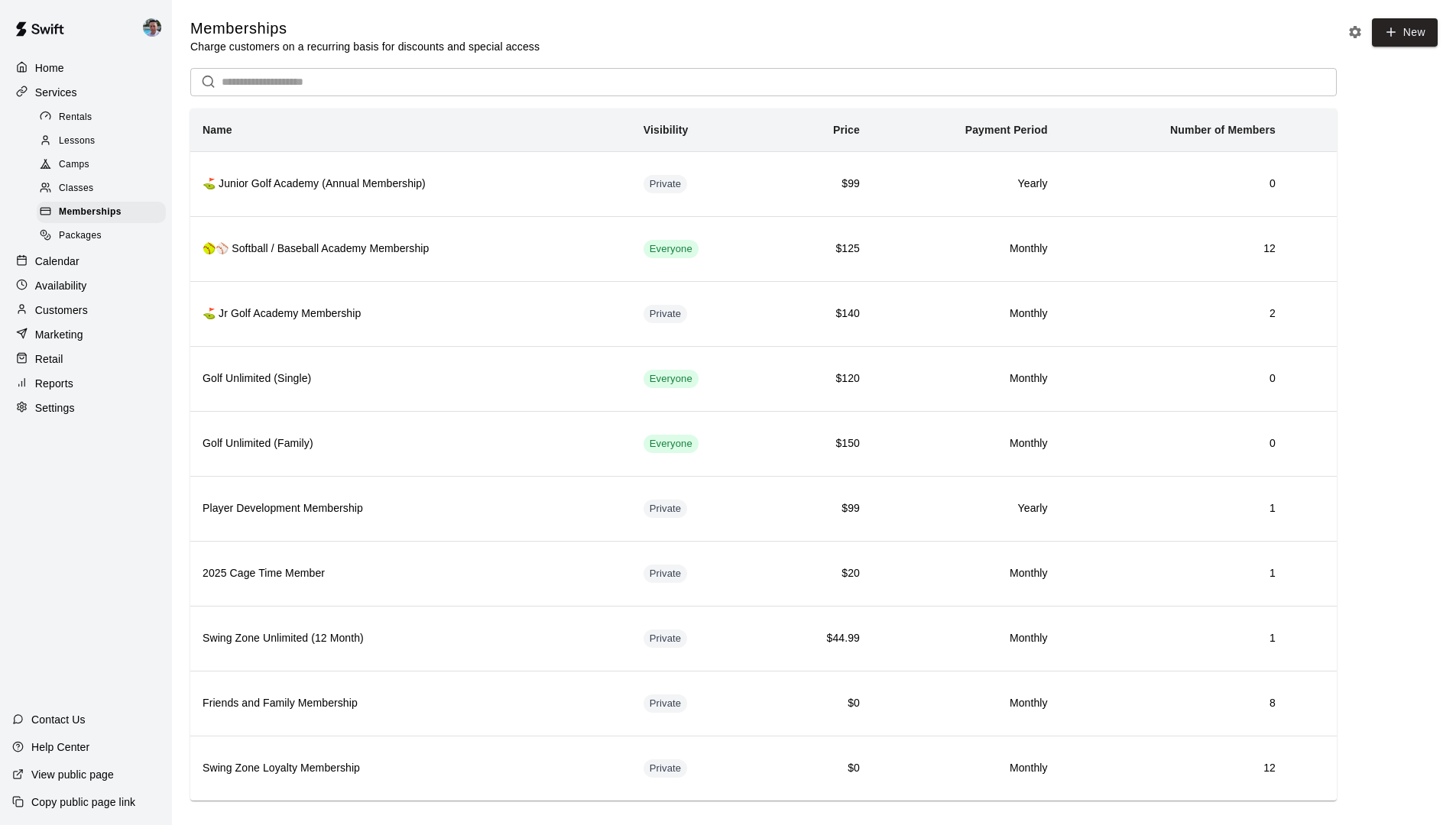
click at [111, 177] on link "Classes" at bounding box center [104, 188] width 135 height 23
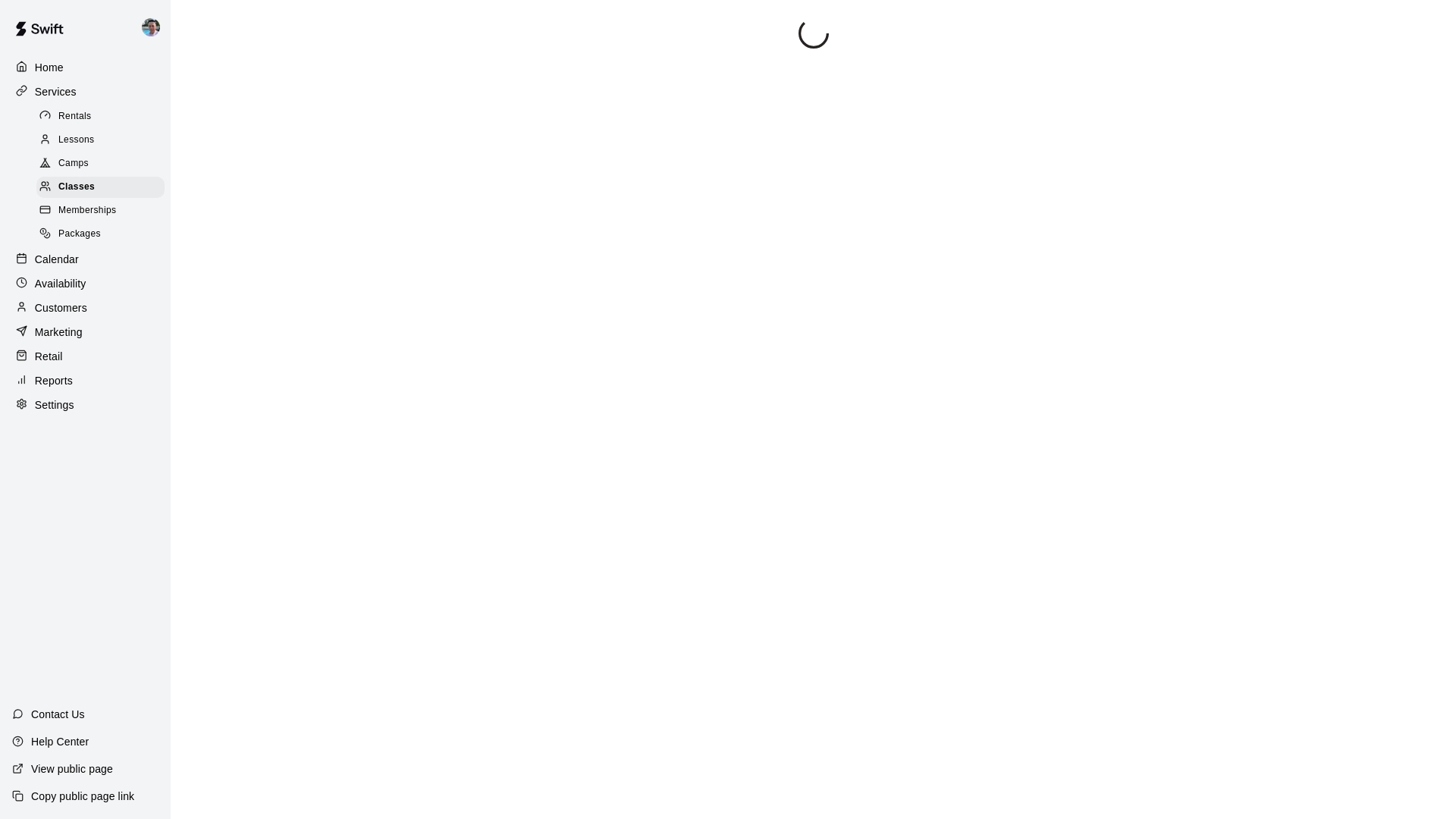
click at [110, 163] on div "Camps" at bounding box center [100, 164] width 128 height 21
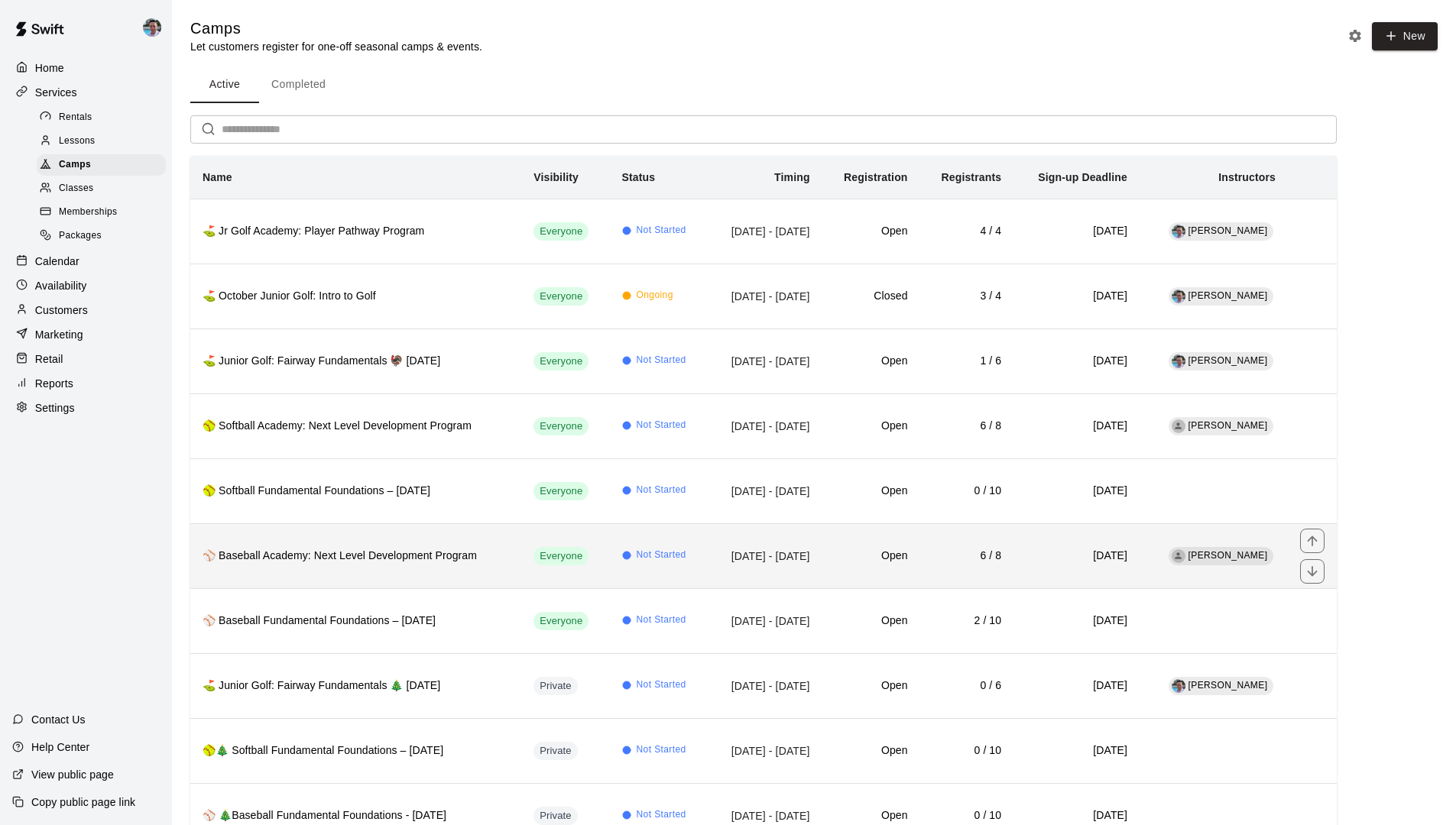
click at [437, 565] on th "⚾ Baseball Academy: Next Level Development Program" at bounding box center [355, 555] width 331 height 65
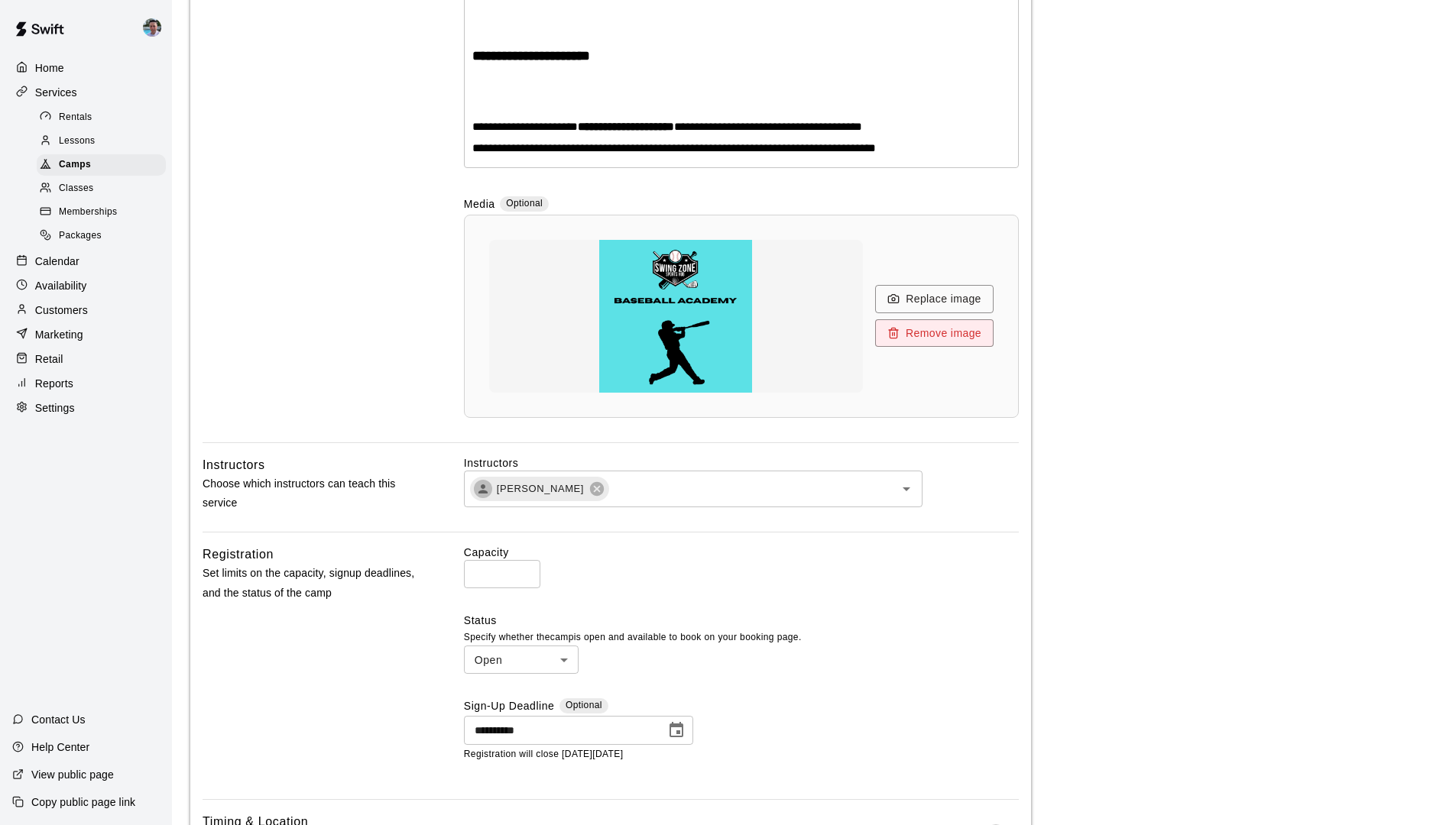
scroll to position [940, 0]
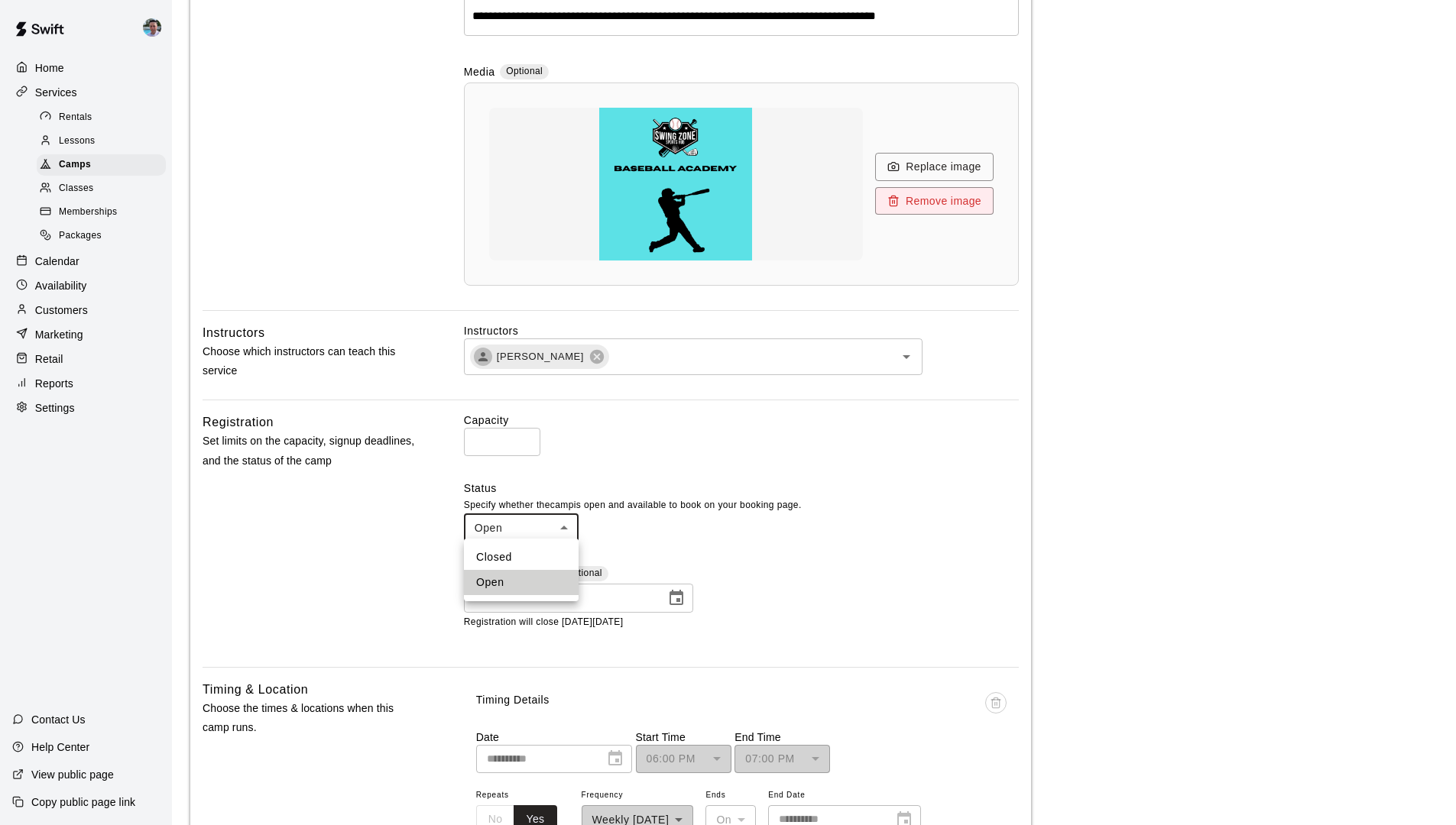
click at [553, 527] on body "**********" at bounding box center [728, 442] width 1456 height 2764
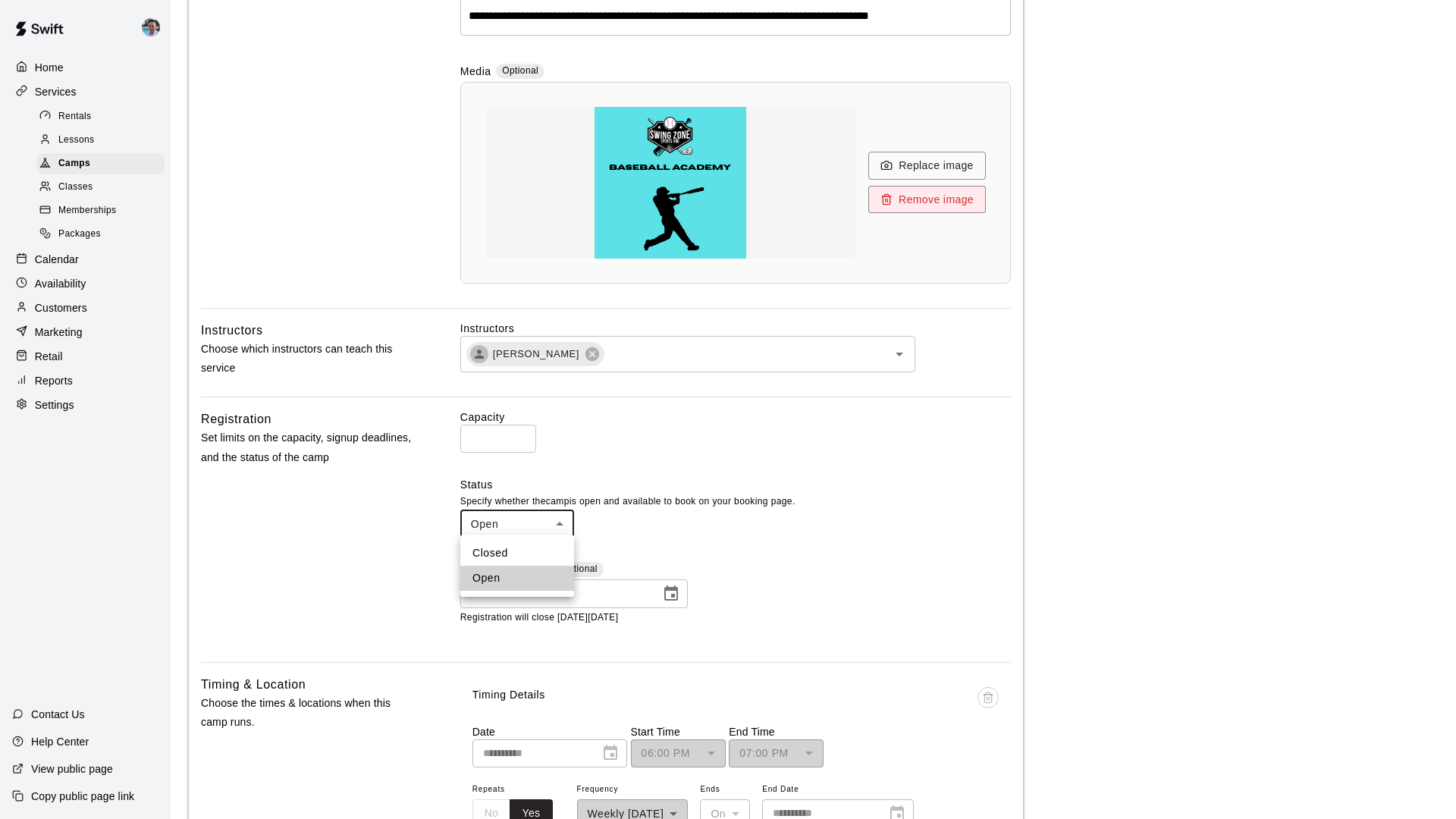
click at [543, 551] on li "Closed" at bounding box center [517, 552] width 113 height 25
type input "******"
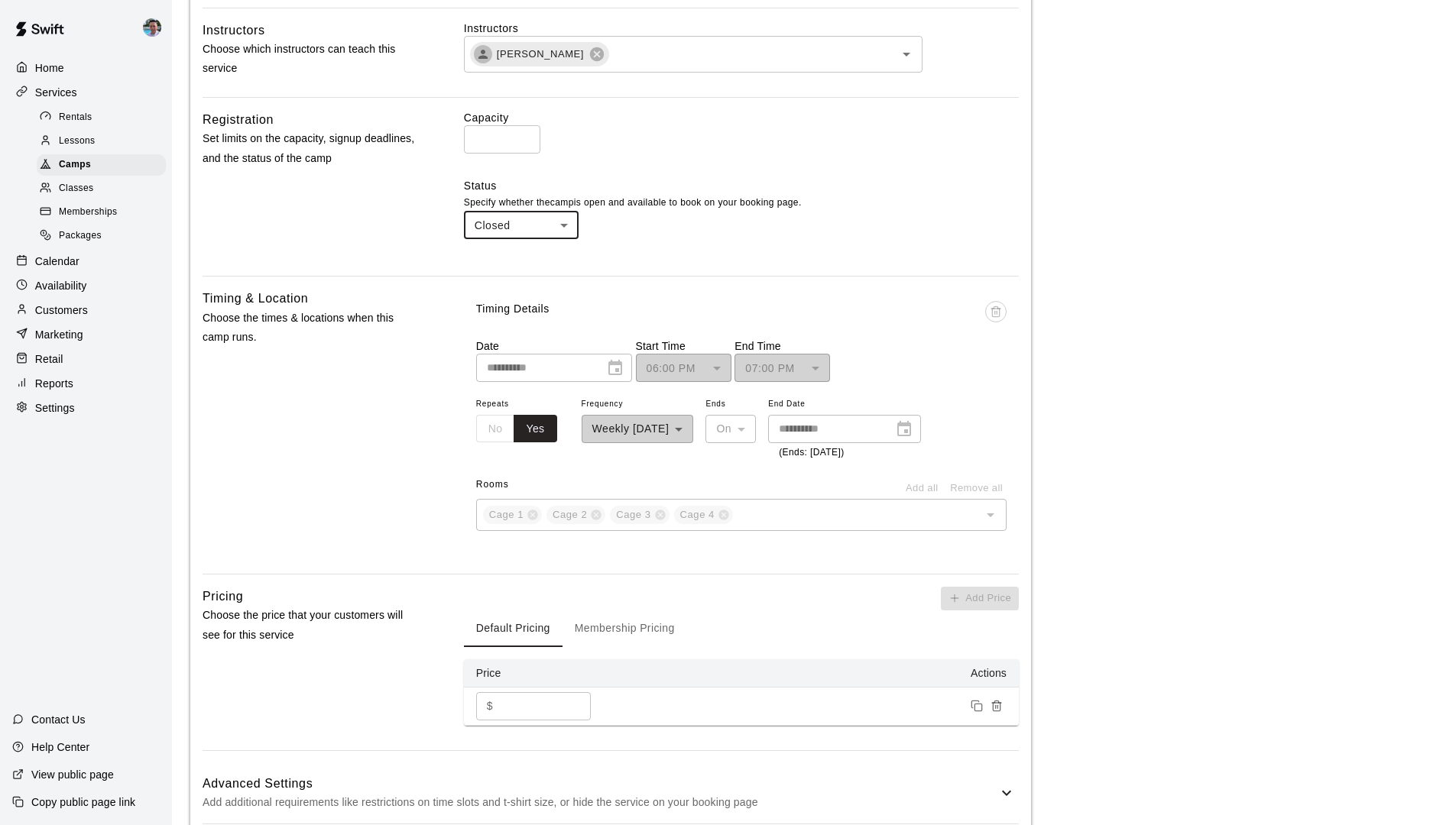
scroll to position [1596, 0]
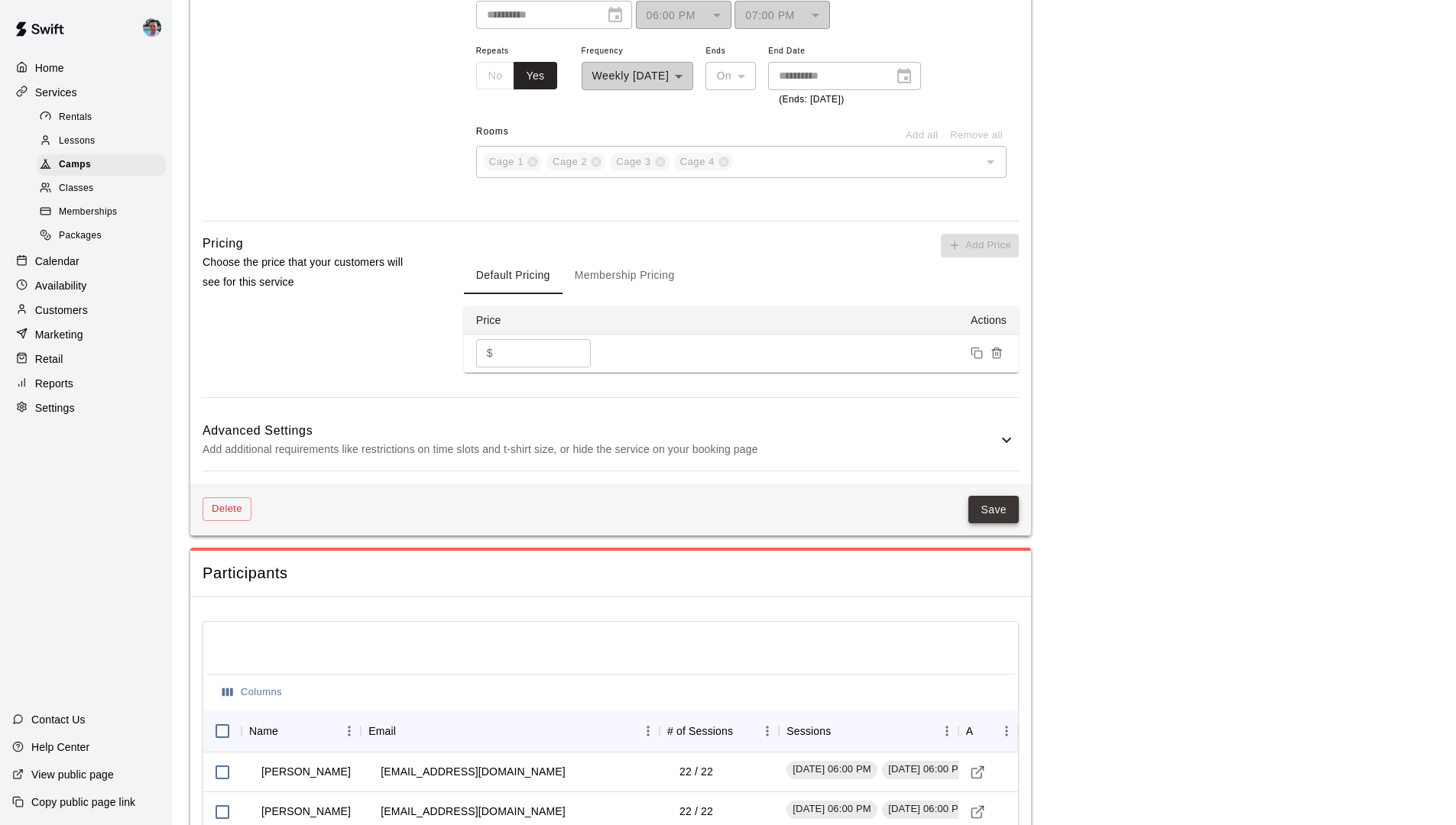
click at [996, 497] on button "Save" at bounding box center [993, 509] width 51 height 28
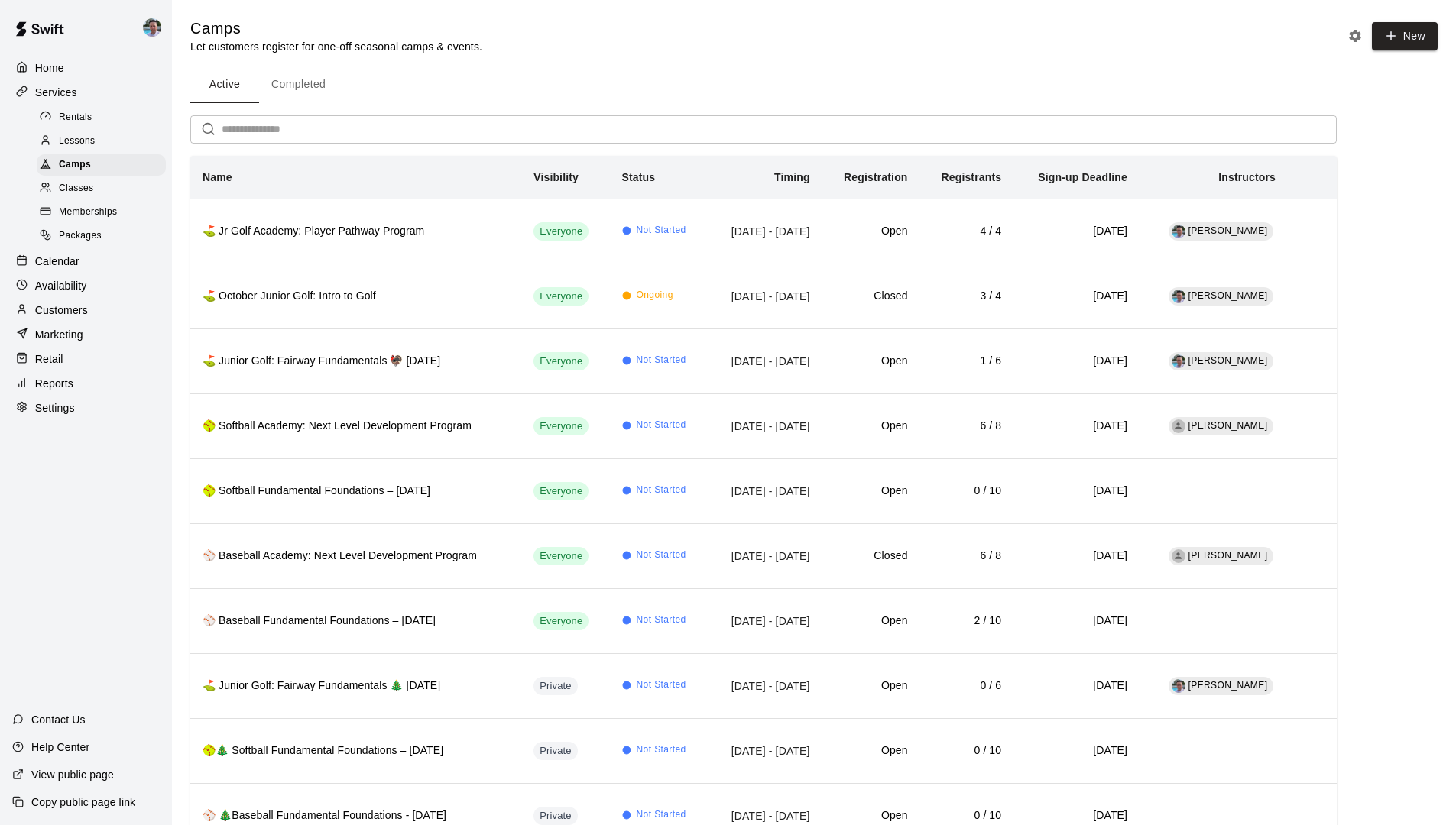
click at [94, 701] on p "View public page" at bounding box center [72, 774] width 82 height 15
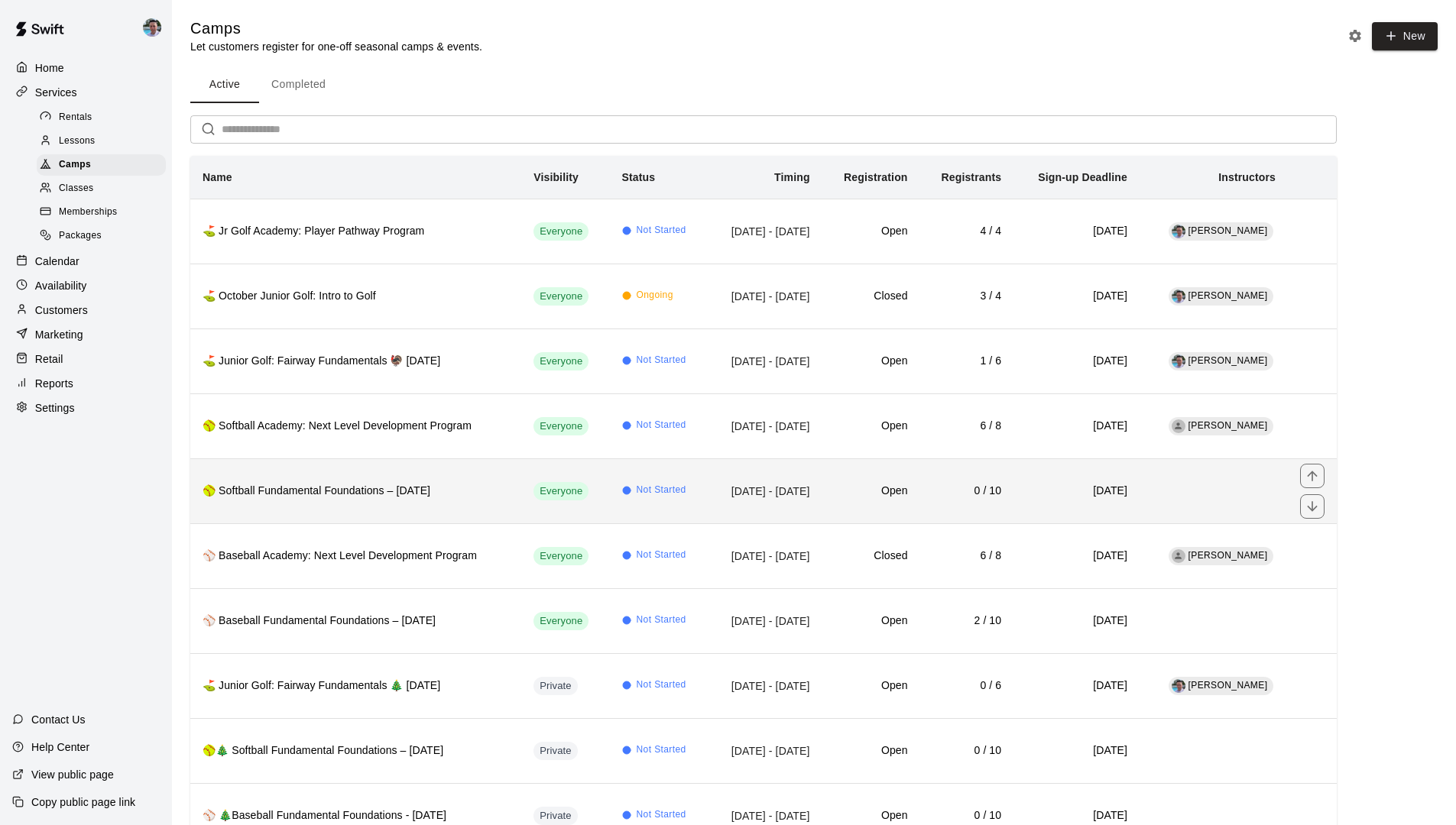
click at [361, 504] on th "🥎 Softball Fundamental Foundations – [DATE]" at bounding box center [355, 490] width 331 height 65
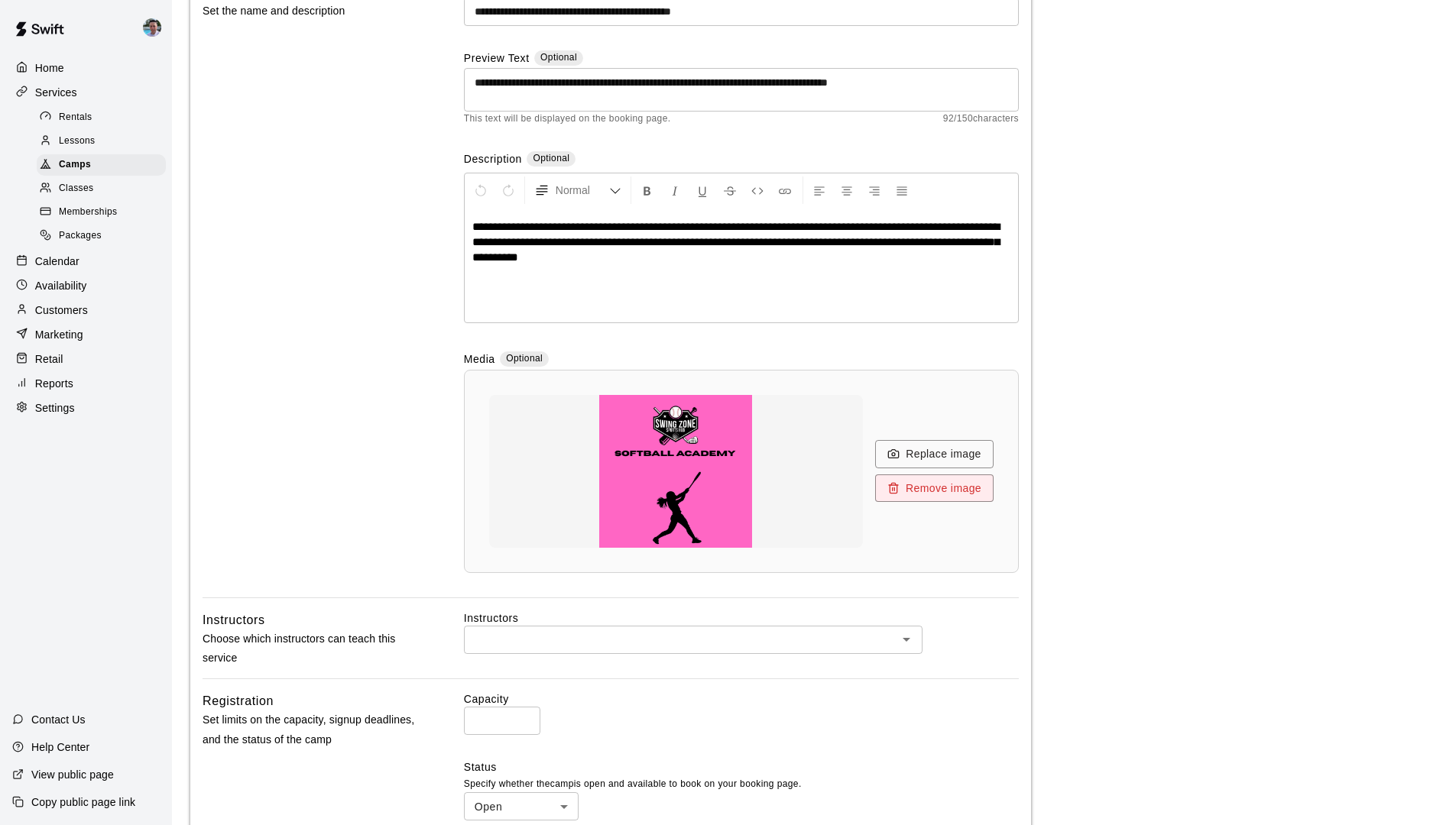
scroll to position [499, 0]
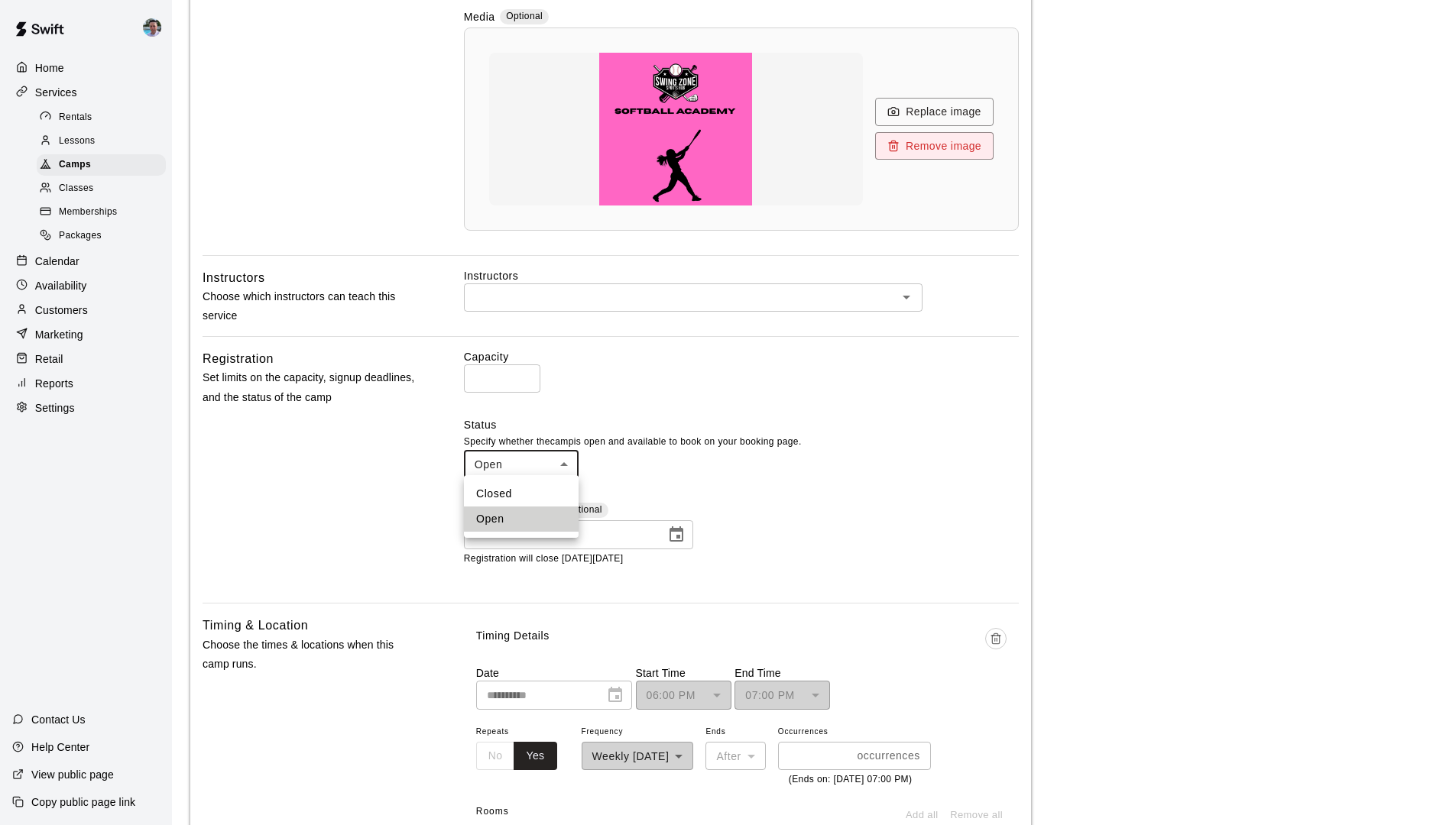
click at [519, 464] on body "**********" at bounding box center [728, 511] width 1456 height 2022
click at [531, 494] on li "Closed" at bounding box center [521, 494] width 114 height 25
type input "******"
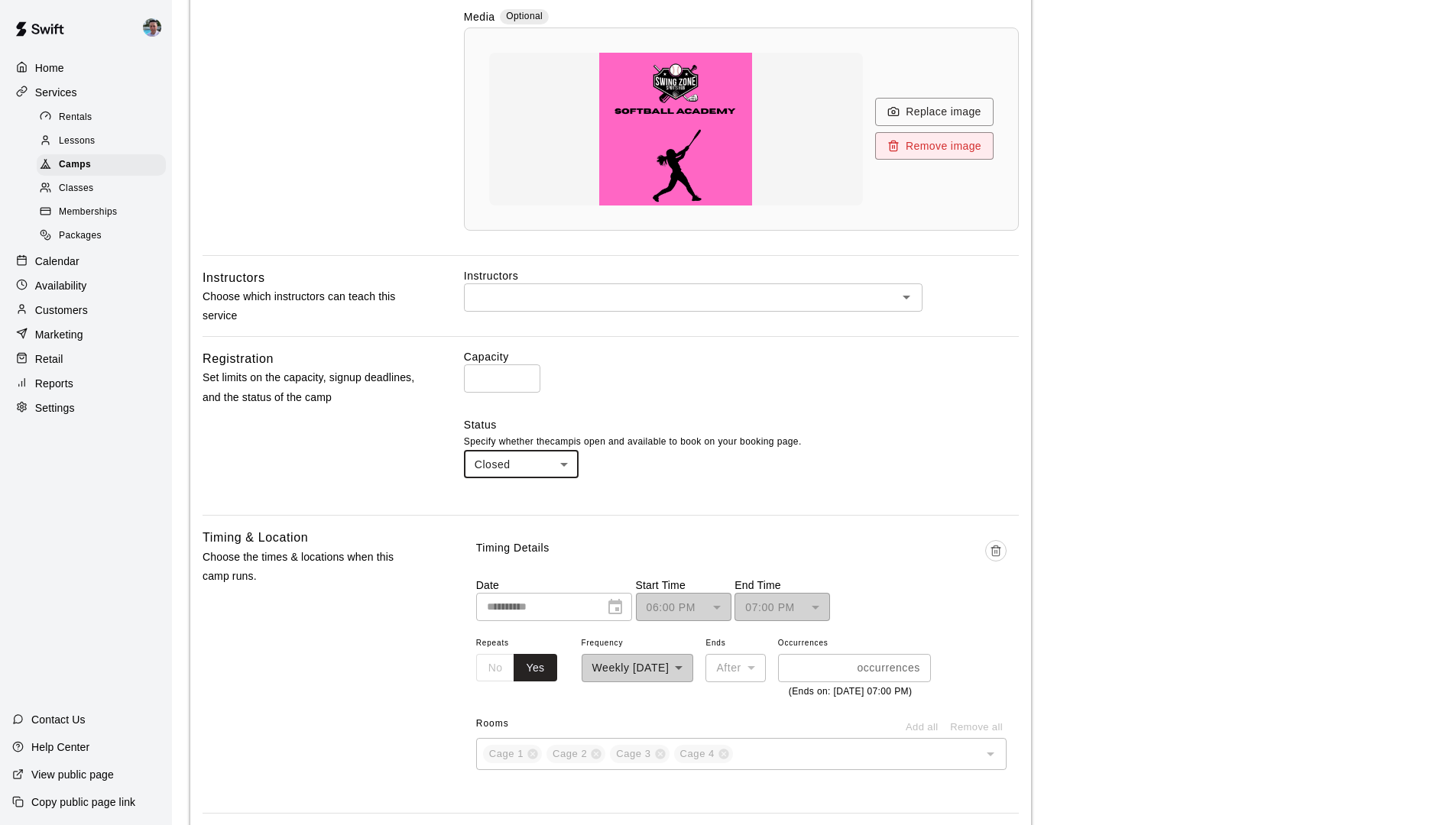
scroll to position [1011, 0]
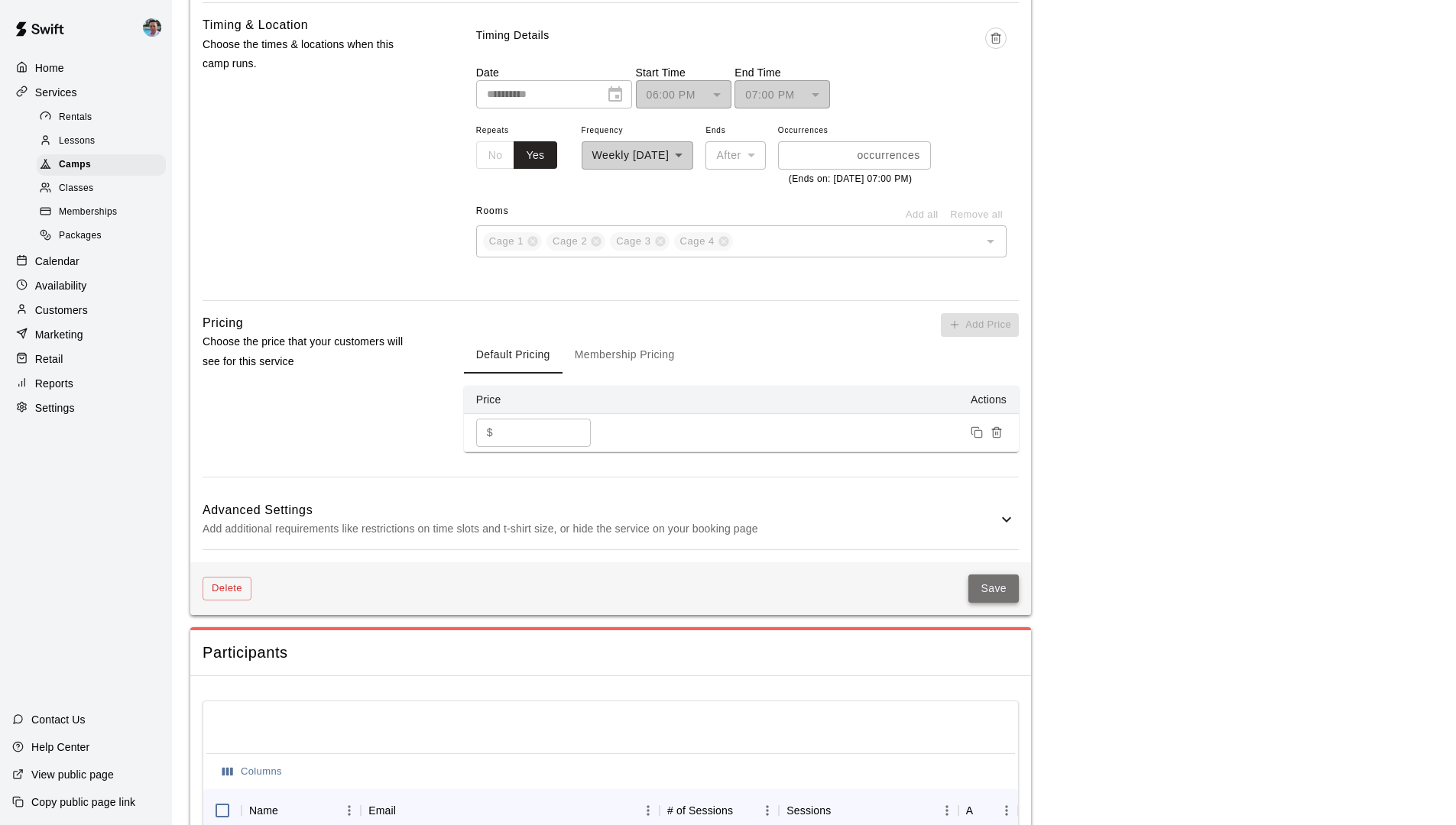
click at [984, 602] on button "Save" at bounding box center [993, 588] width 51 height 28
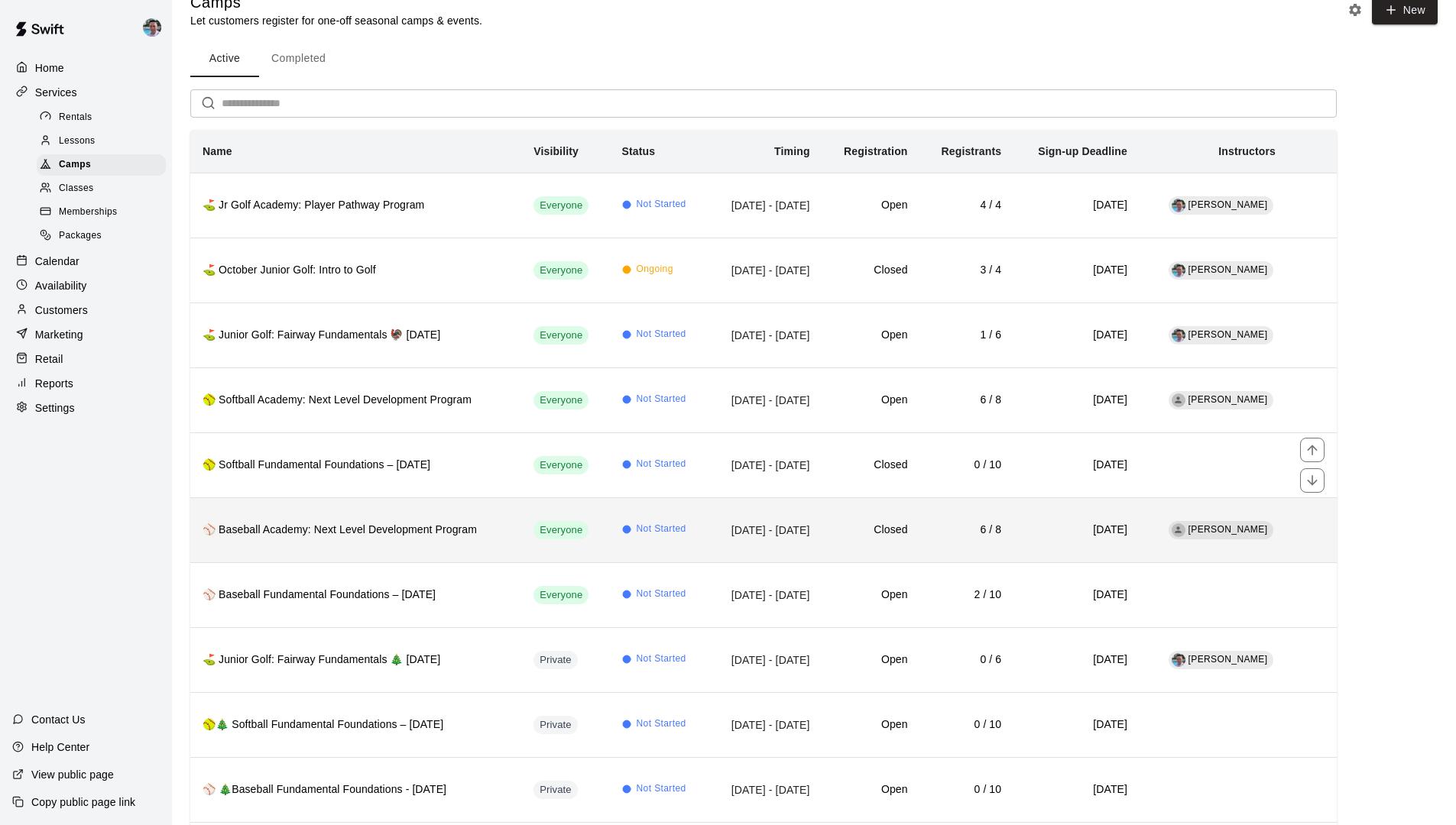
scroll to position [53, 0]
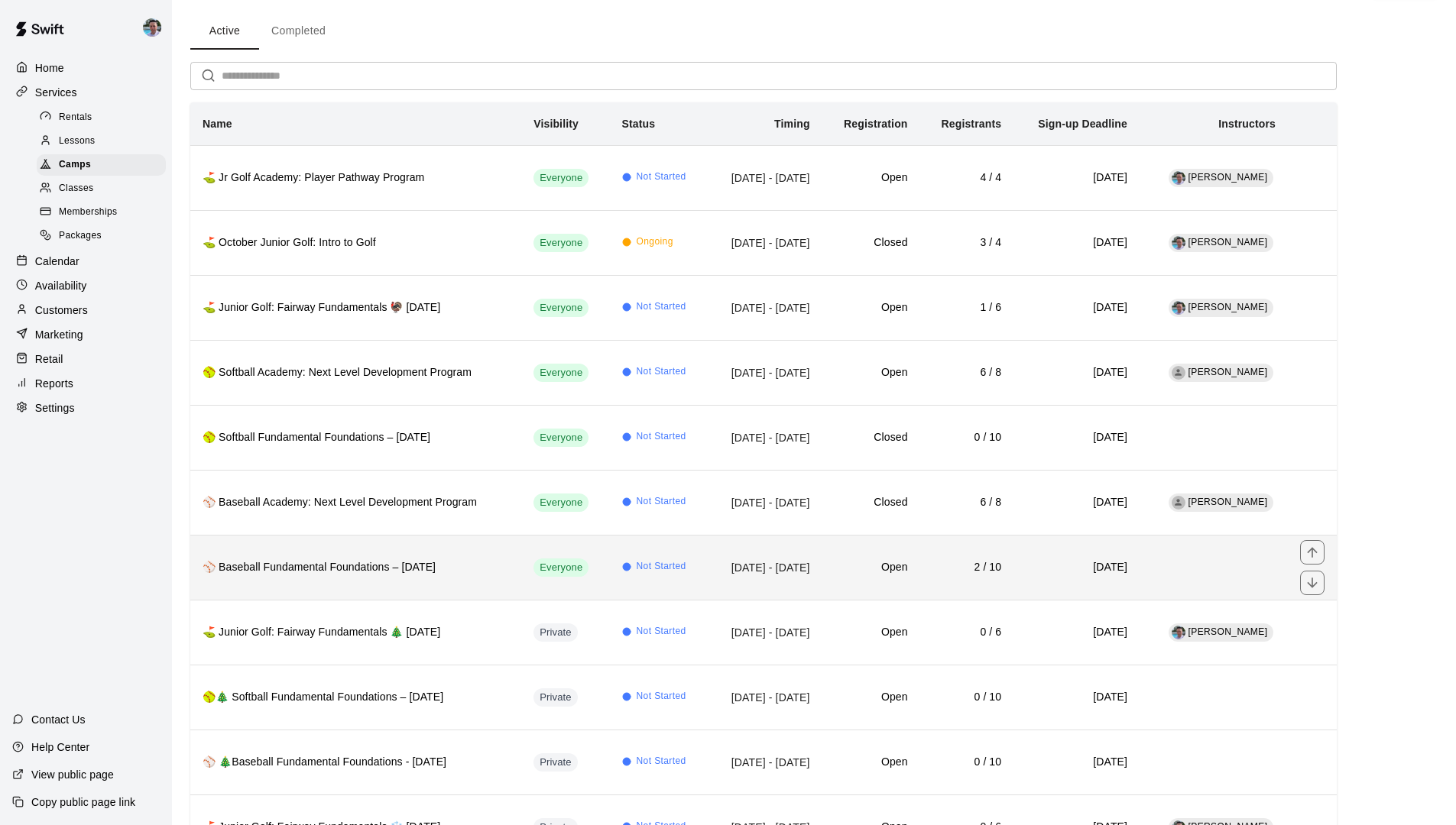
click at [387, 590] on th "⚾ Baseball Fundamental Foundations – [DATE]" at bounding box center [355, 567] width 331 height 65
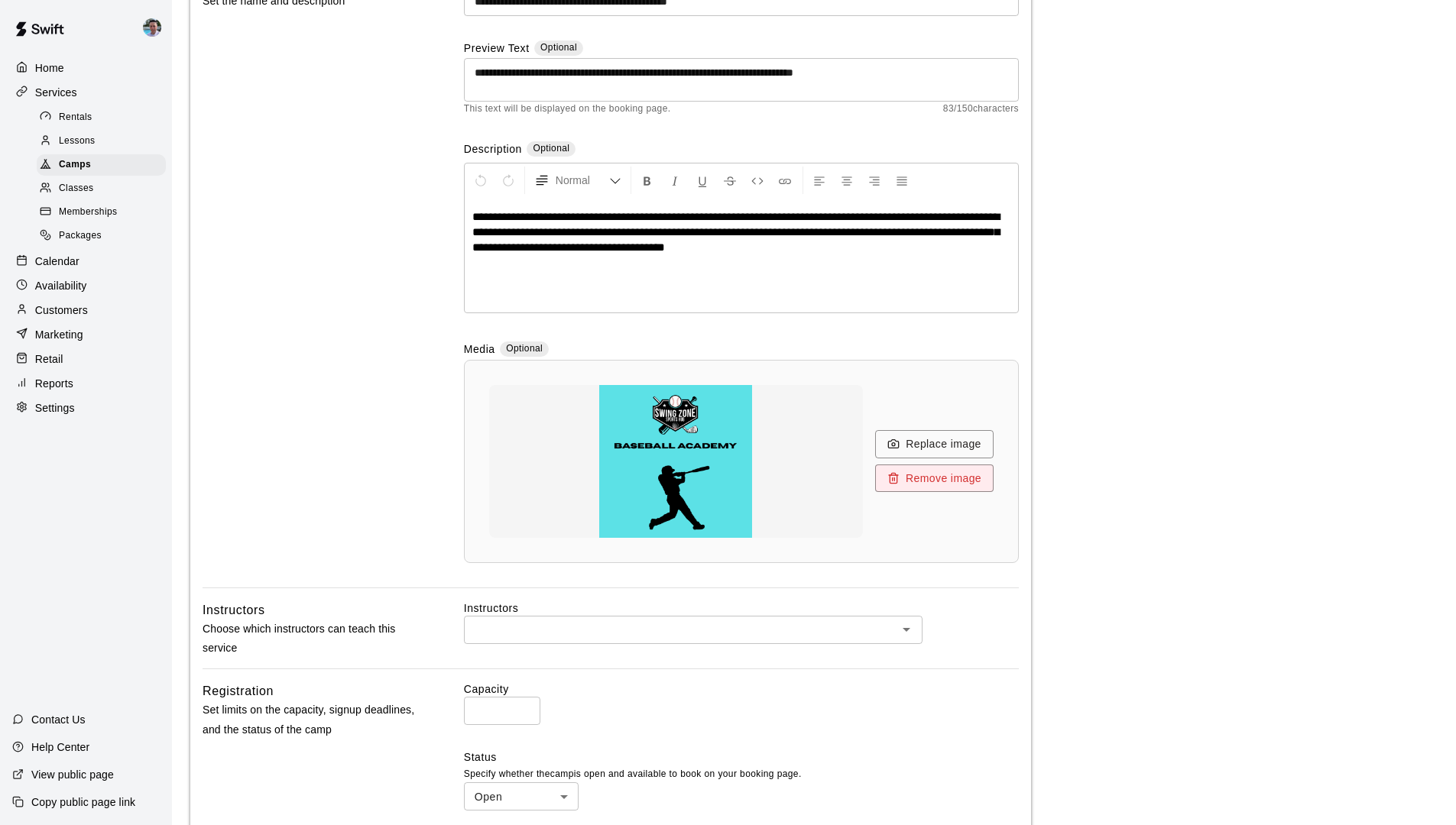
scroll to position [523, 0]
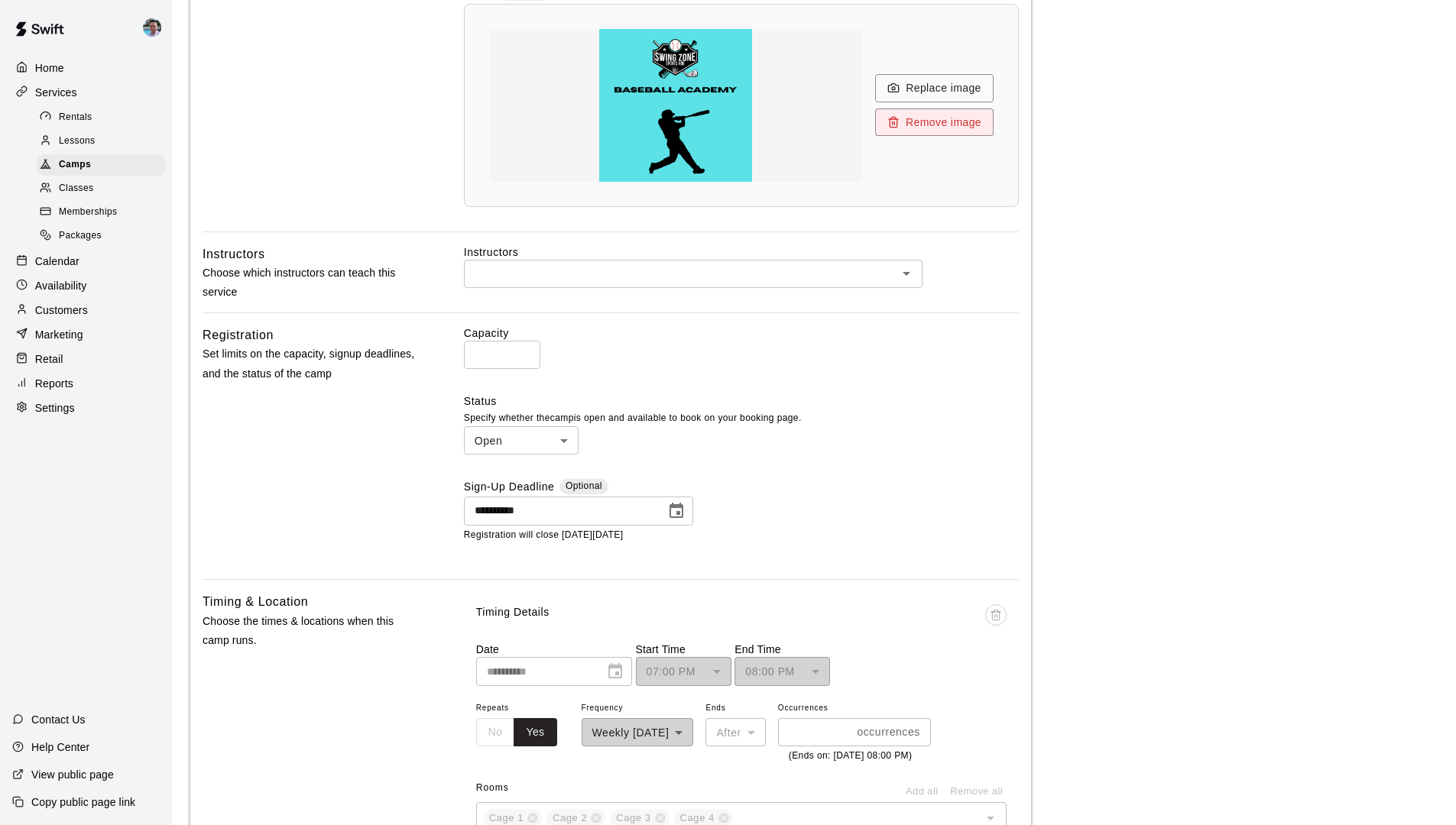
click at [520, 439] on body "**********" at bounding box center [728, 527] width 1456 height 2100
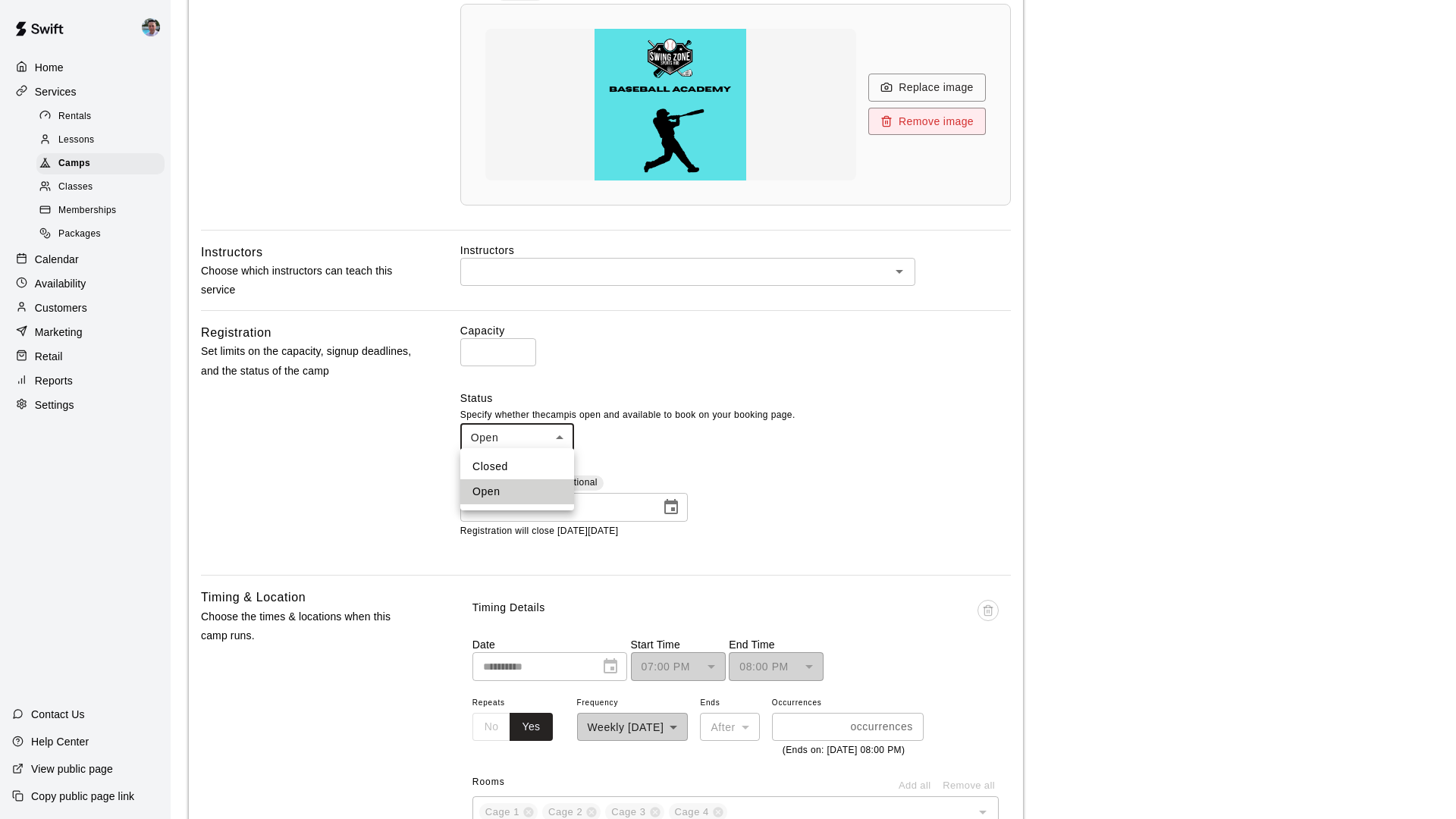
click at [532, 469] on li "Closed" at bounding box center [517, 466] width 113 height 25
type input "******"
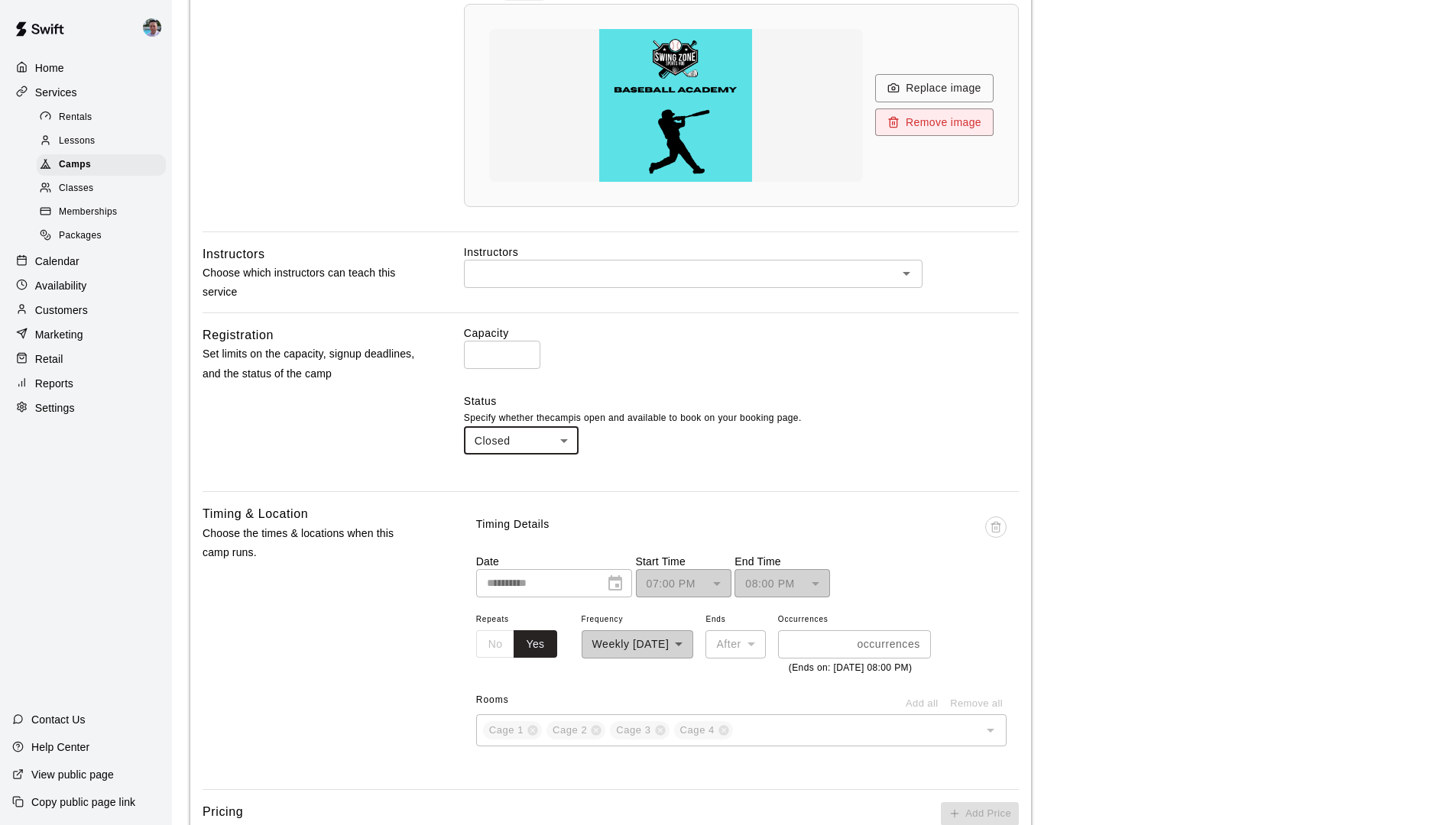
scroll to position [899, 0]
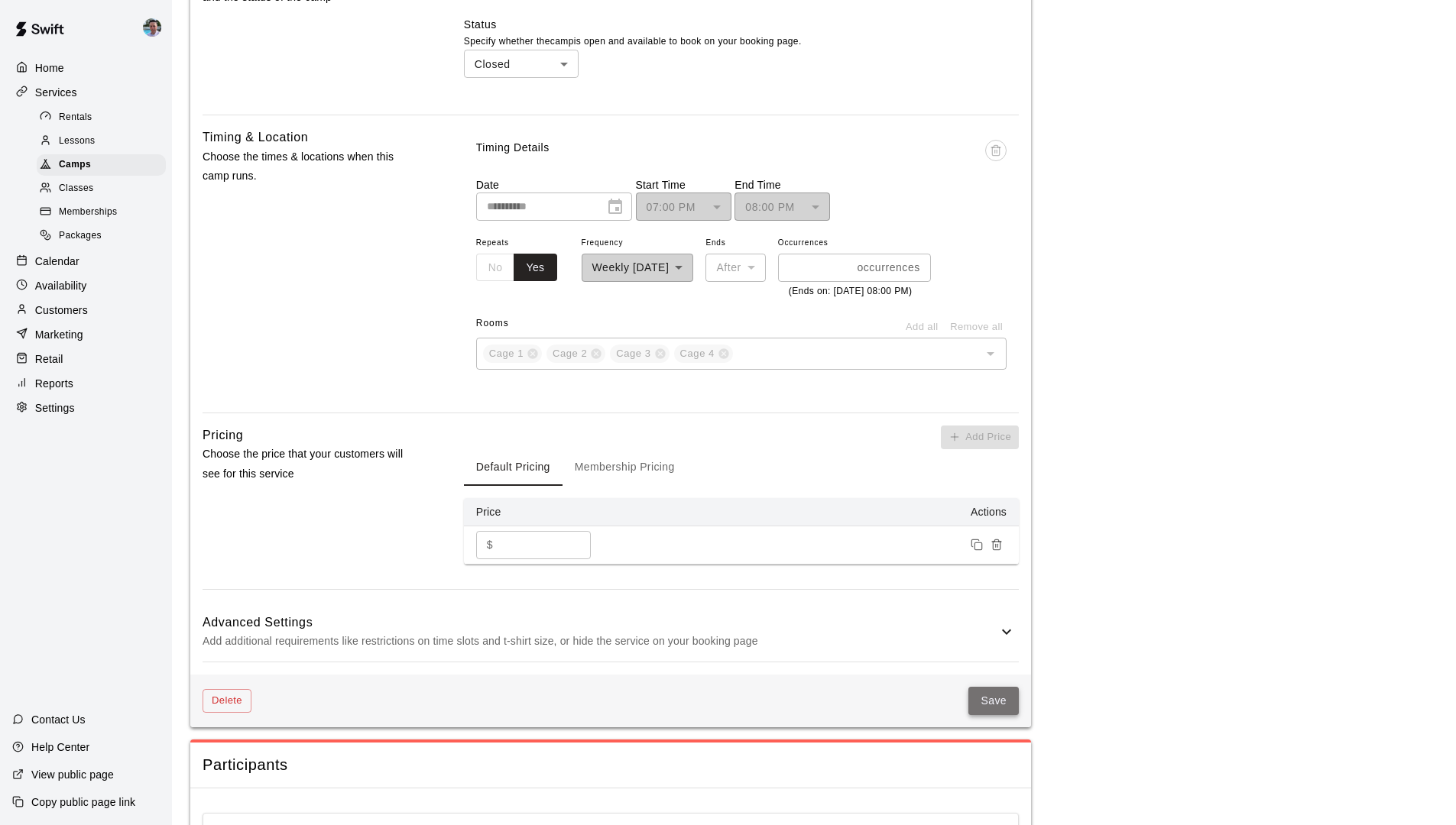
click at [975, 701] on button "Save" at bounding box center [993, 700] width 51 height 28
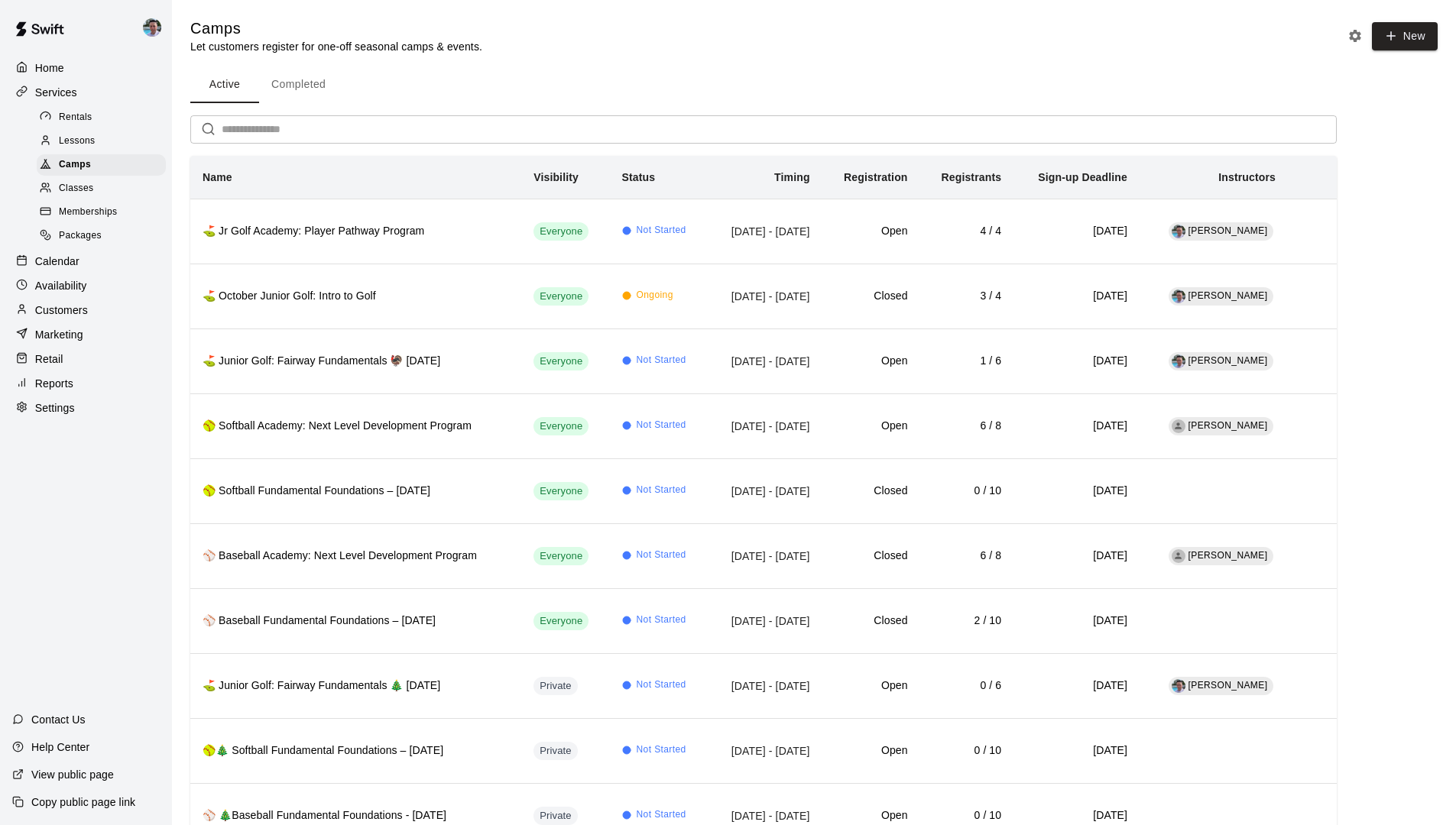
click at [56, 69] on p "Home" at bounding box center [50, 67] width 29 height 15
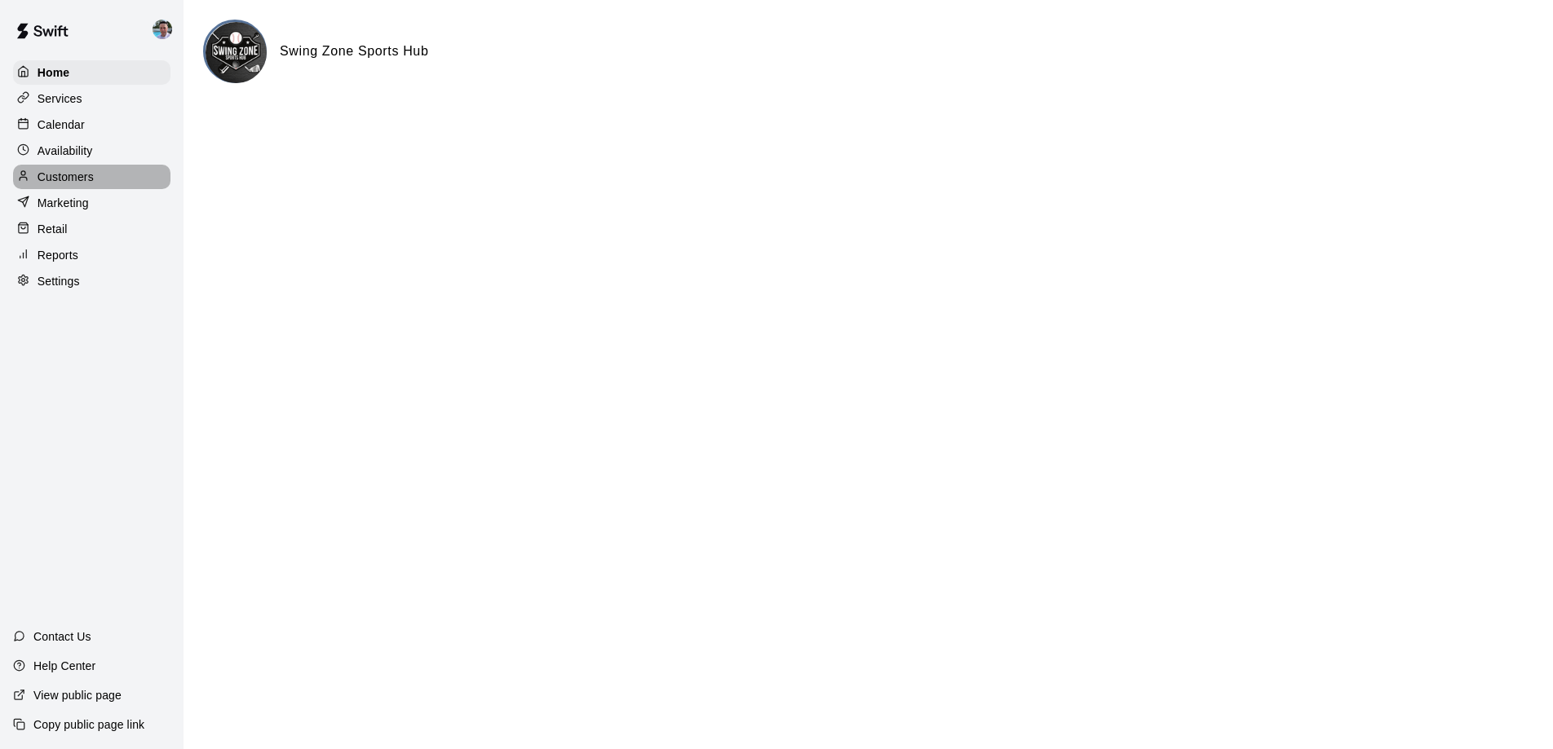
click at [74, 175] on p "Customers" at bounding box center [66, 177] width 56 height 16
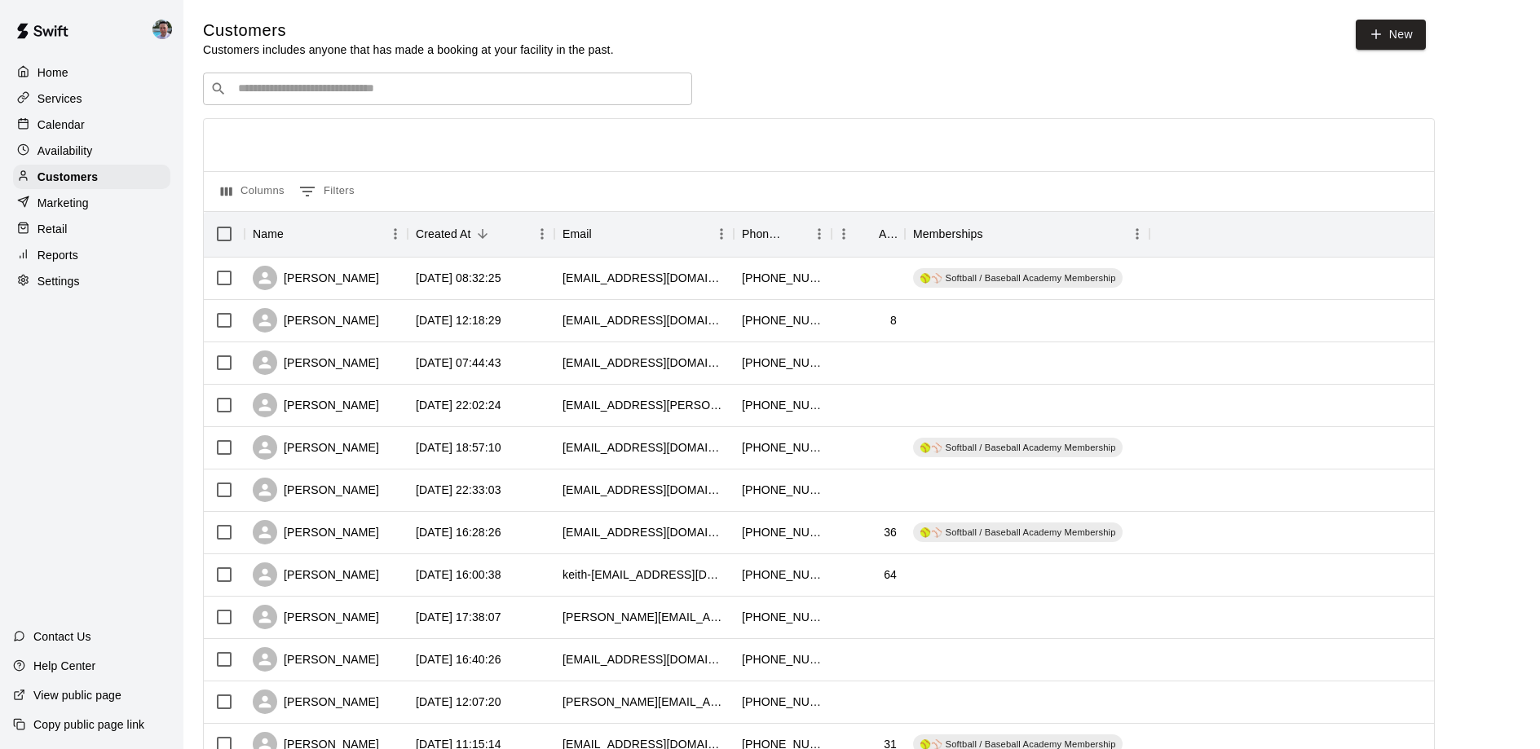
click at [118, 153] on div "Availability" at bounding box center [91, 151] width 157 height 24
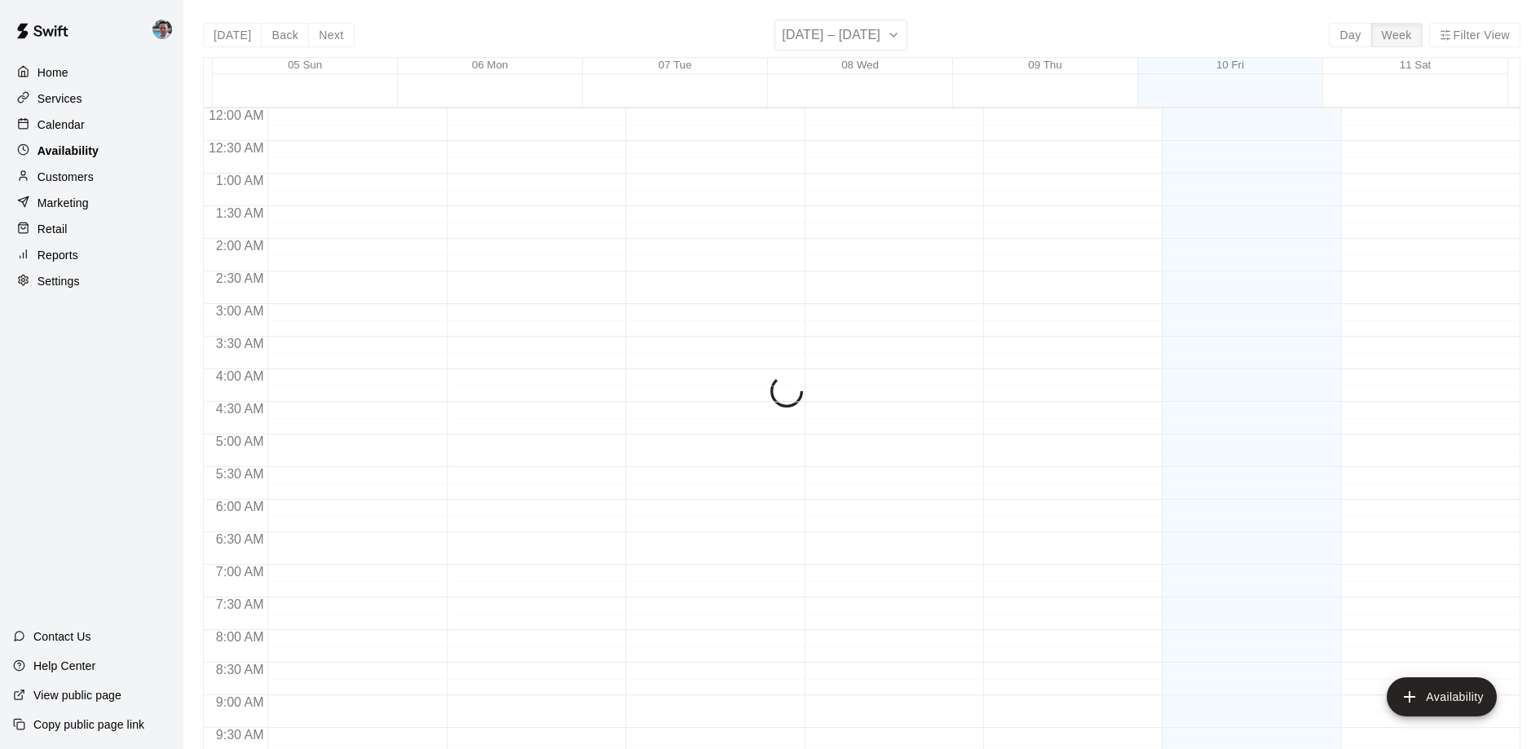
scroll to position [907, 0]
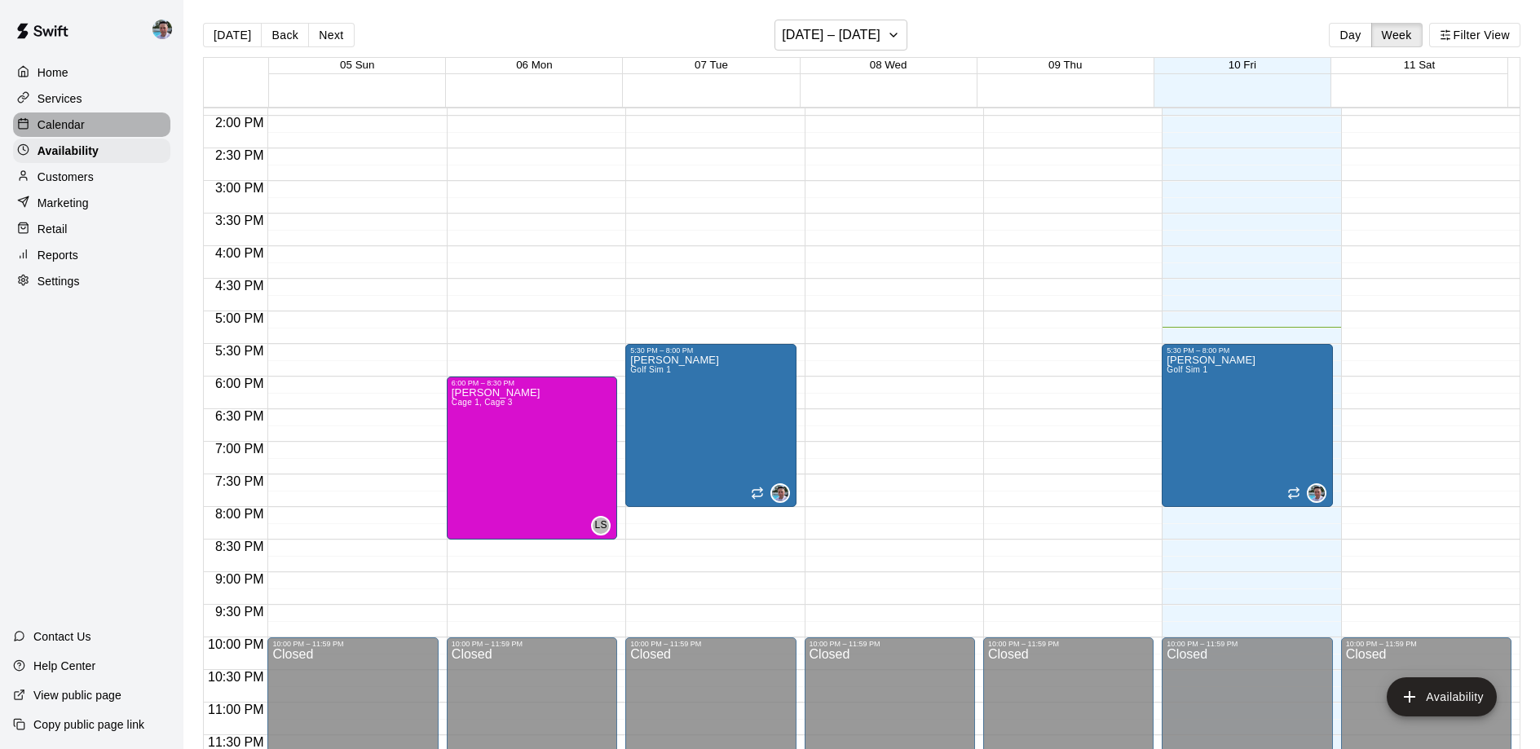
click at [126, 122] on div "Calendar" at bounding box center [91, 125] width 157 height 24
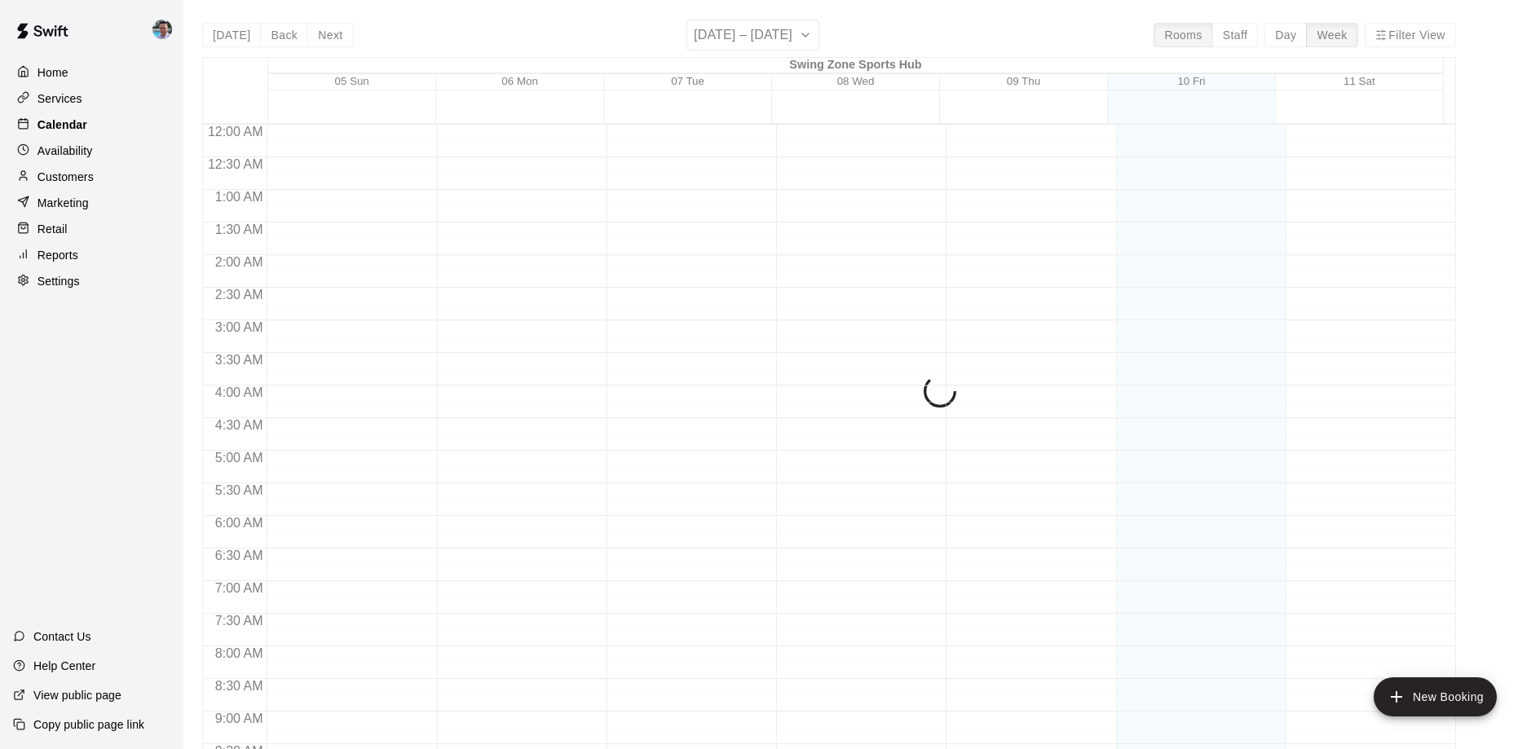
scroll to position [858, 0]
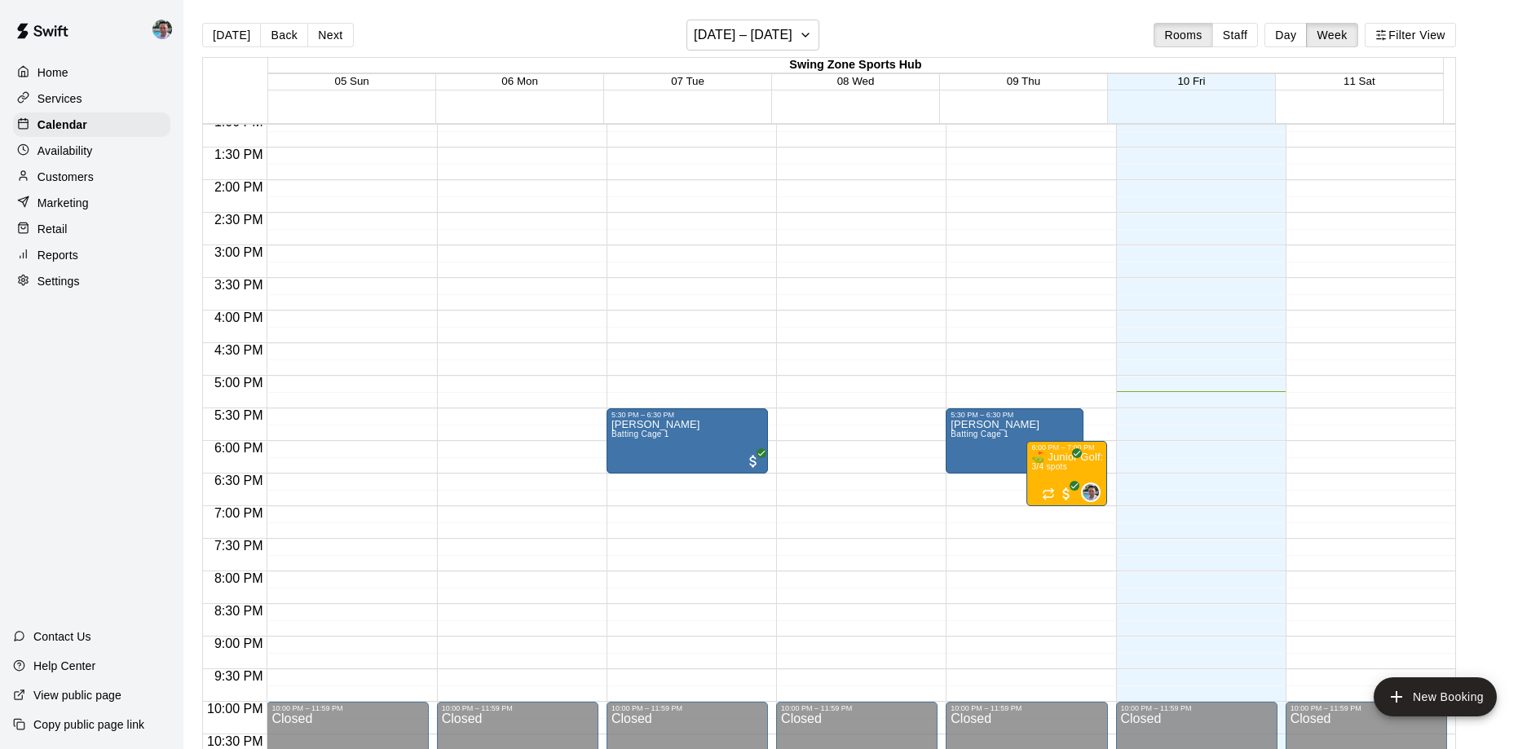
click at [119, 99] on div "Services" at bounding box center [91, 98] width 157 height 24
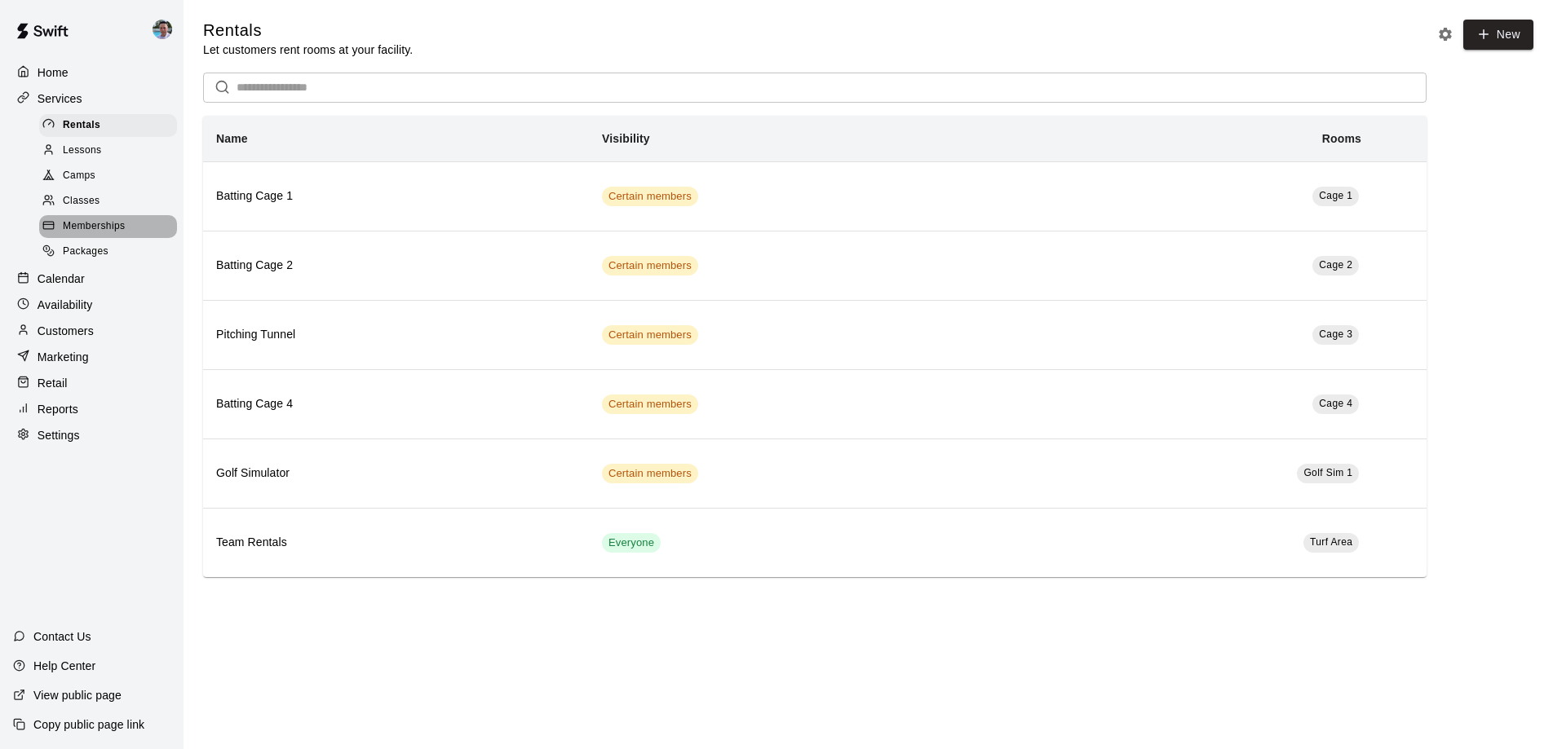
click at [151, 215] on div "Memberships" at bounding box center [108, 226] width 138 height 23
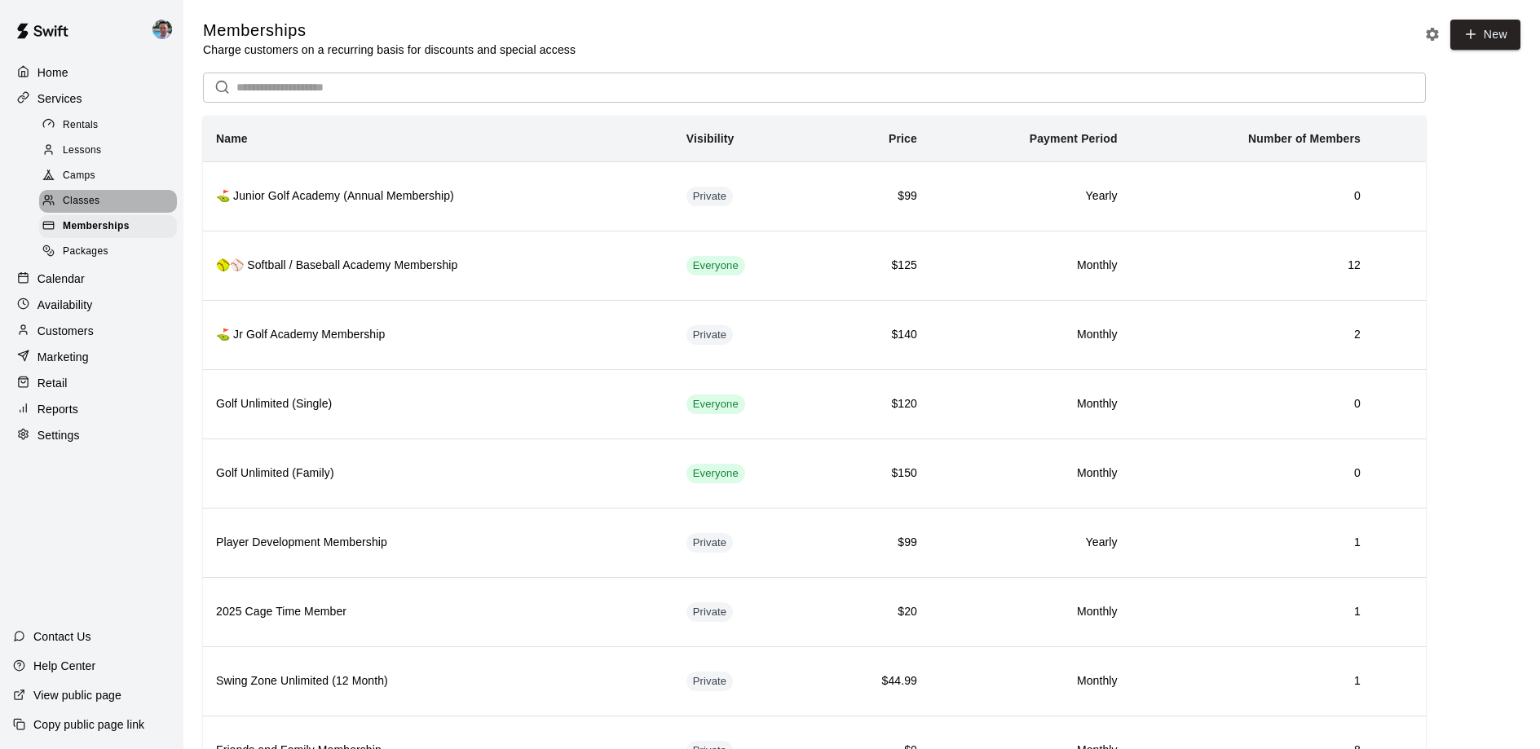
click at [107, 197] on div "Classes" at bounding box center [108, 201] width 138 height 23
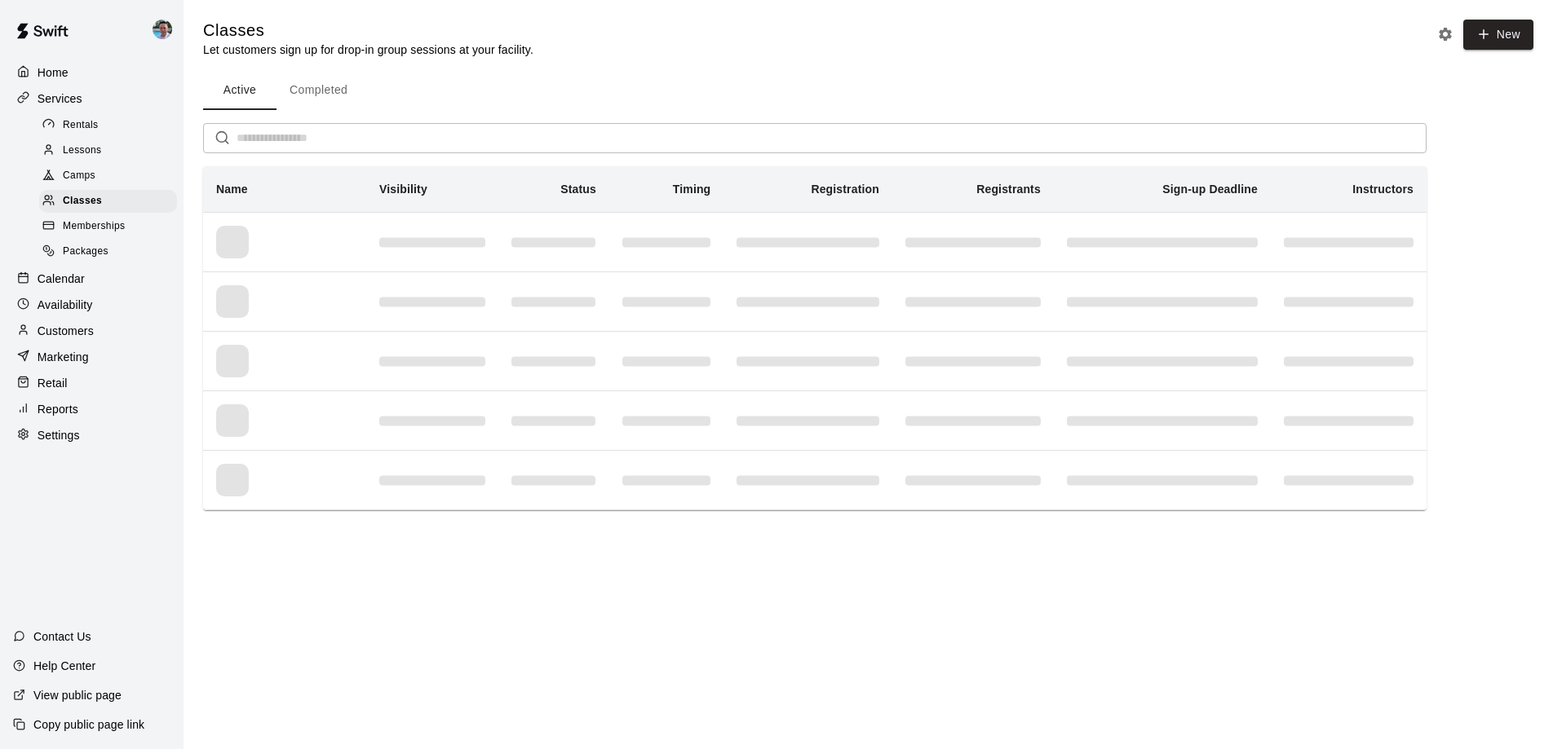
click at [116, 178] on div "Camps" at bounding box center [108, 176] width 138 height 23
